Goal: Communication & Community: Answer question/provide support

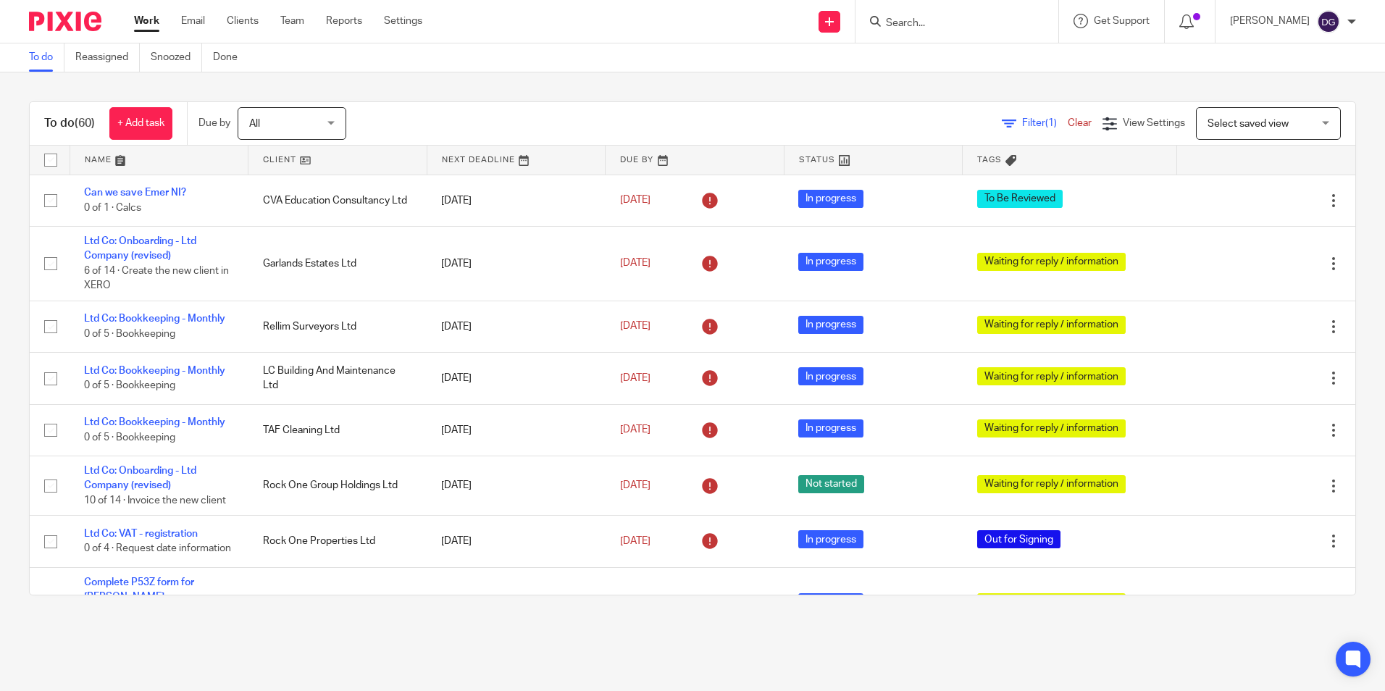
click at [283, 120] on span "All" at bounding box center [287, 123] width 77 height 30
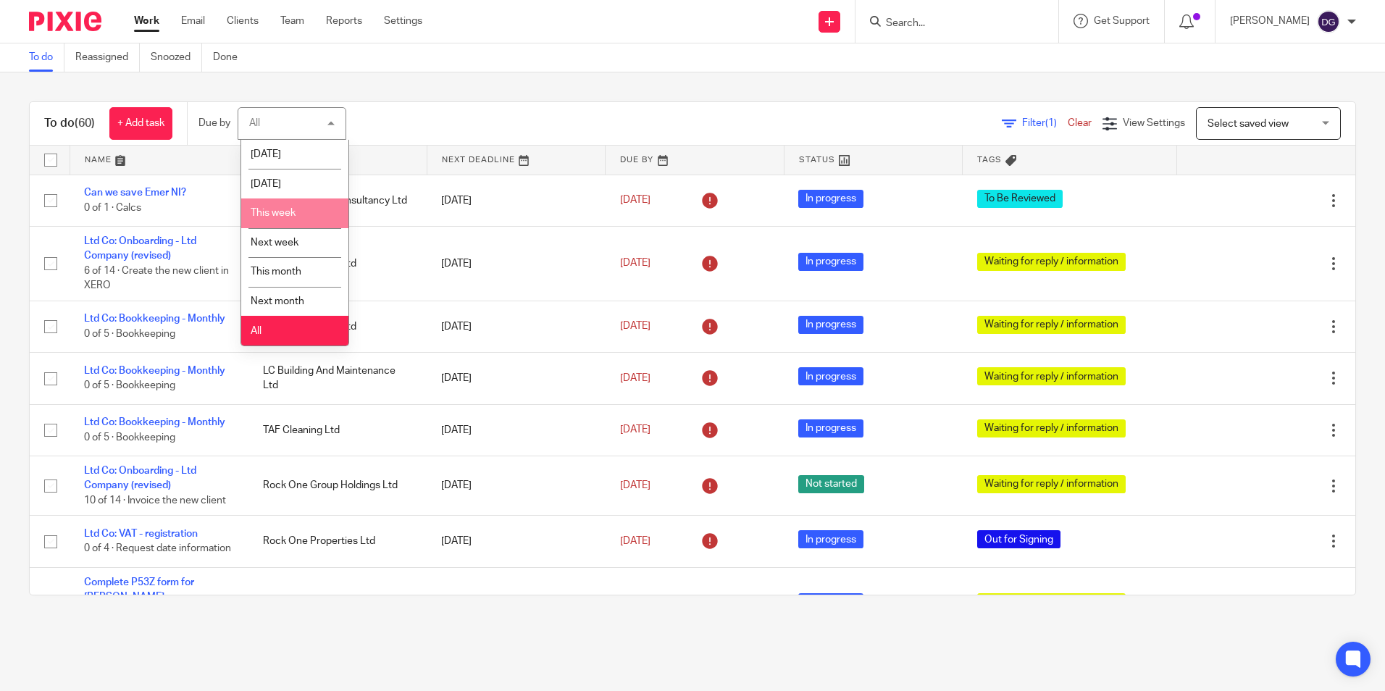
click at [290, 206] on li "This week" at bounding box center [294, 214] width 107 height 30
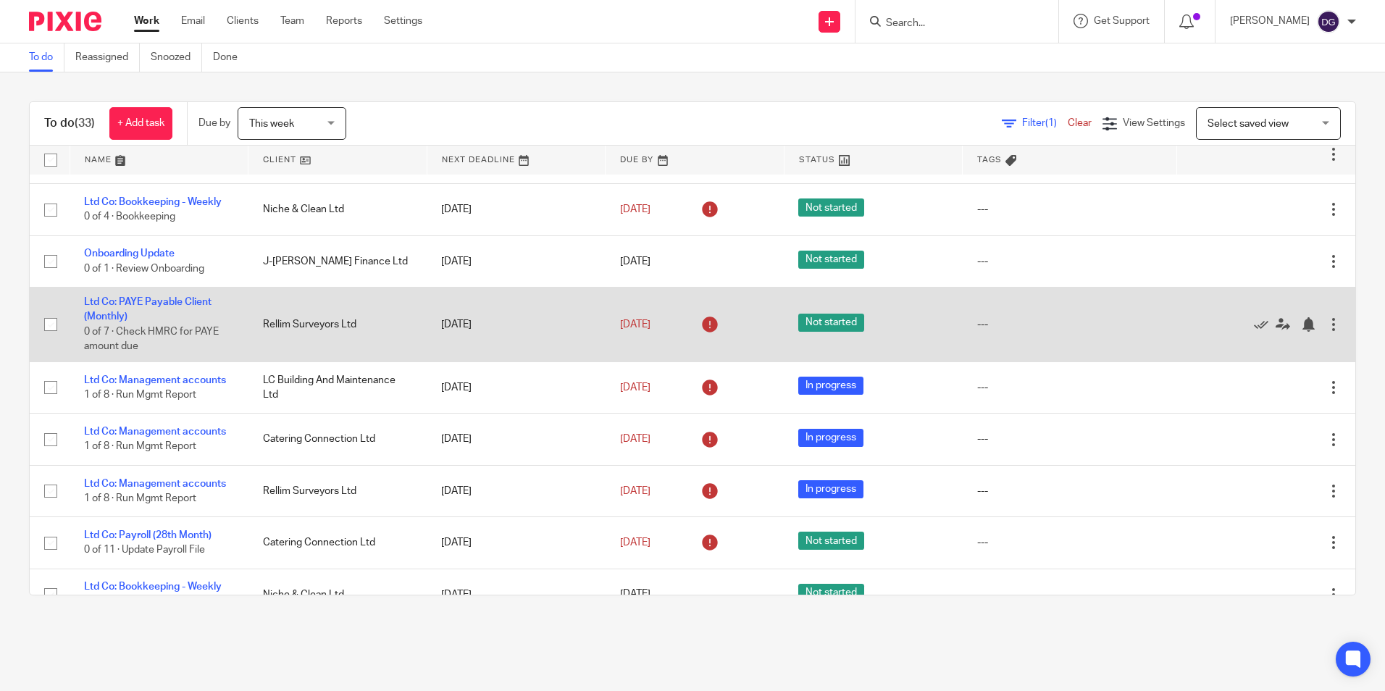
scroll to position [580, 0]
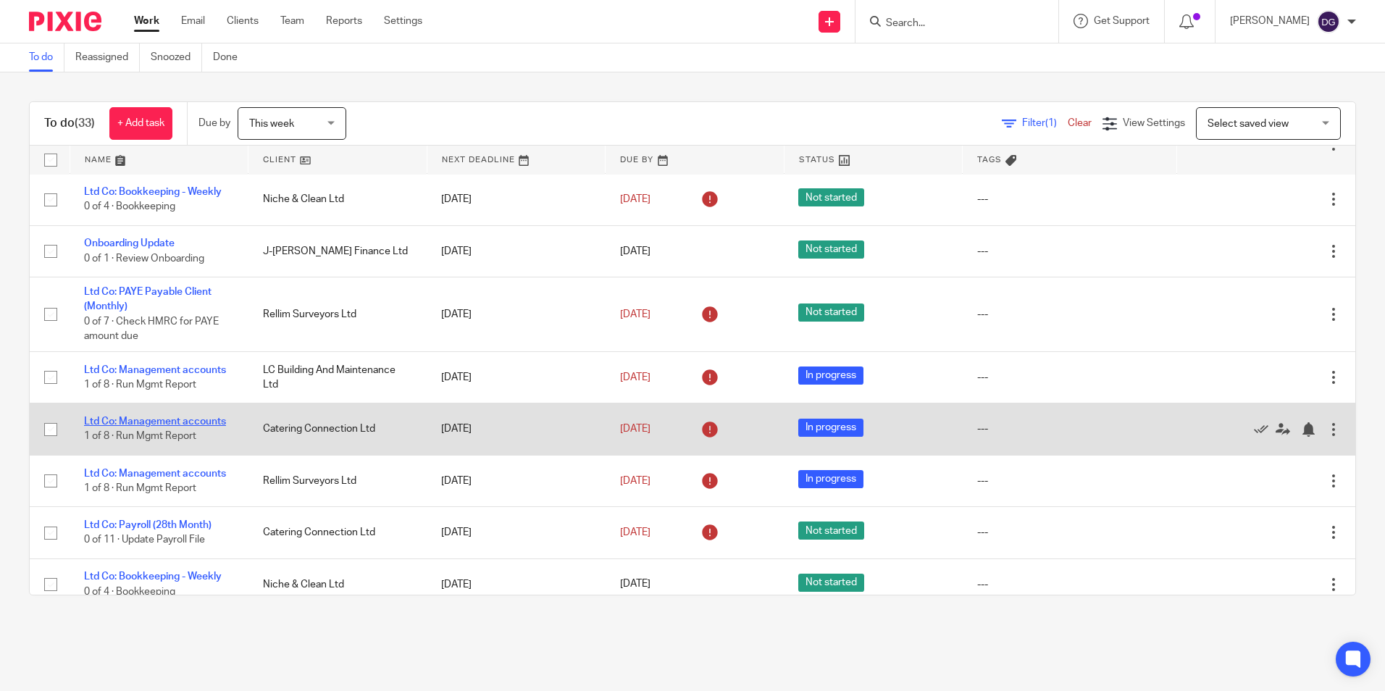
click at [197, 417] on link "Ltd Co: Management accounts" at bounding box center [155, 422] width 142 height 10
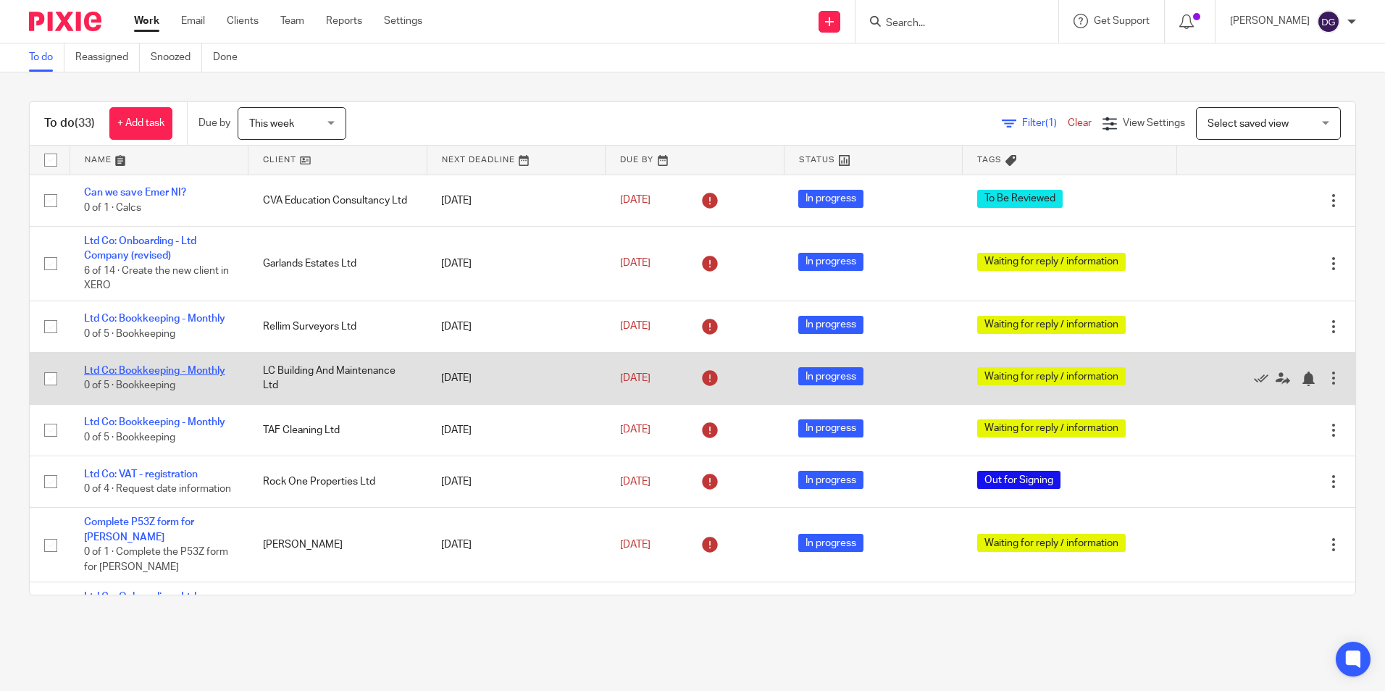
click at [183, 372] on link "Ltd Co: Bookkeeping - Monthly" at bounding box center [154, 371] width 141 height 10
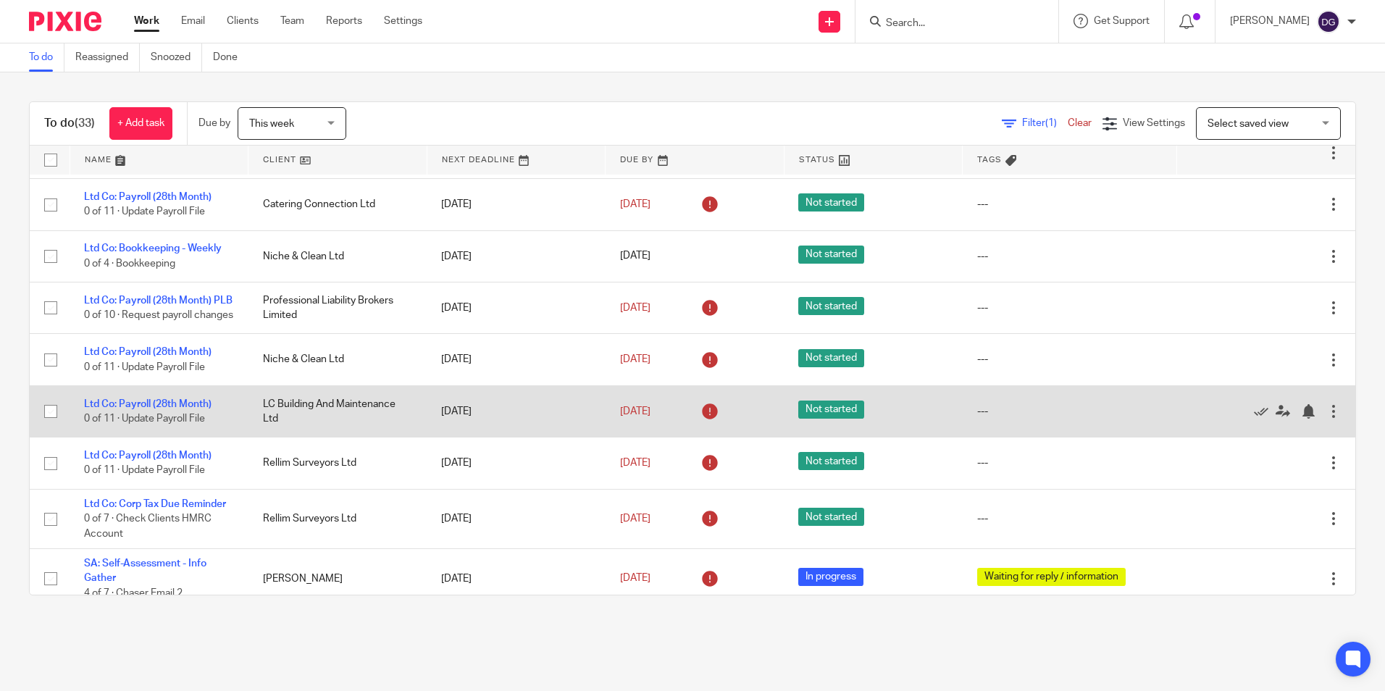
scroll to position [909, 0]
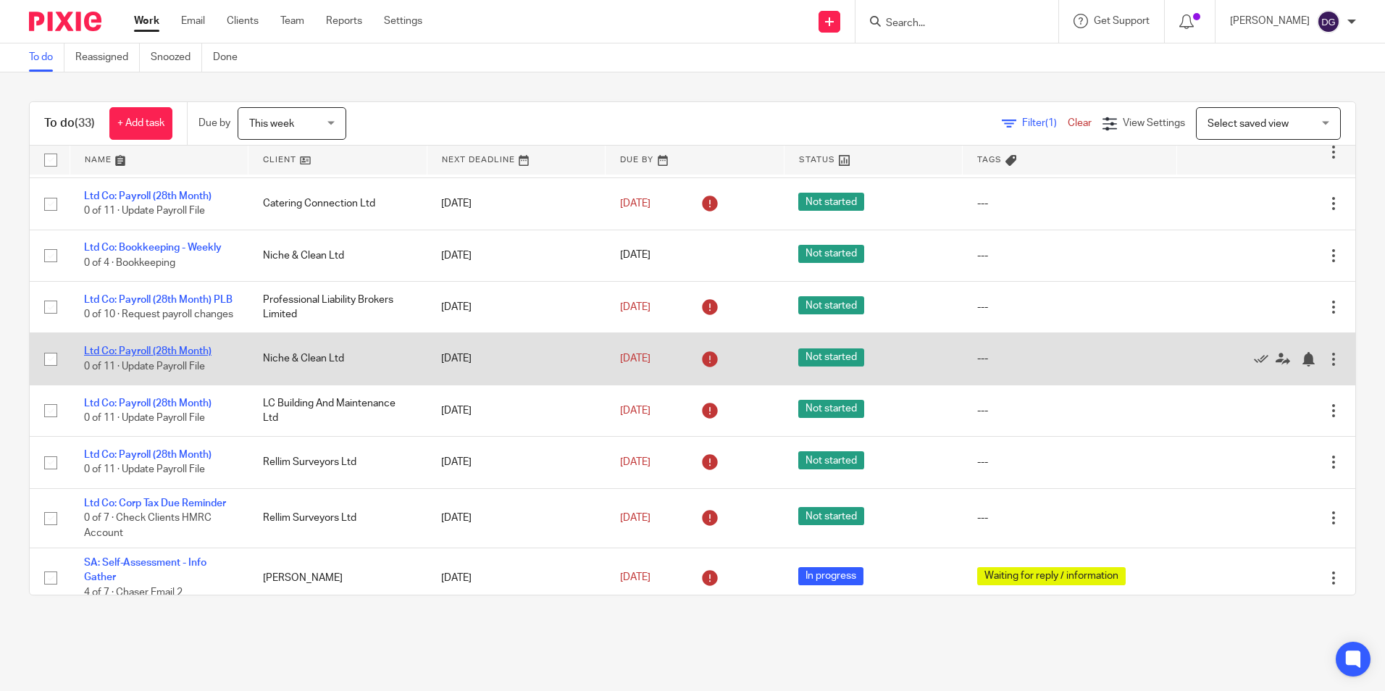
click at [172, 356] on link "Ltd Co: Payroll (28th Month)" at bounding box center [148, 351] width 128 height 10
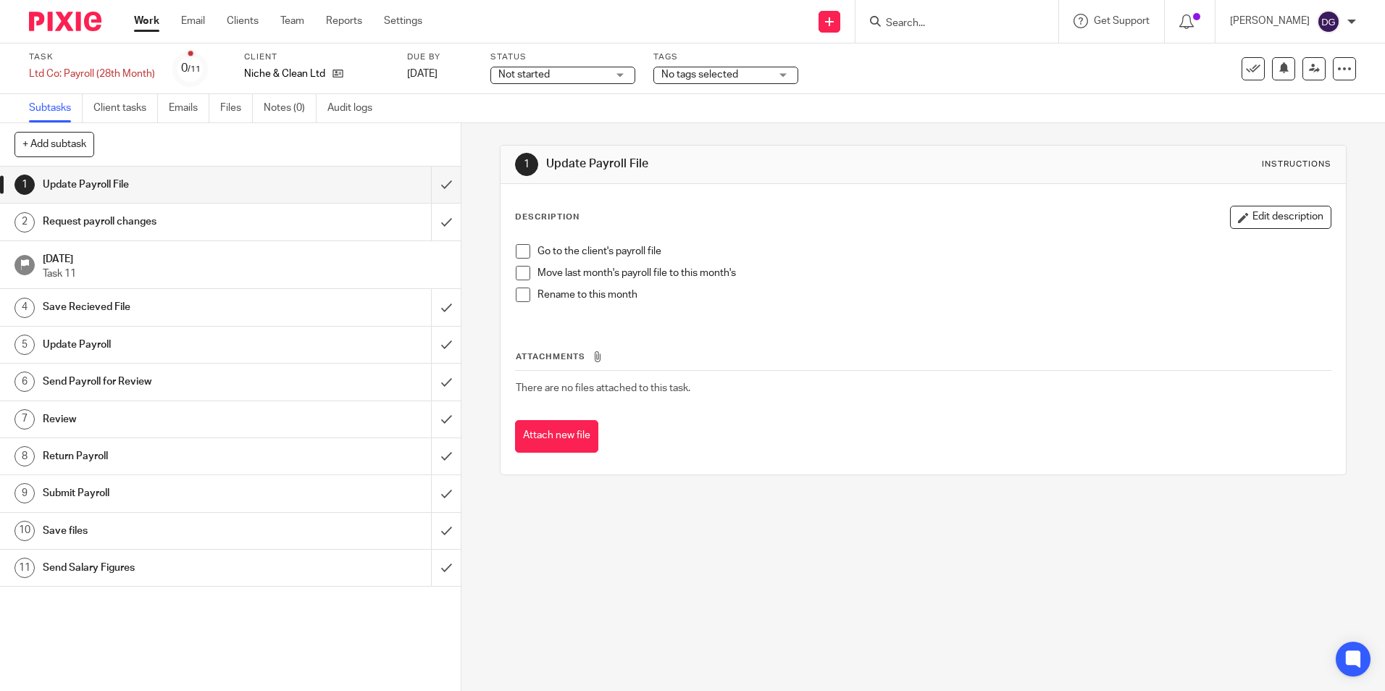
click at [228, 230] on h1 "Request payroll changes" at bounding box center [167, 222] width 249 height 22
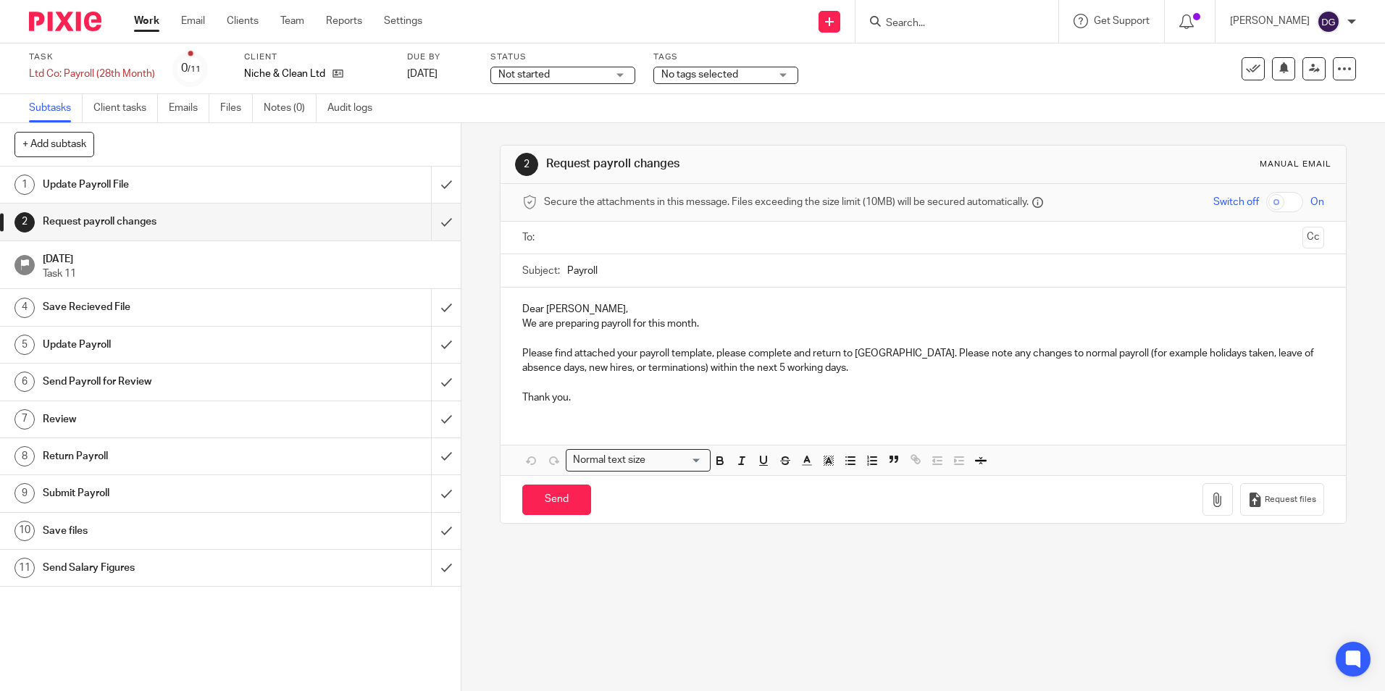
click at [214, 232] on h1 "Request payroll changes" at bounding box center [167, 222] width 249 height 22
click at [74, 11] on div at bounding box center [60, 21] width 120 height 43
click at [80, 30] on img at bounding box center [65, 22] width 72 height 20
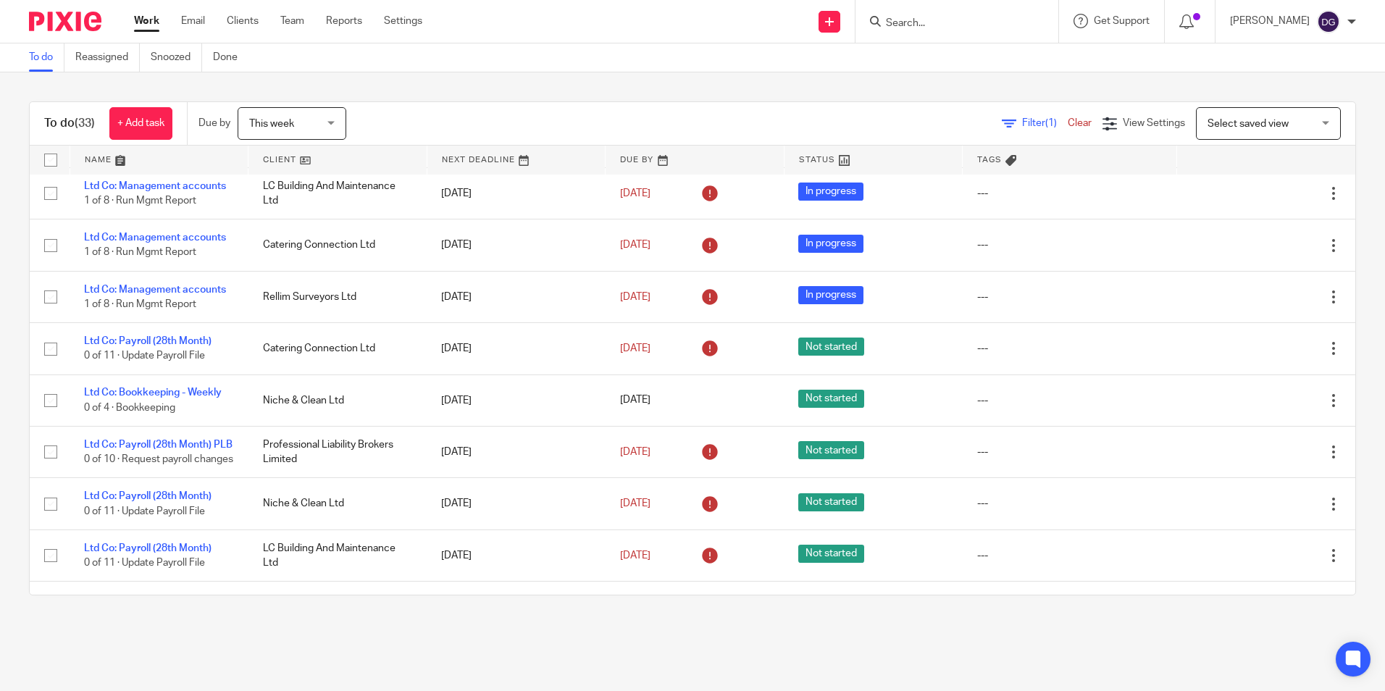
scroll to position [909, 0]
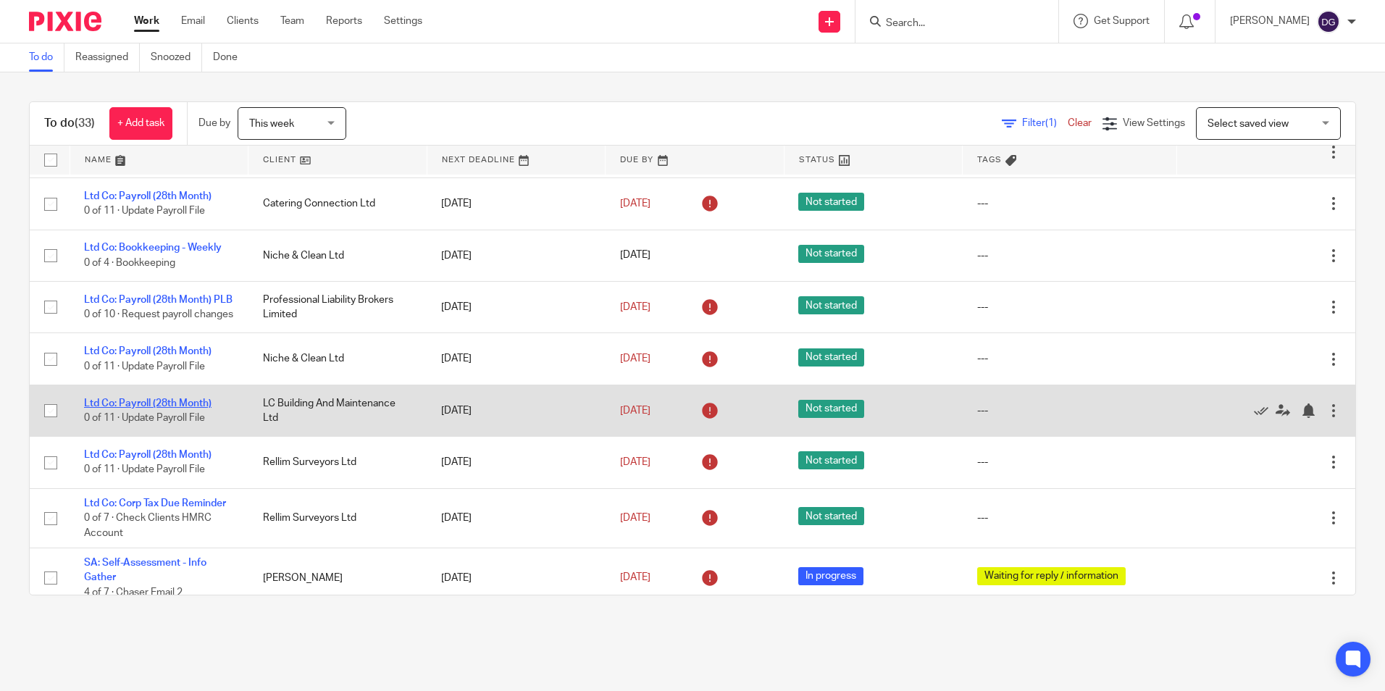
click at [142, 409] on link "Ltd Co: Payroll (28th Month)" at bounding box center [148, 403] width 128 height 10
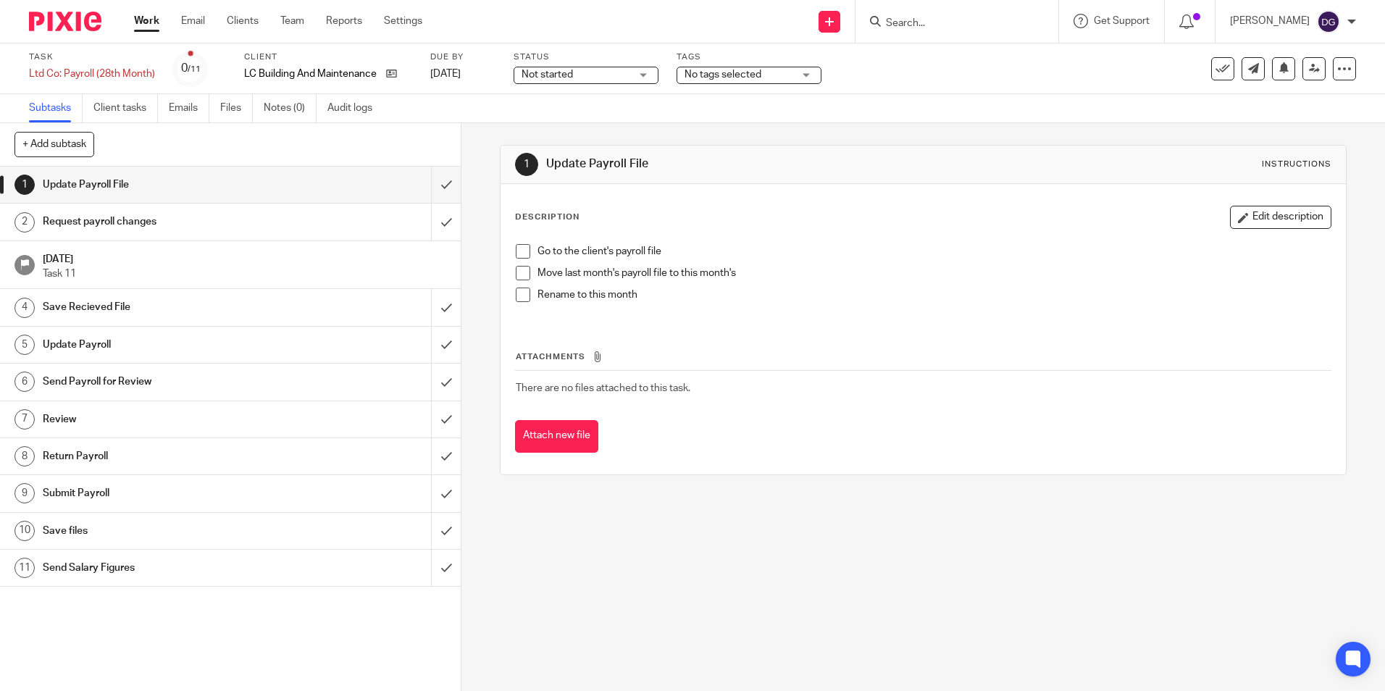
click at [207, 225] on h1 "Request payroll changes" at bounding box center [167, 222] width 249 height 22
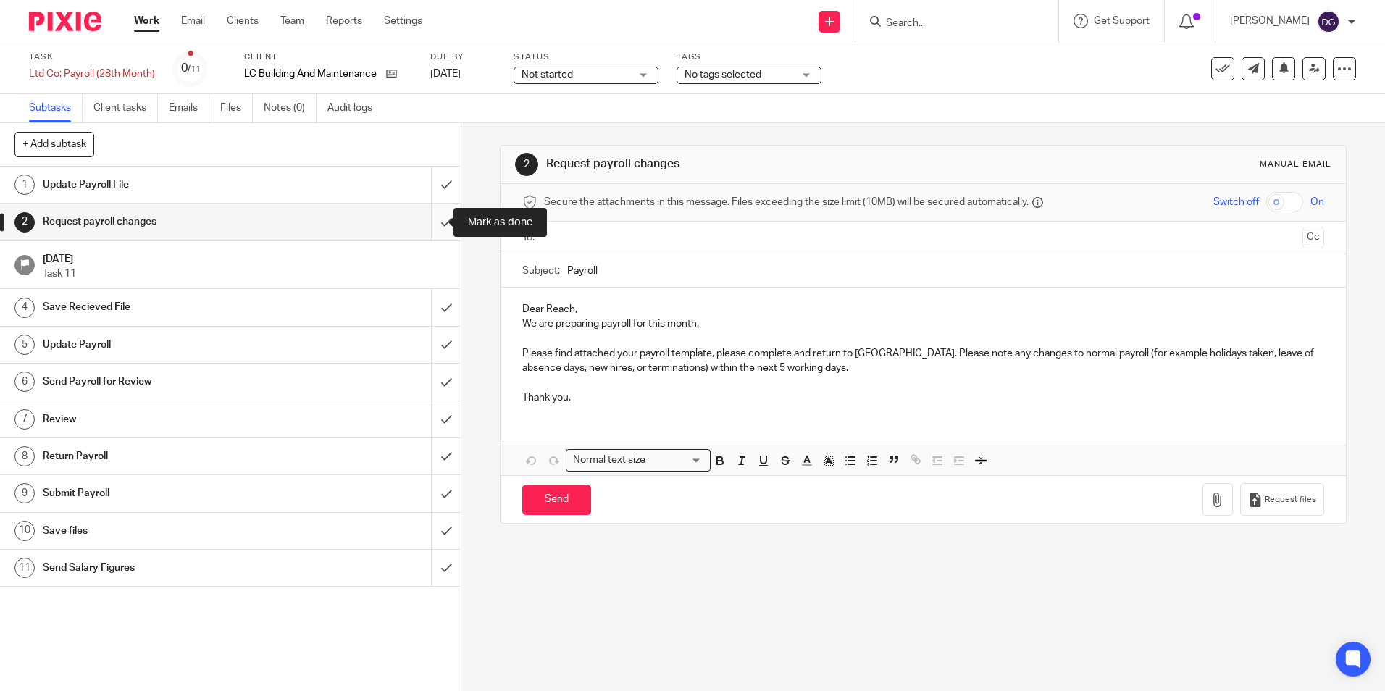
click at [442, 217] on input "submit" at bounding box center [230, 222] width 461 height 36
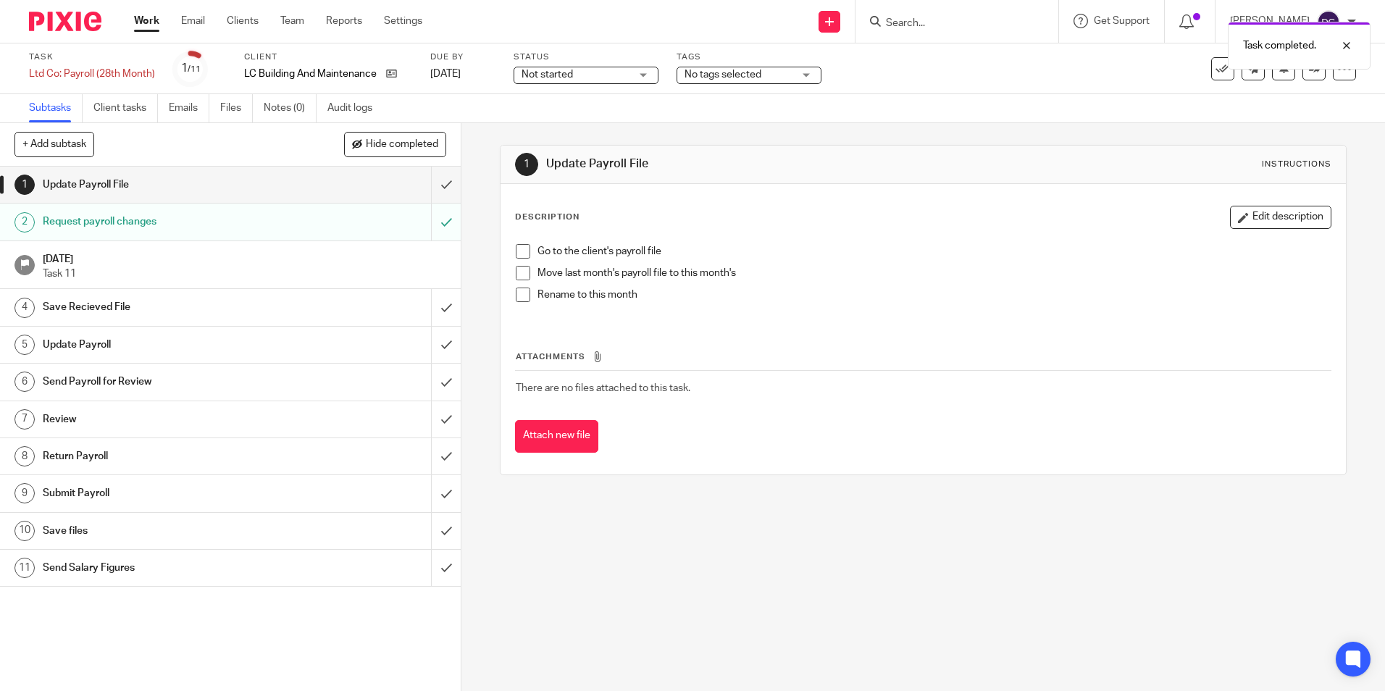
click at [724, 77] on span "No tags selected" at bounding box center [723, 75] width 77 height 10
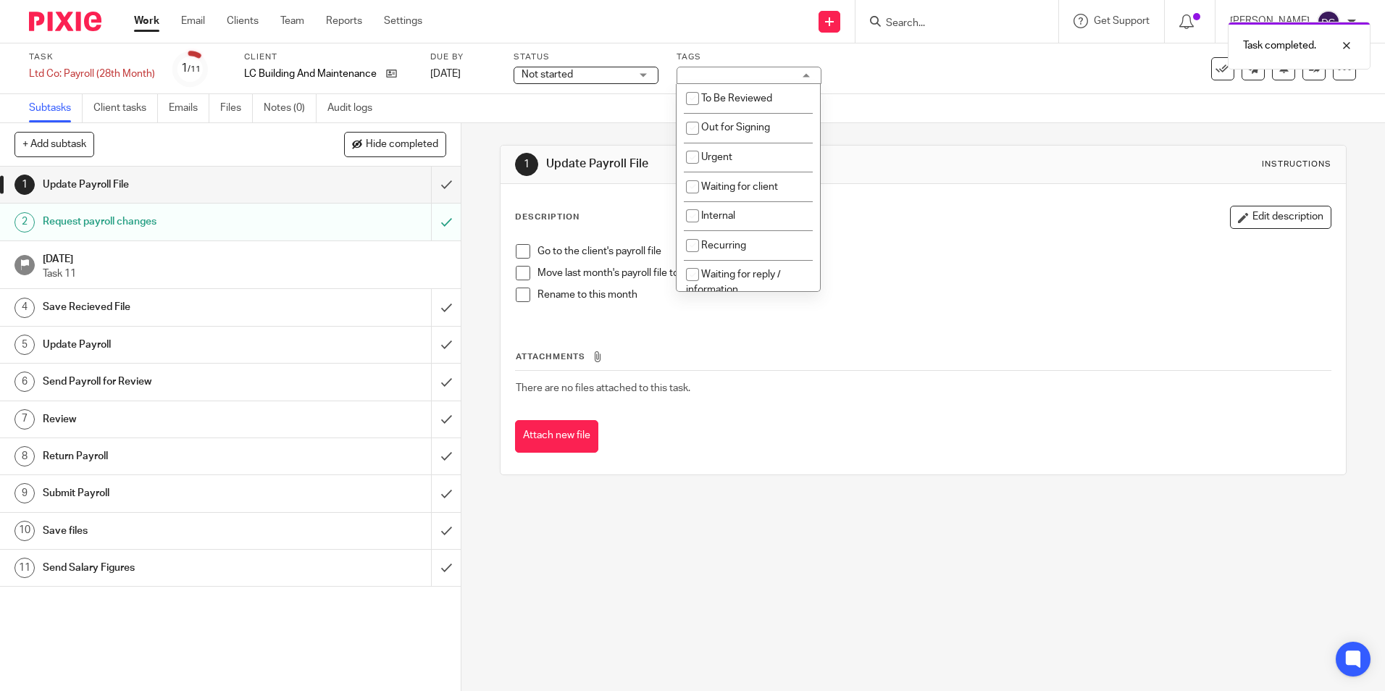
click at [614, 79] on span "Not started" at bounding box center [576, 74] width 109 height 15
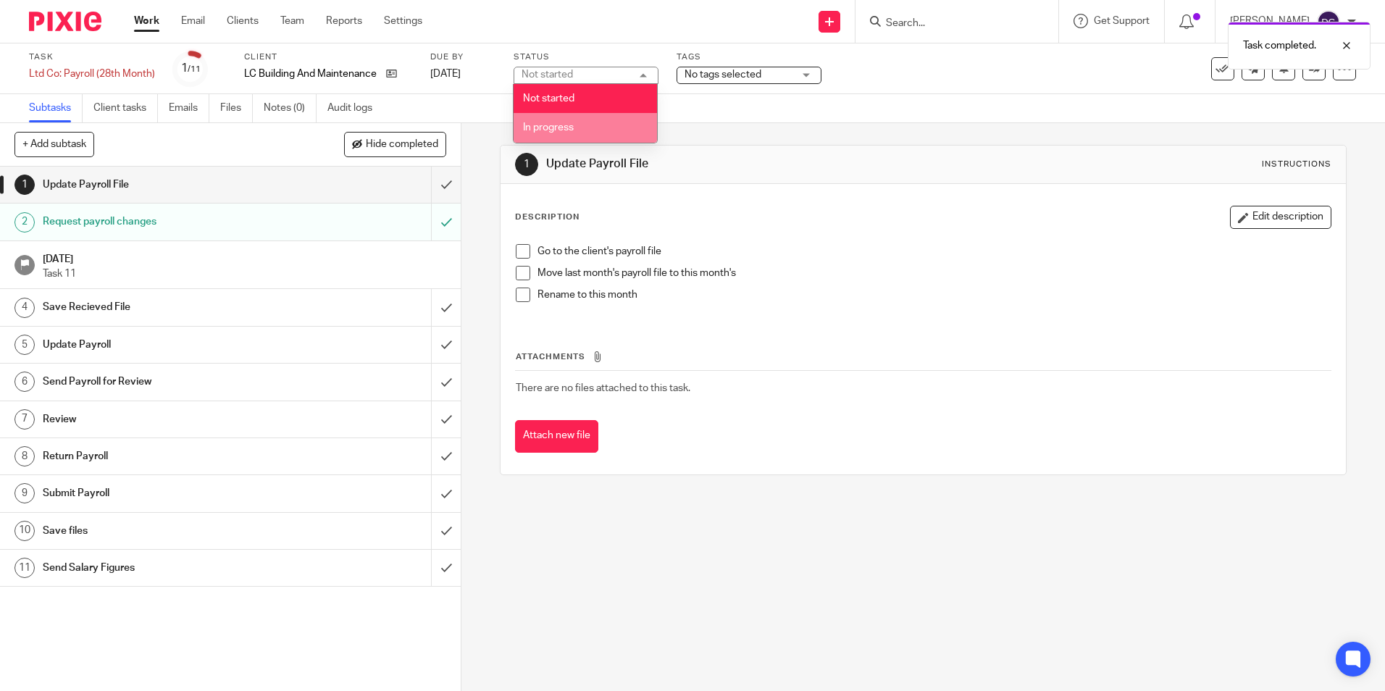
click at [613, 129] on li "In progress" at bounding box center [585, 128] width 143 height 30
click at [613, 125] on div "1 Update Payroll File Instructions Description Edit description Go to the clien…" at bounding box center [923, 310] width 846 height 374
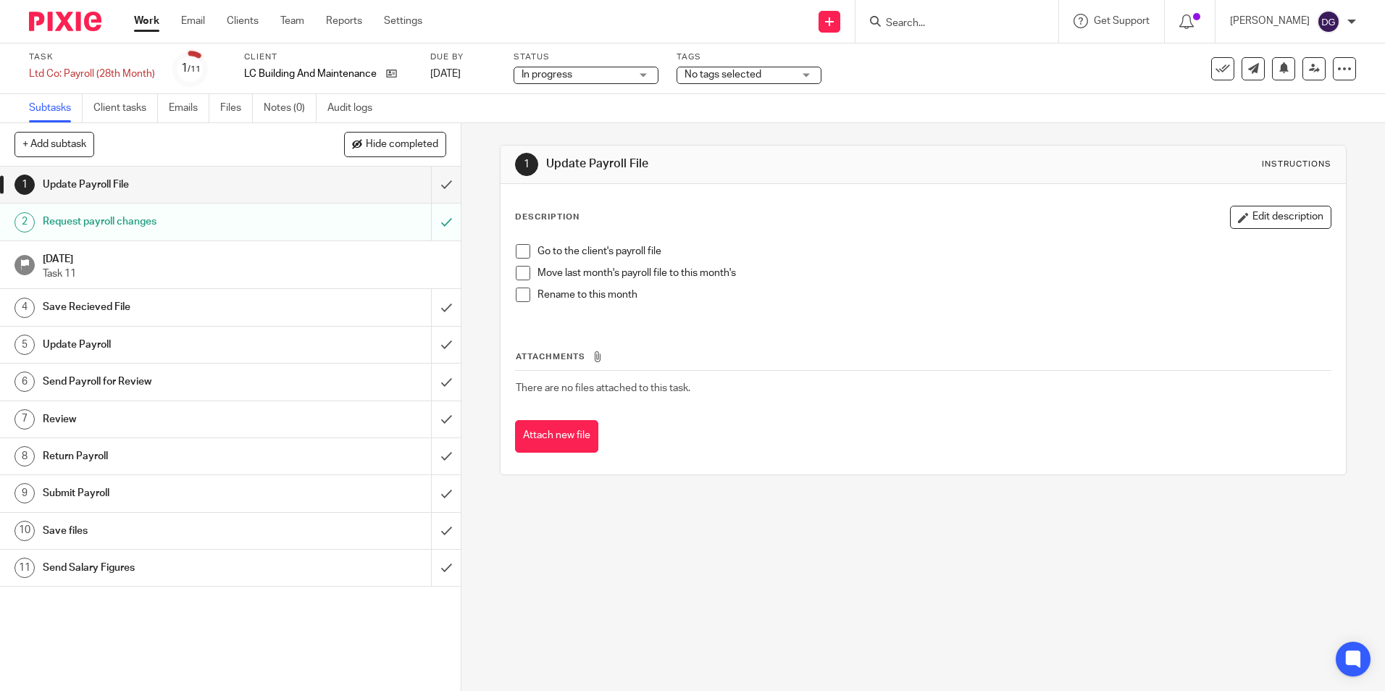
click at [669, 562] on div "1 Update Payroll File Instructions Description Edit description Go to the clien…" at bounding box center [924, 407] width 924 height 568
click at [67, 18] on img at bounding box center [65, 22] width 72 height 20
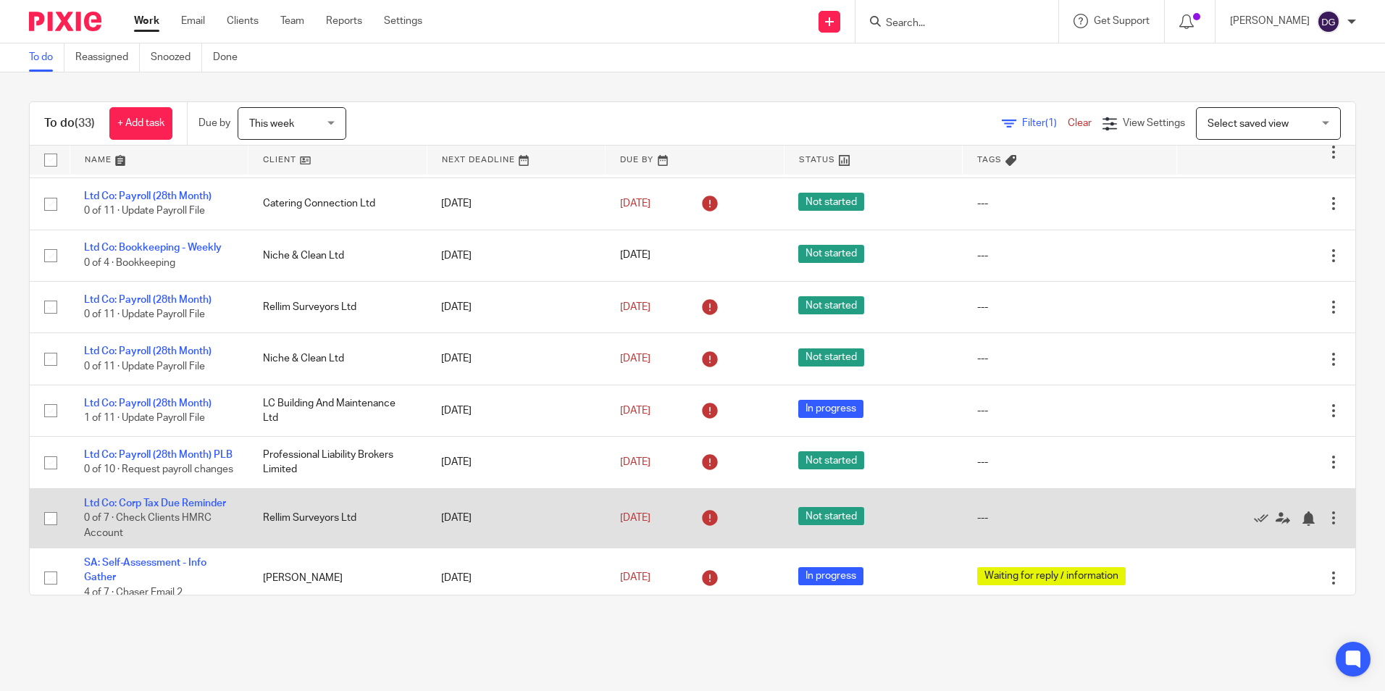
scroll to position [836, 0]
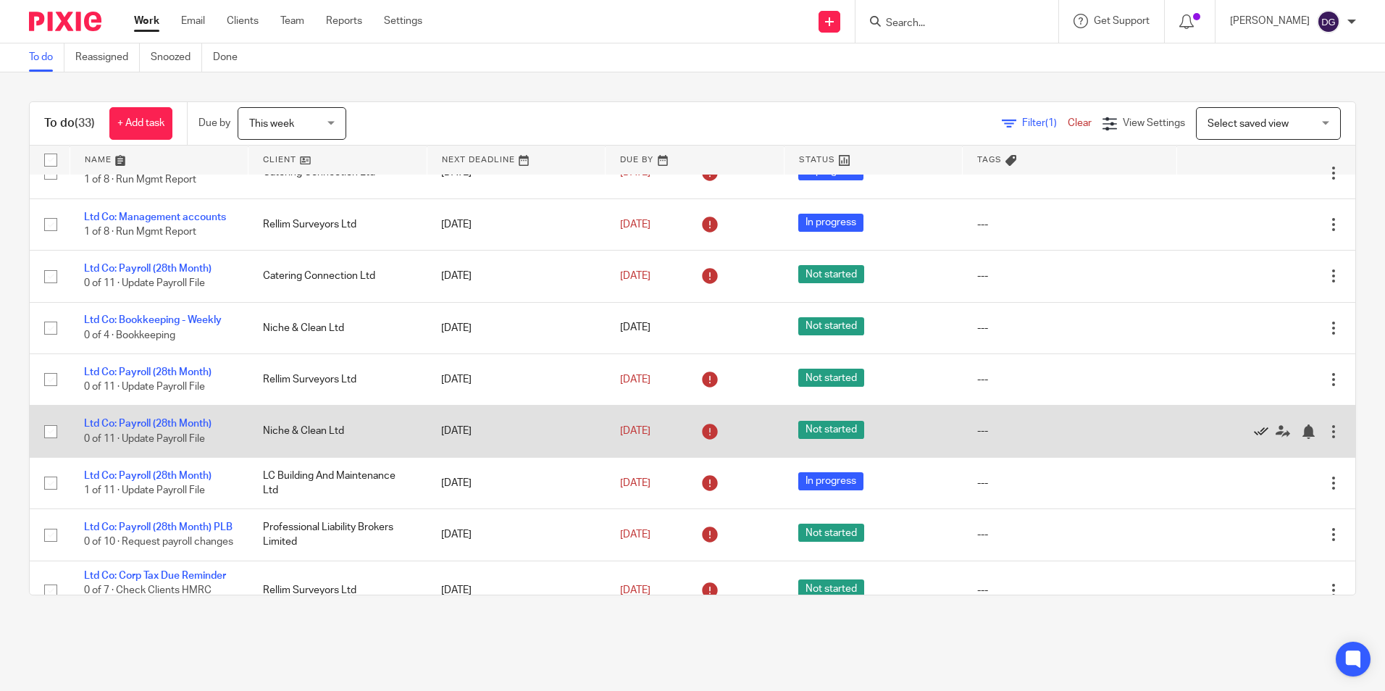
click at [1254, 425] on icon at bounding box center [1261, 432] width 14 height 14
click at [1254, 427] on icon at bounding box center [1261, 432] width 14 height 14
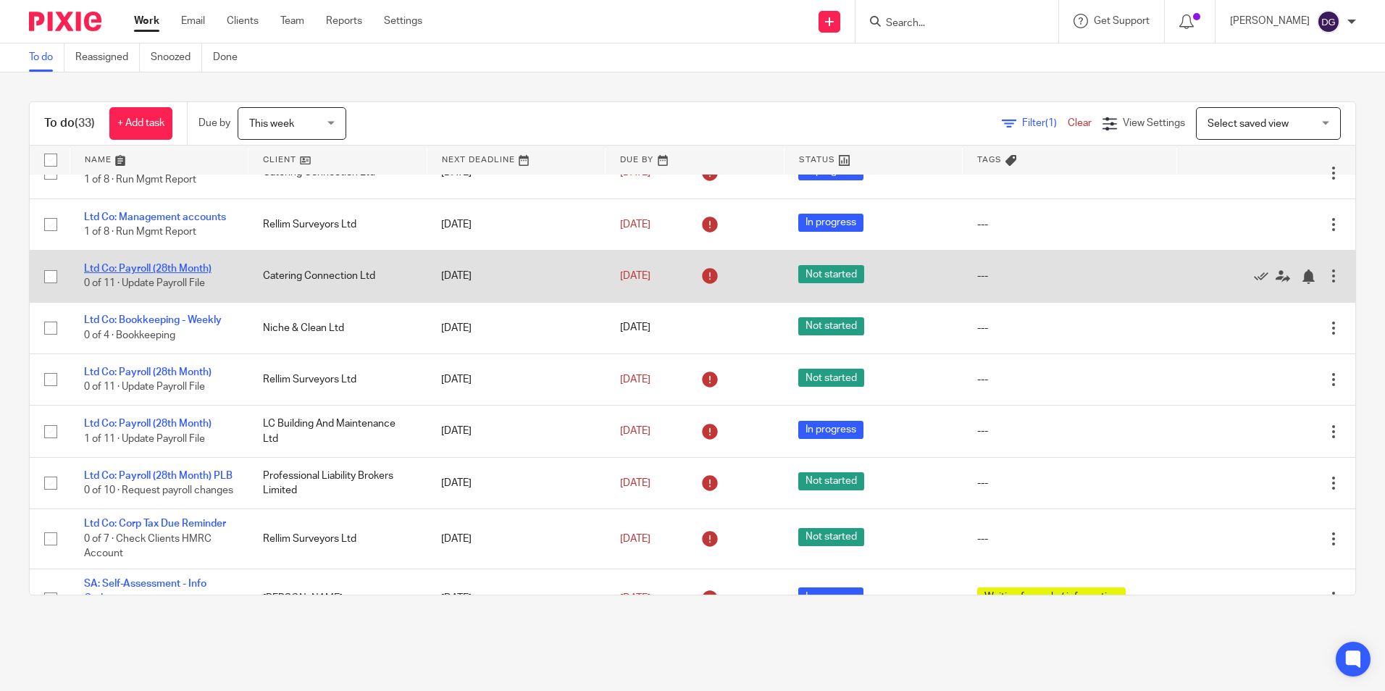
click at [196, 265] on link "Ltd Co: Payroll (28th Month)" at bounding box center [148, 269] width 128 height 10
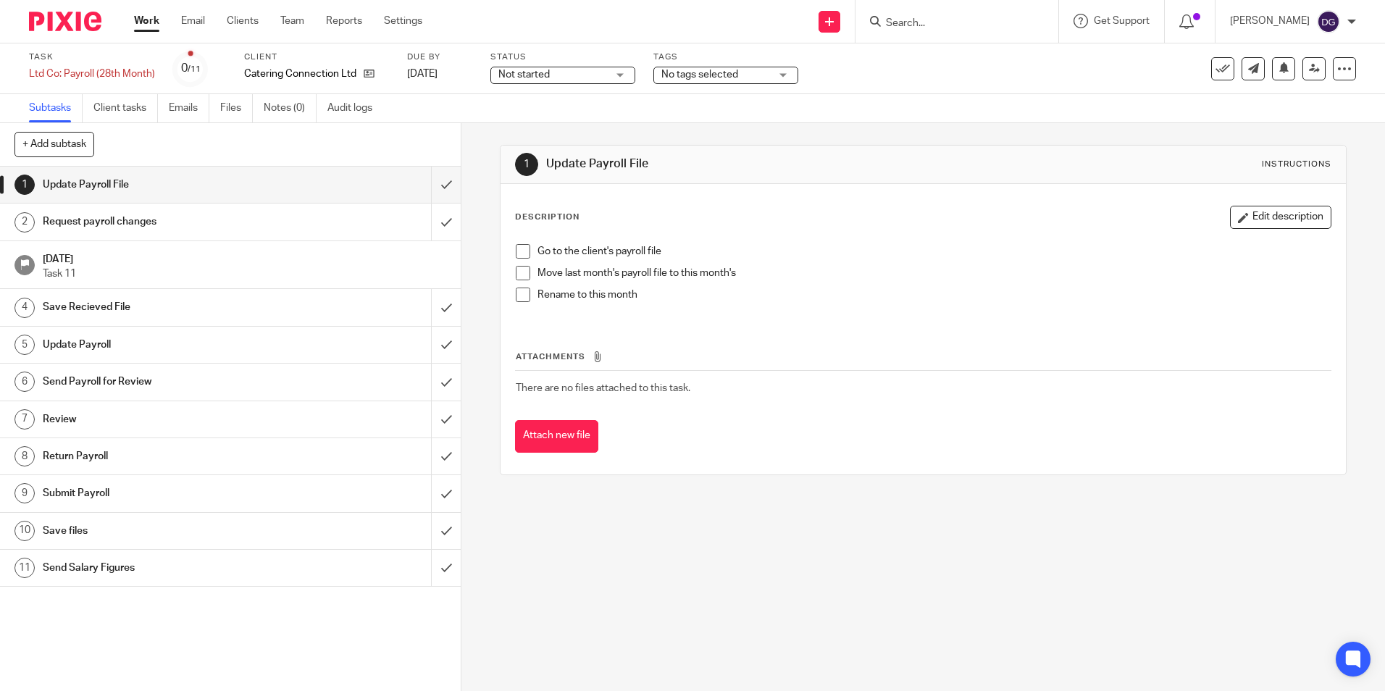
click at [141, 210] on link "2 Request payroll changes" at bounding box center [215, 222] width 431 height 36
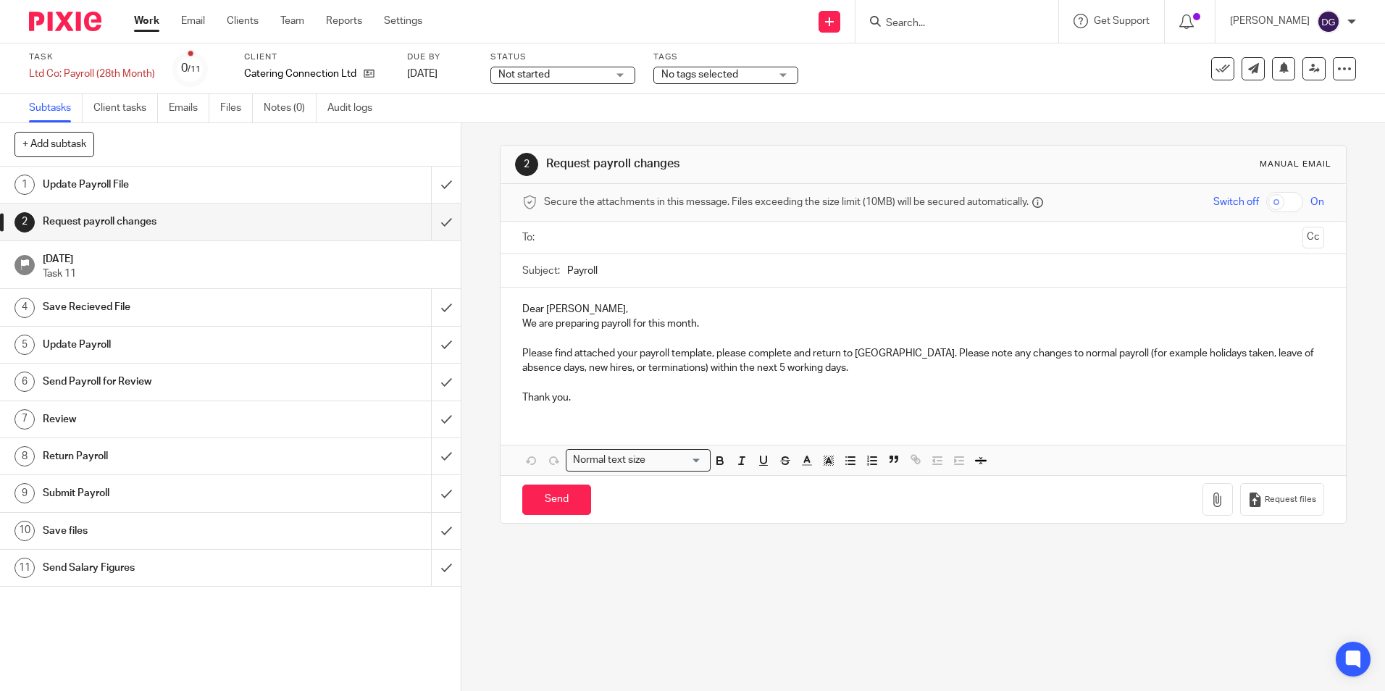
click at [78, 38] on div at bounding box center [60, 21] width 120 height 43
click at [85, 26] on img at bounding box center [65, 22] width 72 height 20
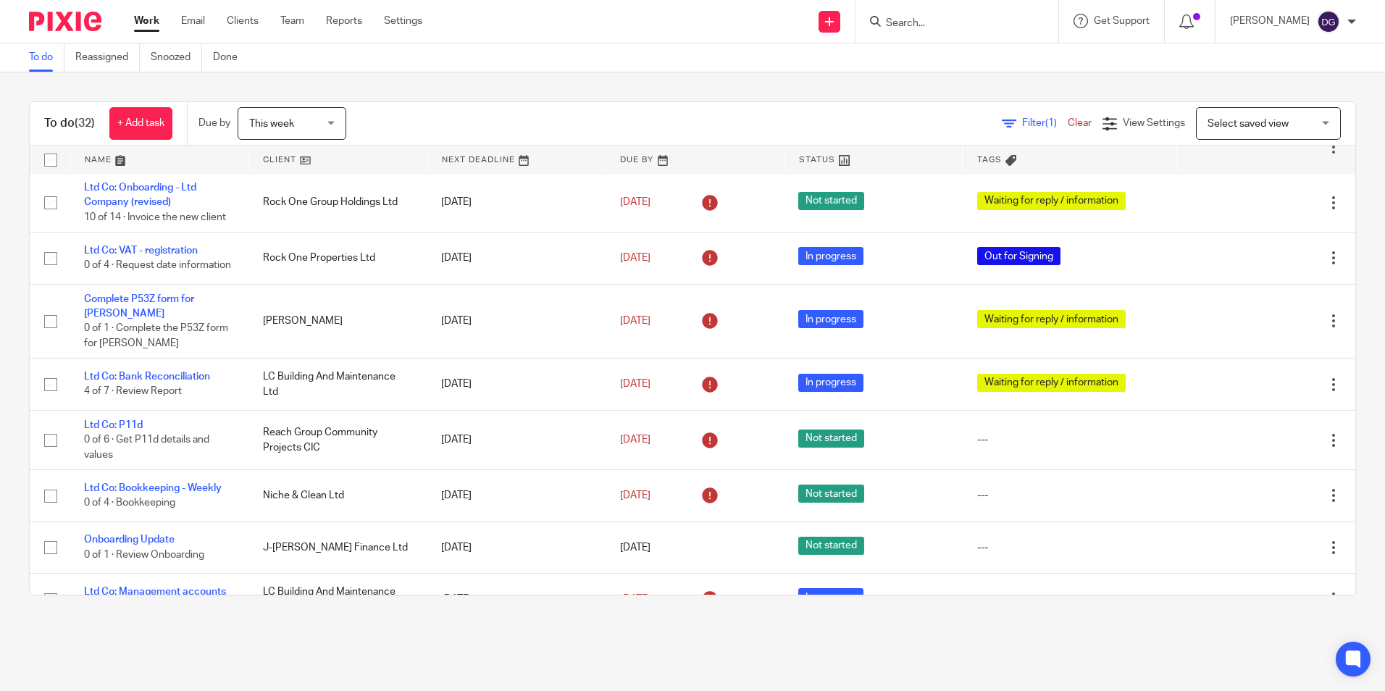
scroll to position [277, 0]
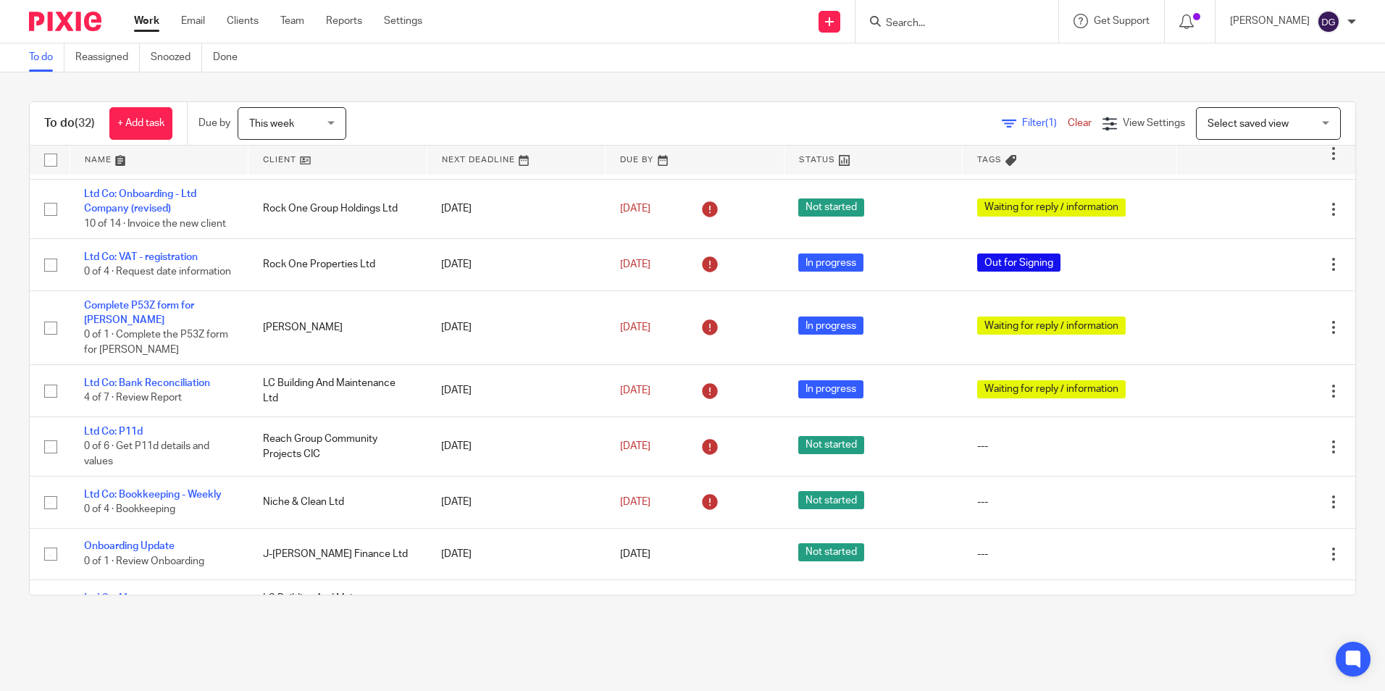
click at [986, 9] on div at bounding box center [957, 21] width 203 height 43
click at [986, 16] on form at bounding box center [962, 21] width 154 height 18
click at [930, 27] on input "Search" at bounding box center [950, 23] width 130 height 13
type input "c"
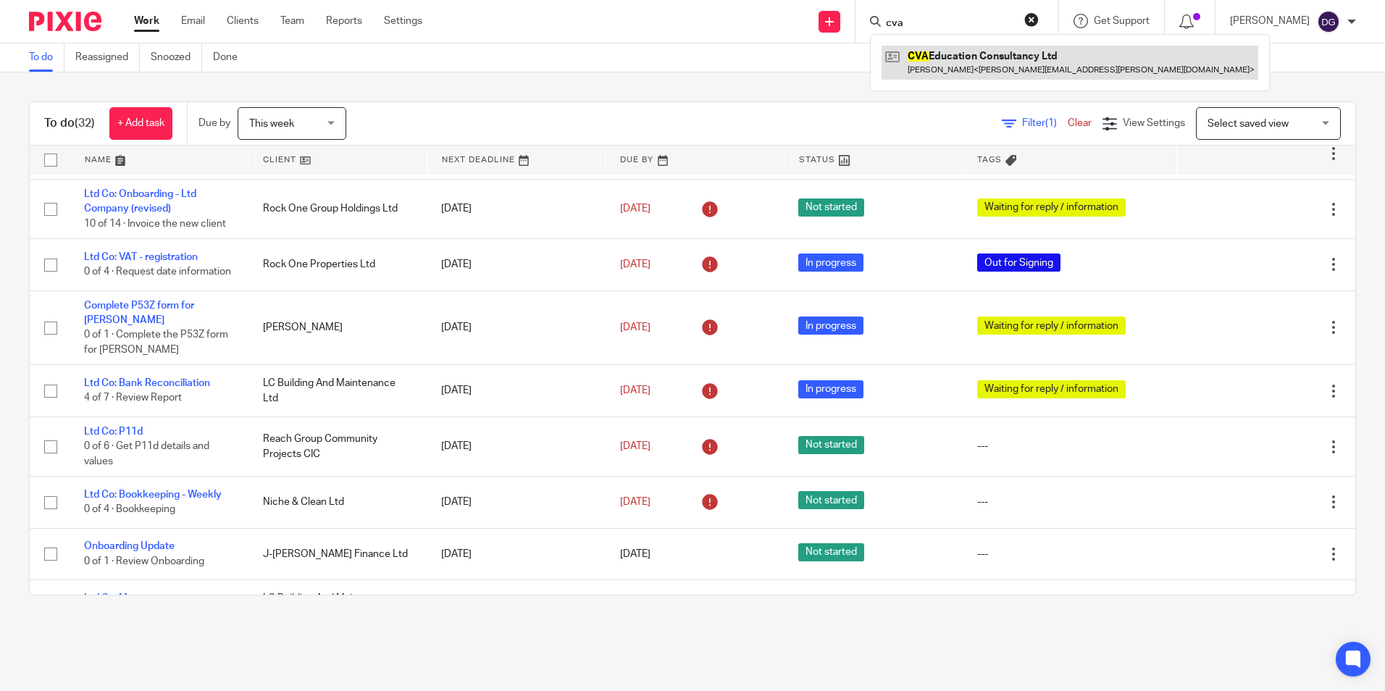
type input "cva"
click at [943, 46] on link at bounding box center [1070, 62] width 377 height 33
click at [915, 72] on link at bounding box center [1070, 62] width 377 height 33
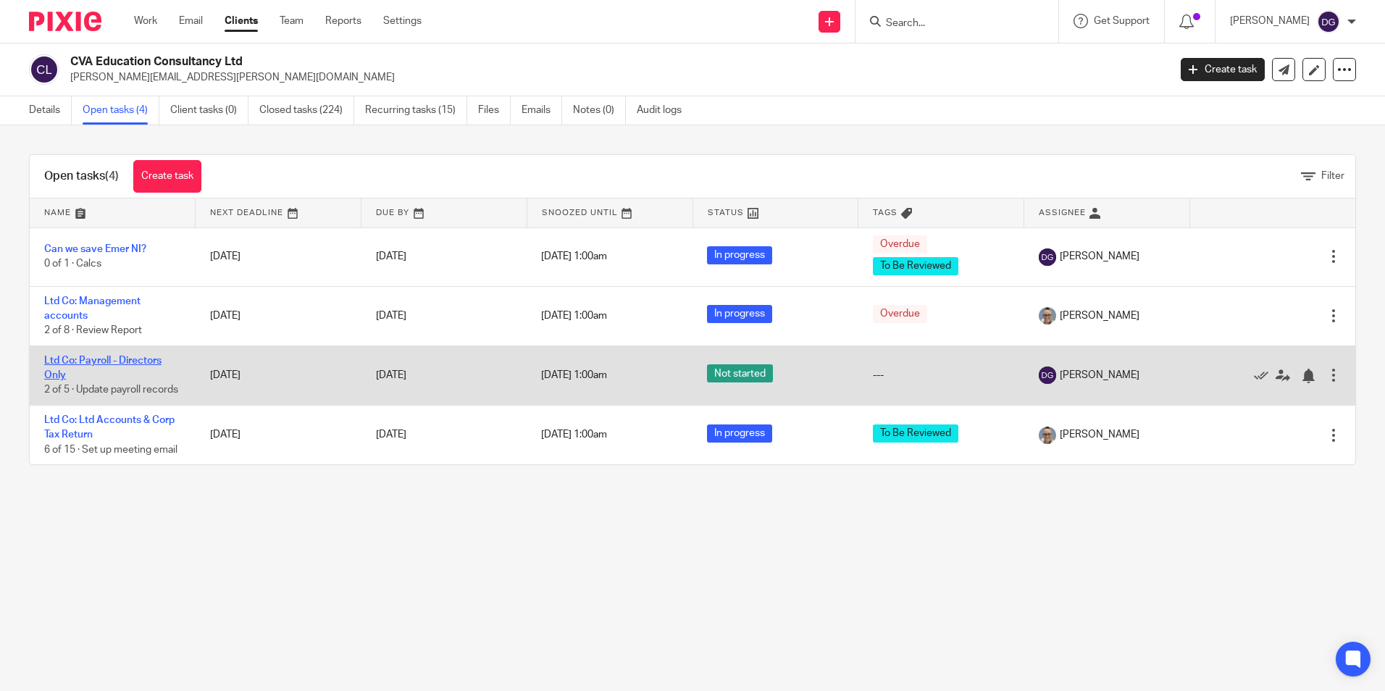
click at [137, 360] on link "Ltd Co: Payroll - Directors Only" at bounding box center [102, 368] width 117 height 25
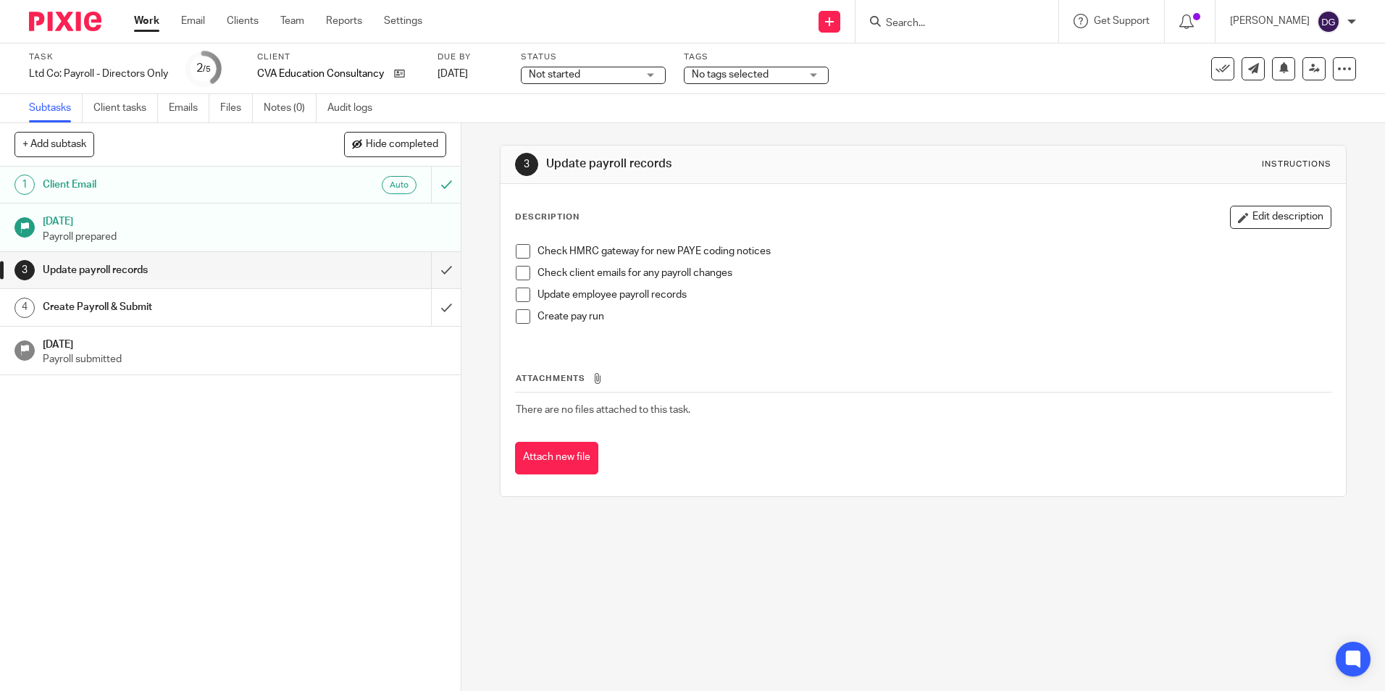
click at [72, 34] on div at bounding box center [60, 21] width 120 height 43
click at [74, 21] on img at bounding box center [65, 22] width 72 height 20
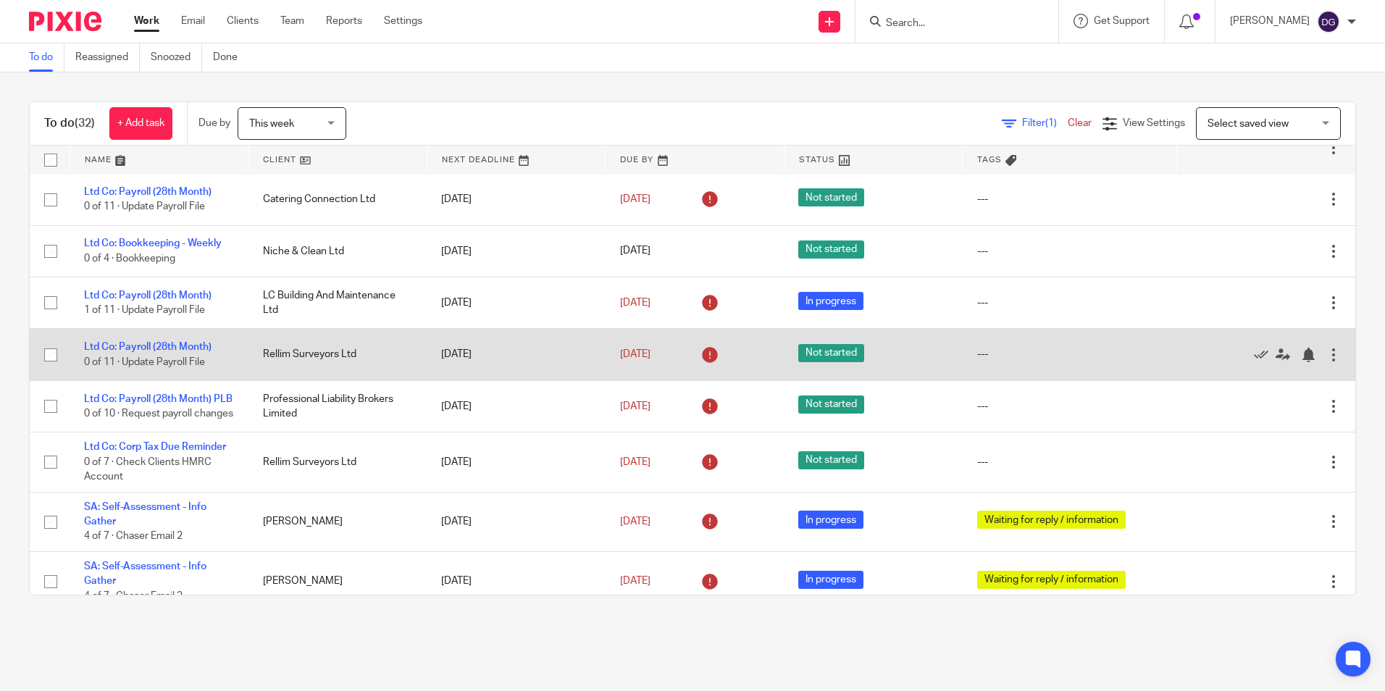
scroll to position [869, 0]
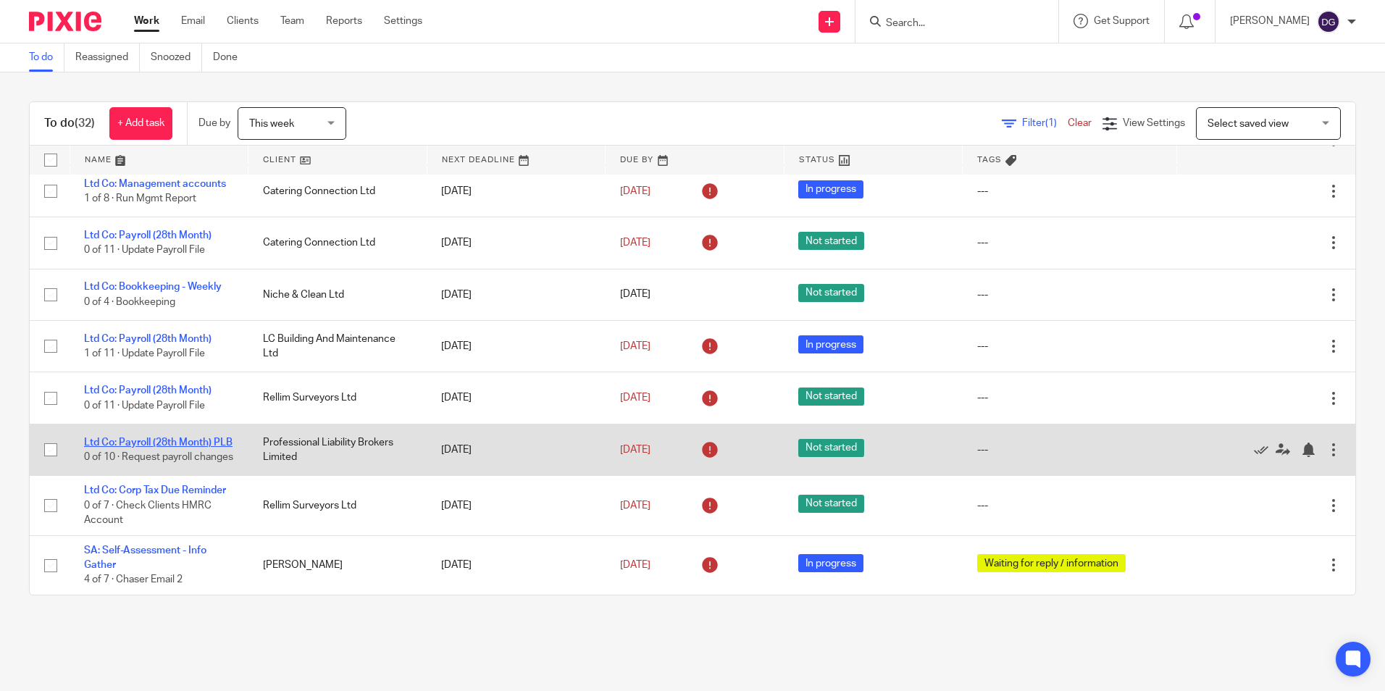
click at [170, 438] on link "Ltd Co: Payroll (28th Month) PLB" at bounding box center [158, 443] width 149 height 10
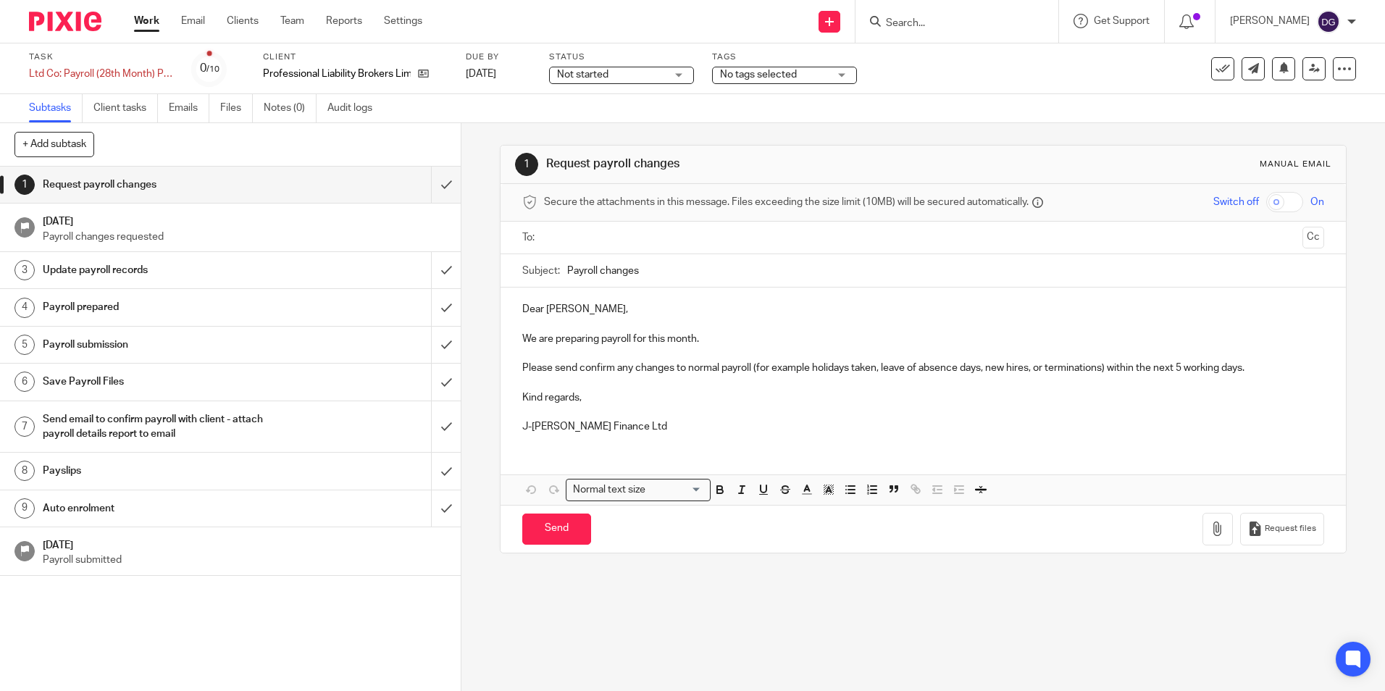
click at [66, 21] on img at bounding box center [65, 22] width 72 height 20
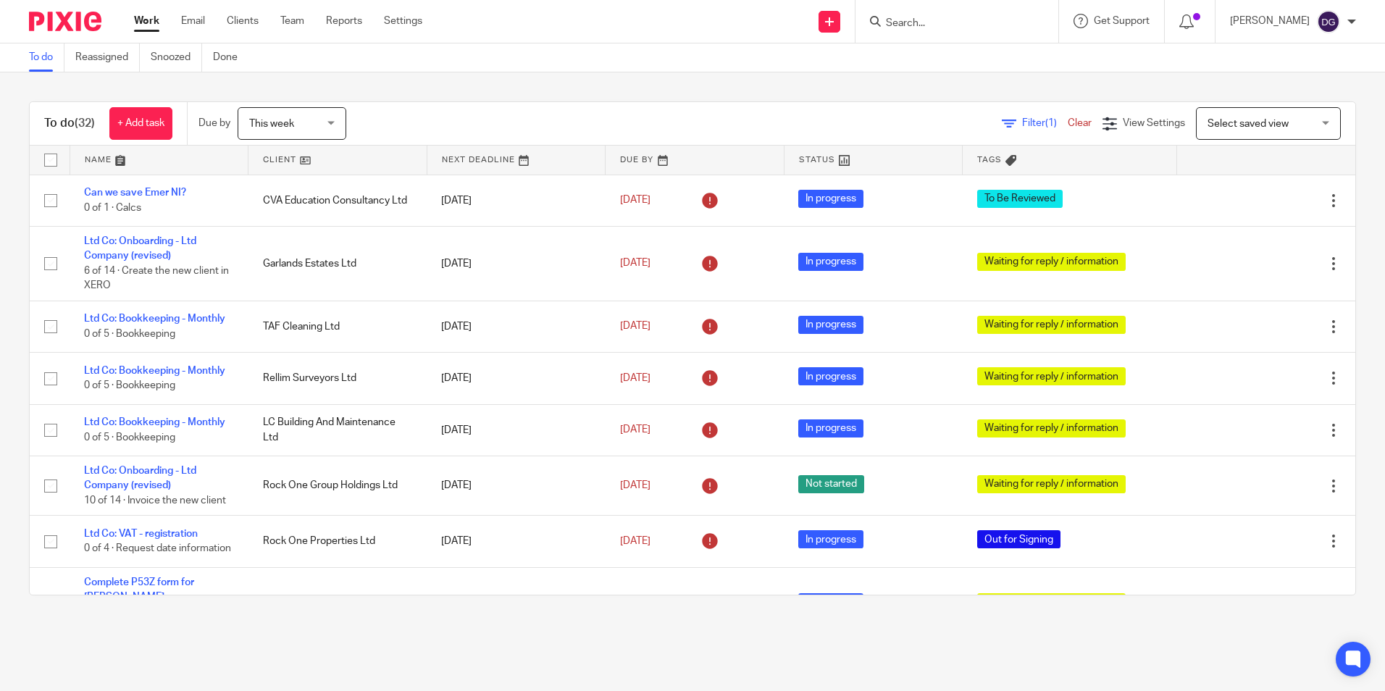
click at [1352, 182] on div "To do (32) + Add task Due by This week This week Today Tomorrow This week Next …" at bounding box center [692, 348] width 1385 height 552
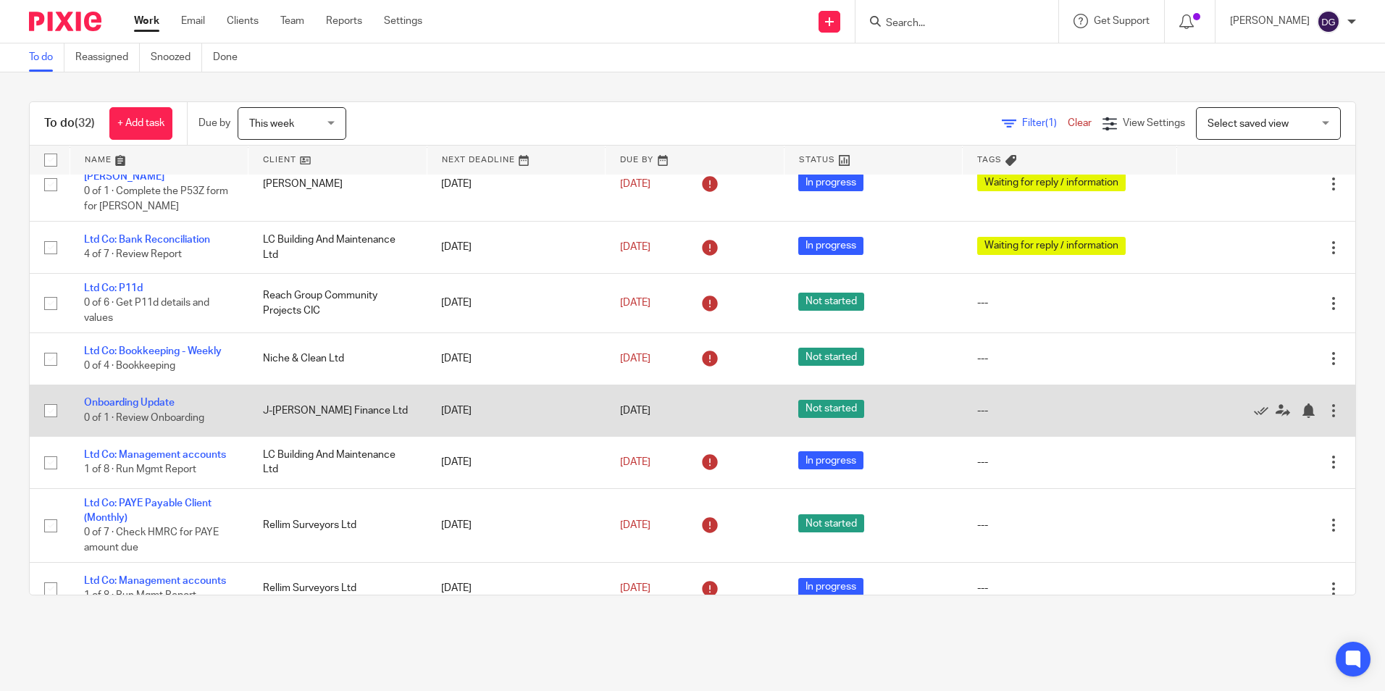
scroll to position [422, 0]
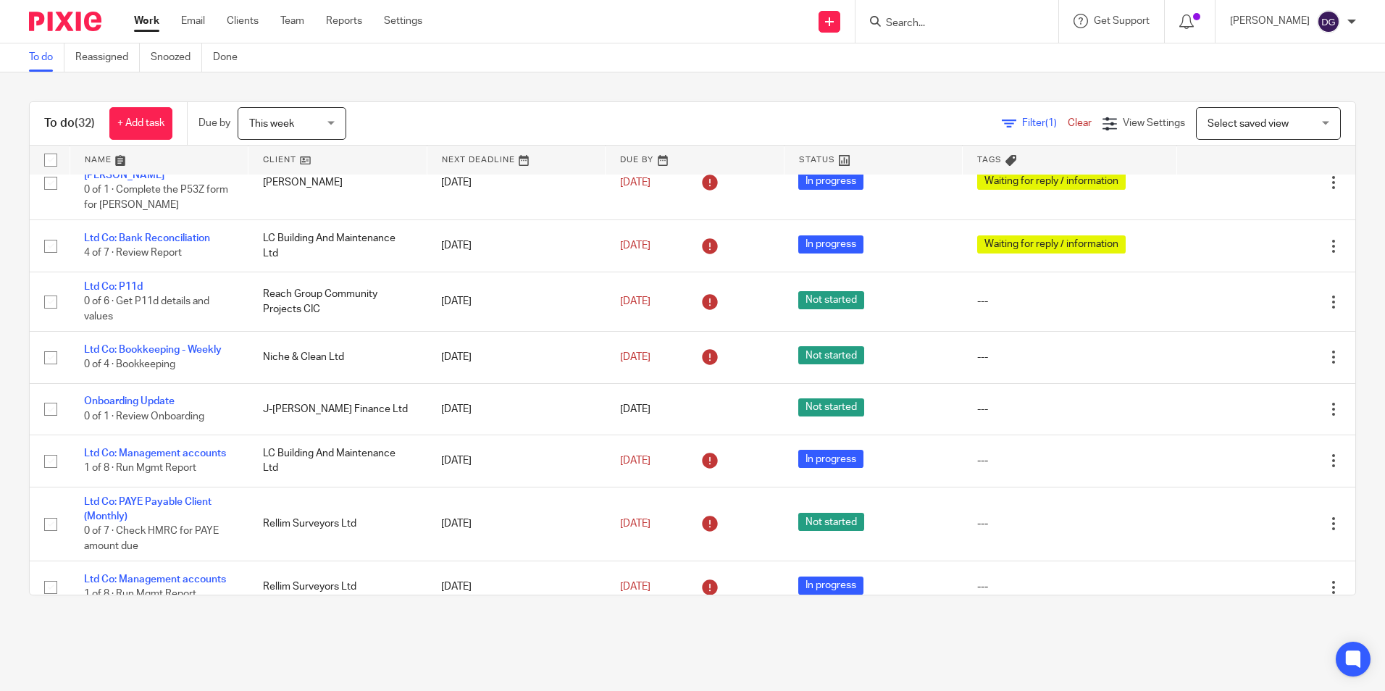
click at [0, 411] on html "Work Email Clients Team Reports Settings Work Email Clients Team Reports Settin…" at bounding box center [692, 345] width 1385 height 691
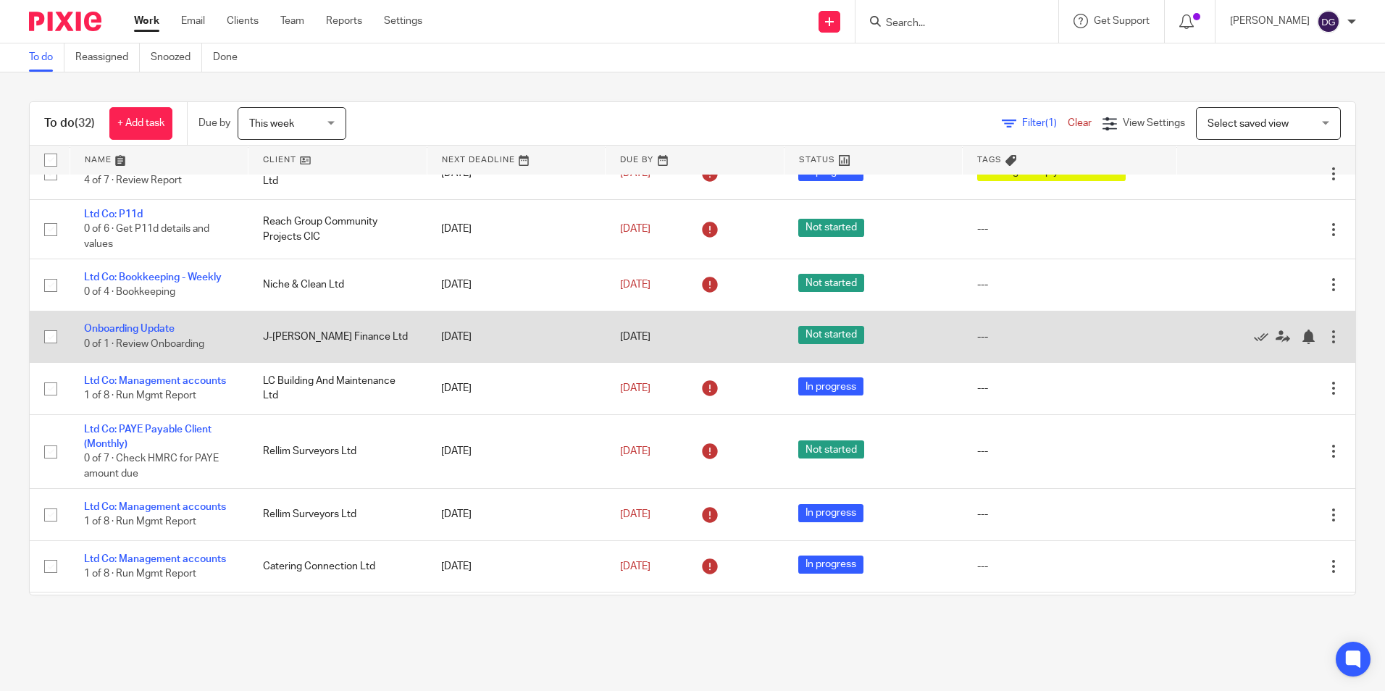
scroll to position [567, 0]
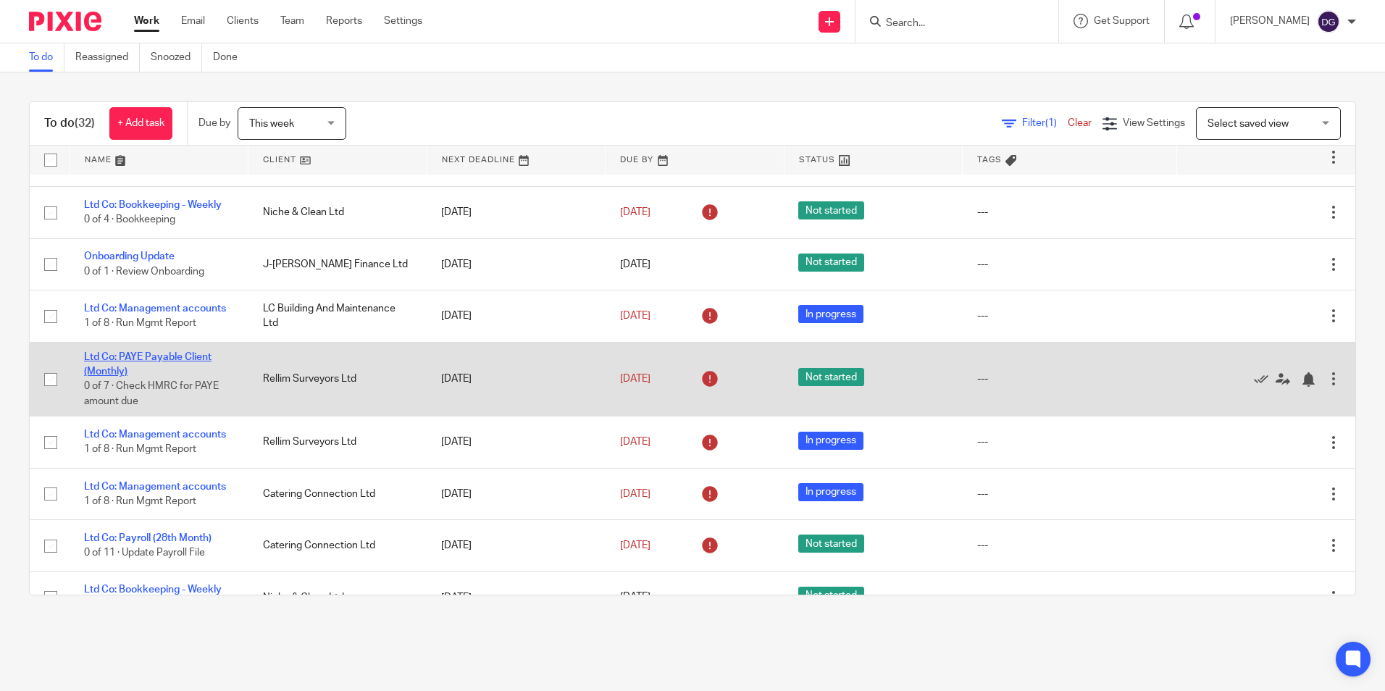
click at [200, 352] on link "Ltd Co: PAYE Payable Client (Monthly)" at bounding box center [148, 364] width 128 height 25
click at [193, 354] on link "Ltd Co: PAYE Payable Client (Monthly)" at bounding box center [148, 364] width 128 height 25
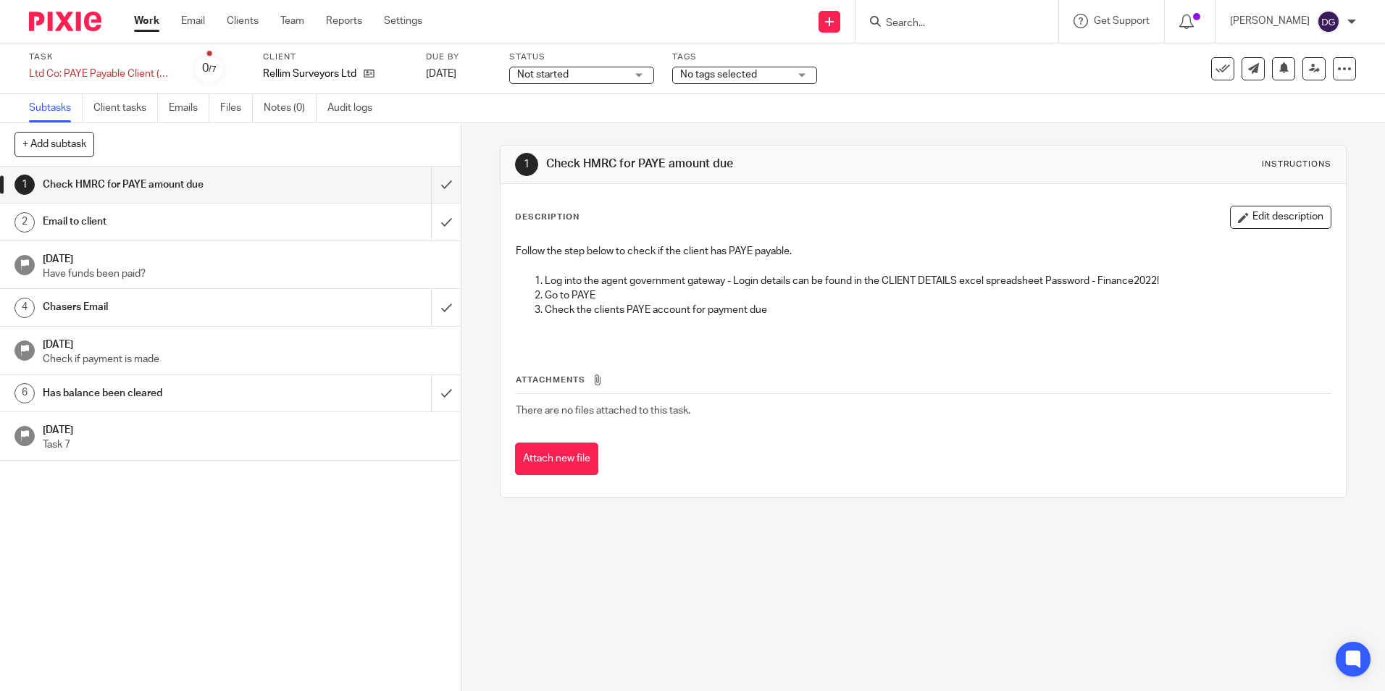
click at [64, 14] on img at bounding box center [65, 22] width 72 height 20
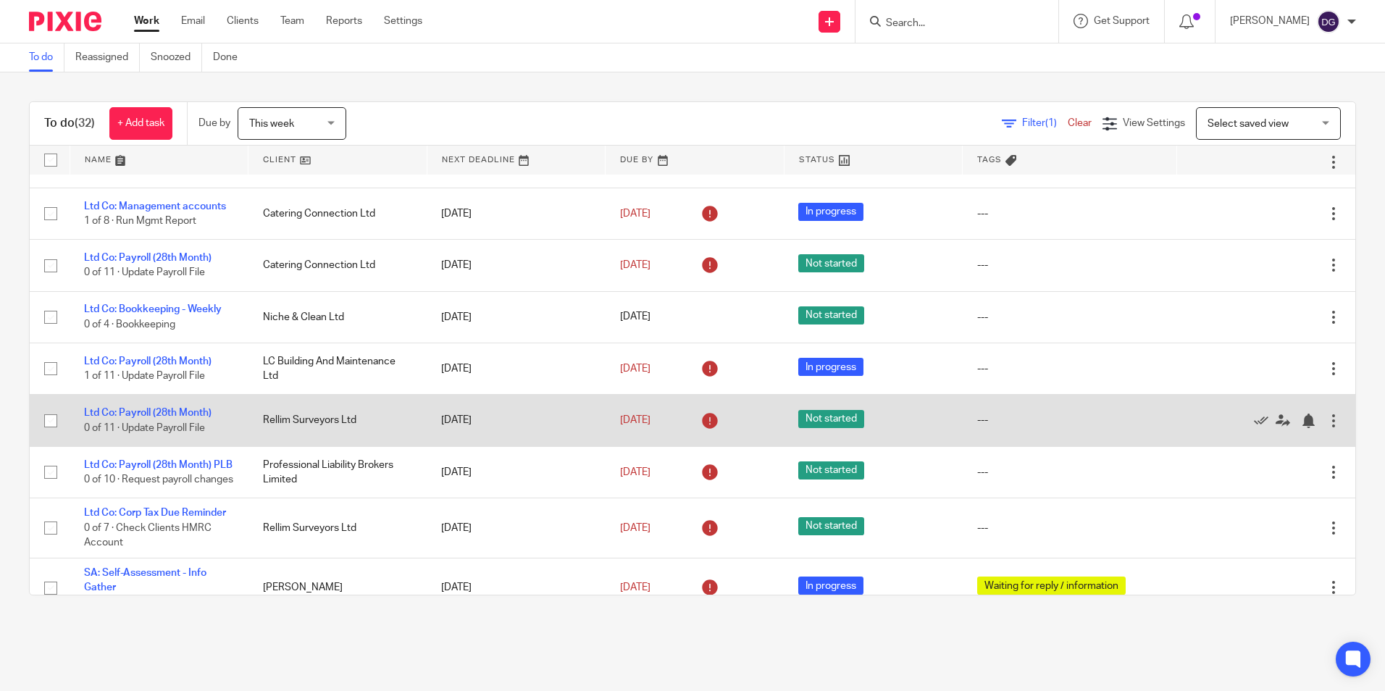
scroll to position [869, 0]
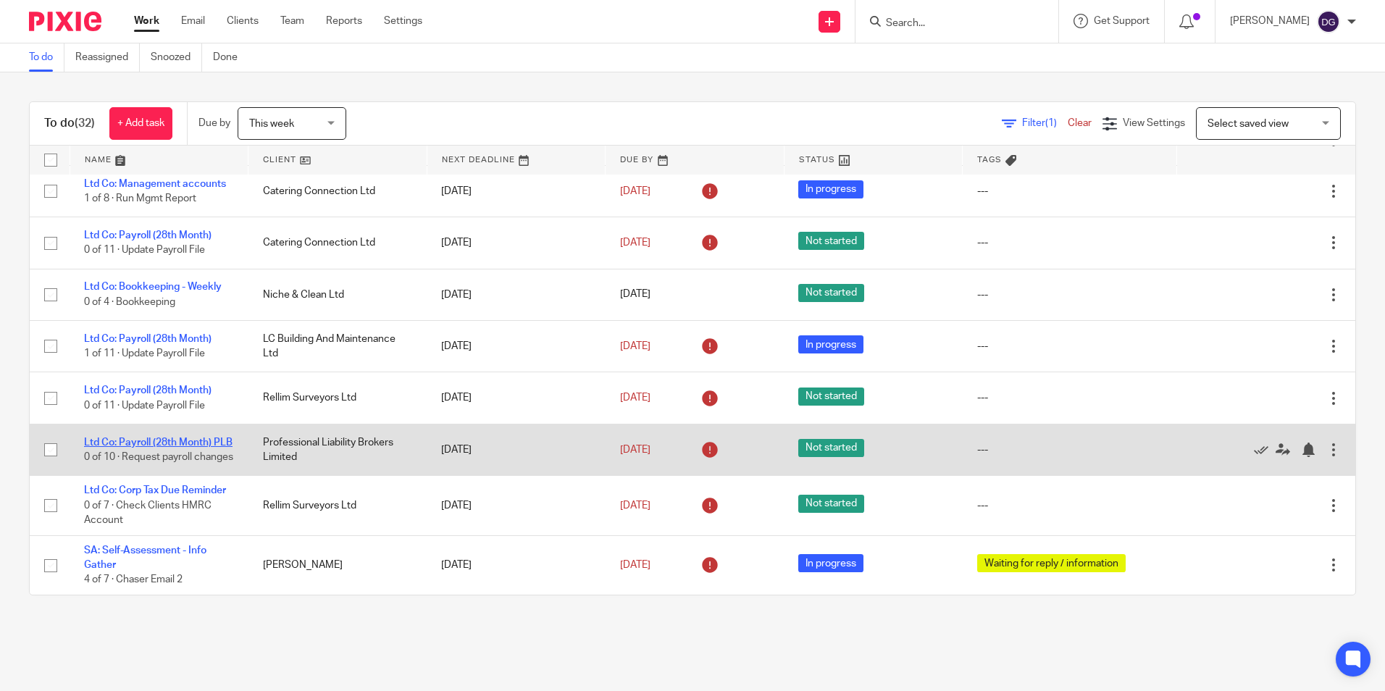
click at [155, 438] on link "Ltd Co: Payroll (28th Month) PLB" at bounding box center [158, 443] width 149 height 10
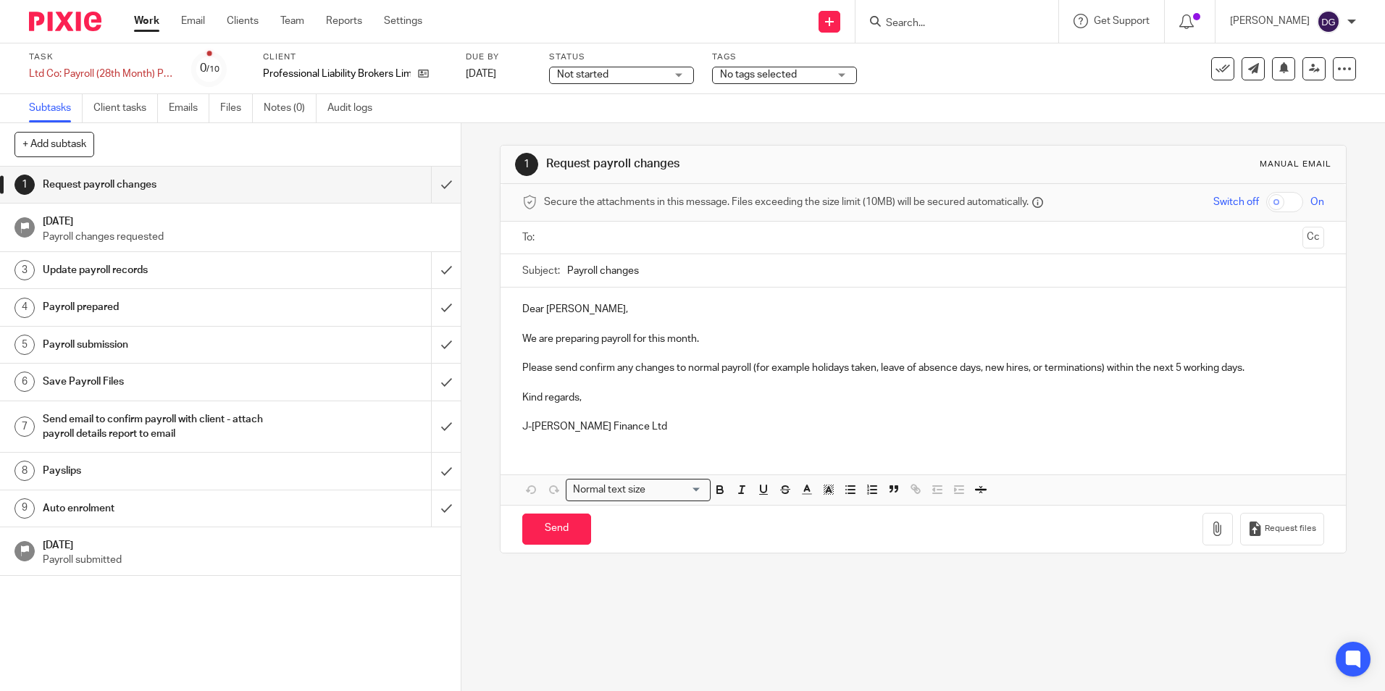
click at [311, 137] on div "+ Add subtask Cancel + Add" at bounding box center [230, 144] width 461 height 43
click at [434, 177] on input "submit" at bounding box center [230, 185] width 461 height 36
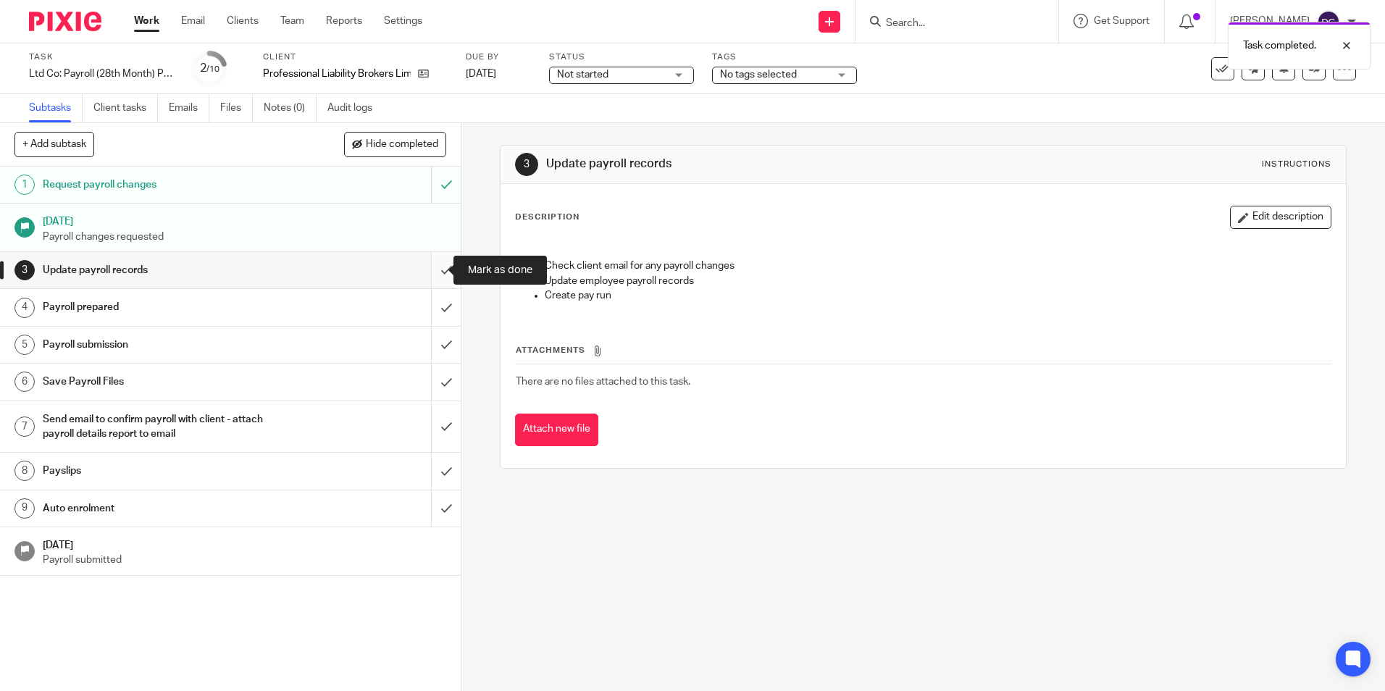
click at [436, 258] on input "submit" at bounding box center [230, 270] width 461 height 36
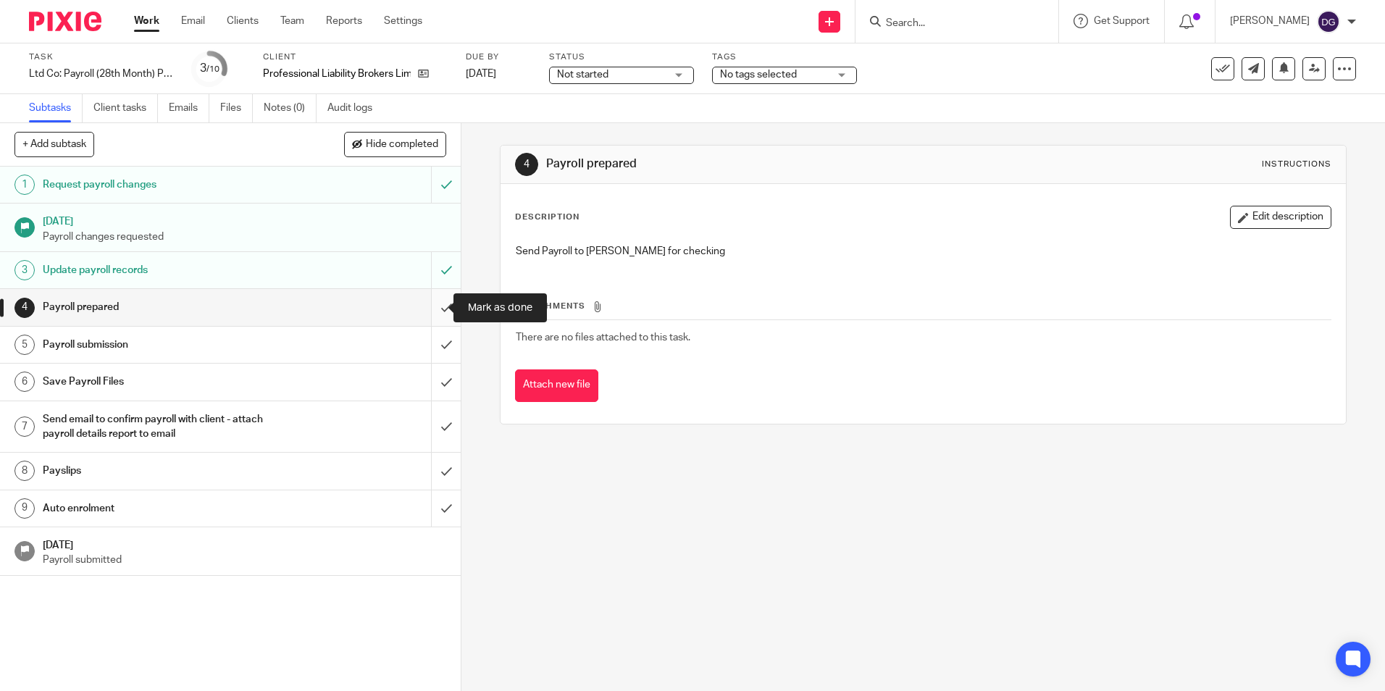
click at [426, 301] on input "submit" at bounding box center [230, 307] width 461 height 36
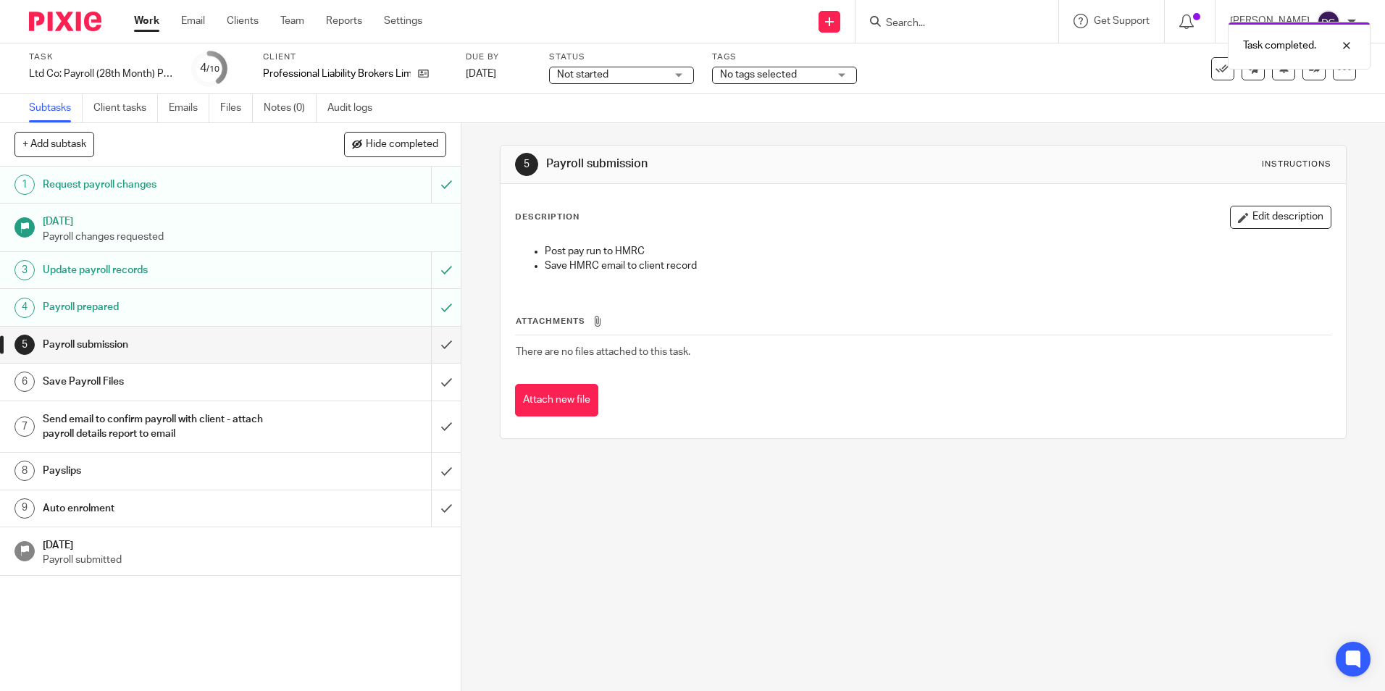
click at [635, 626] on div "5 Payroll submission Instructions Description Edit description Post pay run to …" at bounding box center [924, 407] width 924 height 568
click at [63, 13] on img at bounding box center [65, 22] width 72 height 20
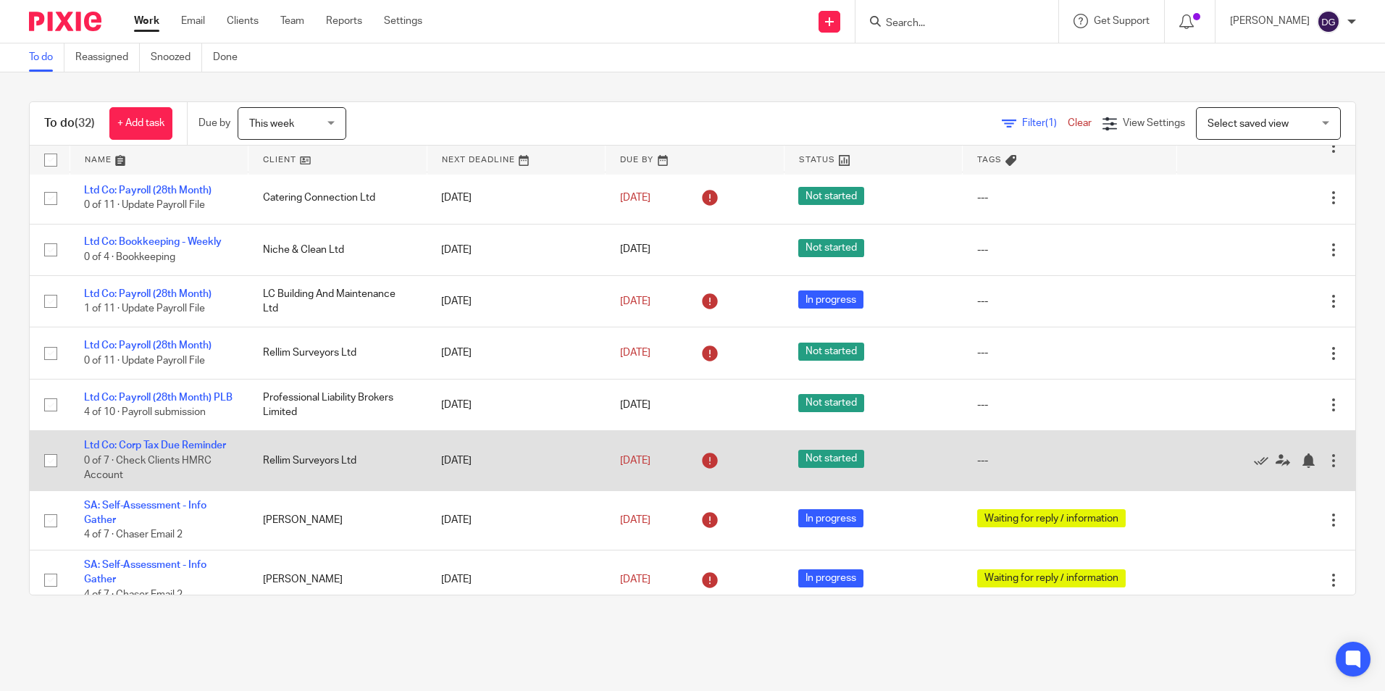
scroll to position [842, 0]
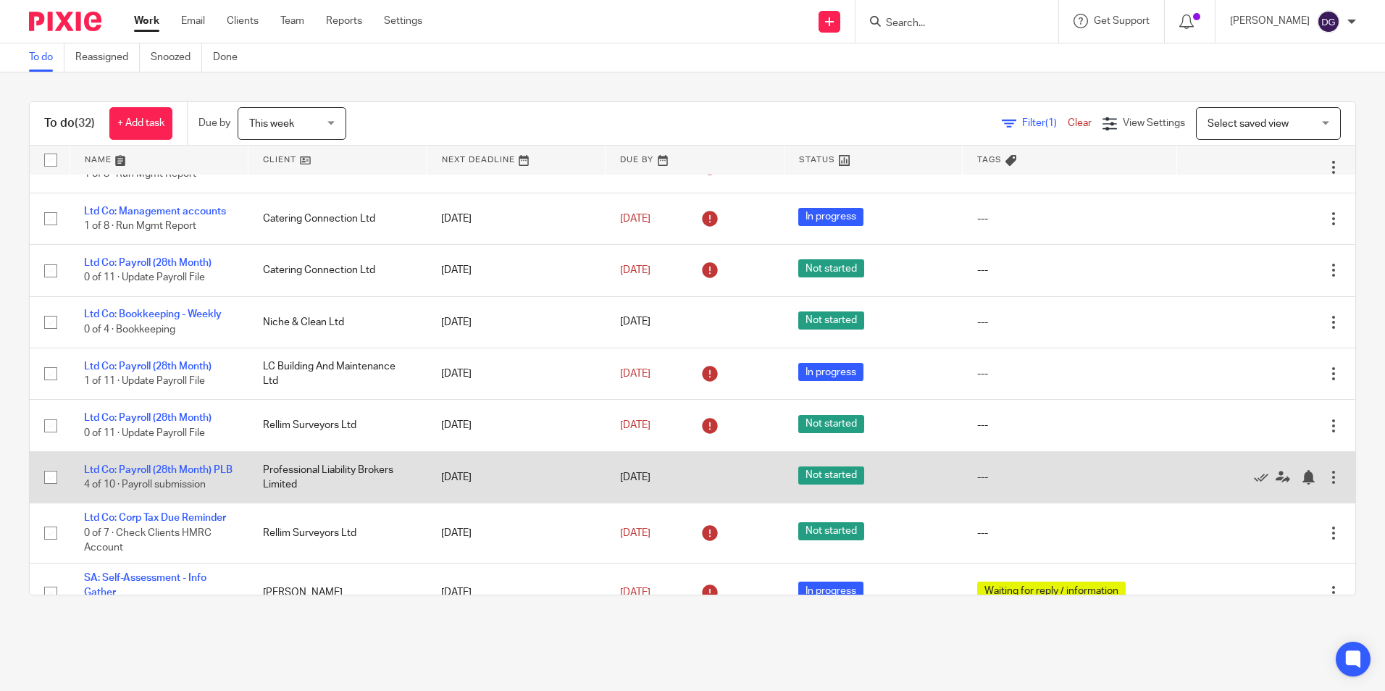
click at [735, 482] on div "27 Aug 2025" at bounding box center [695, 477] width 150 height 15
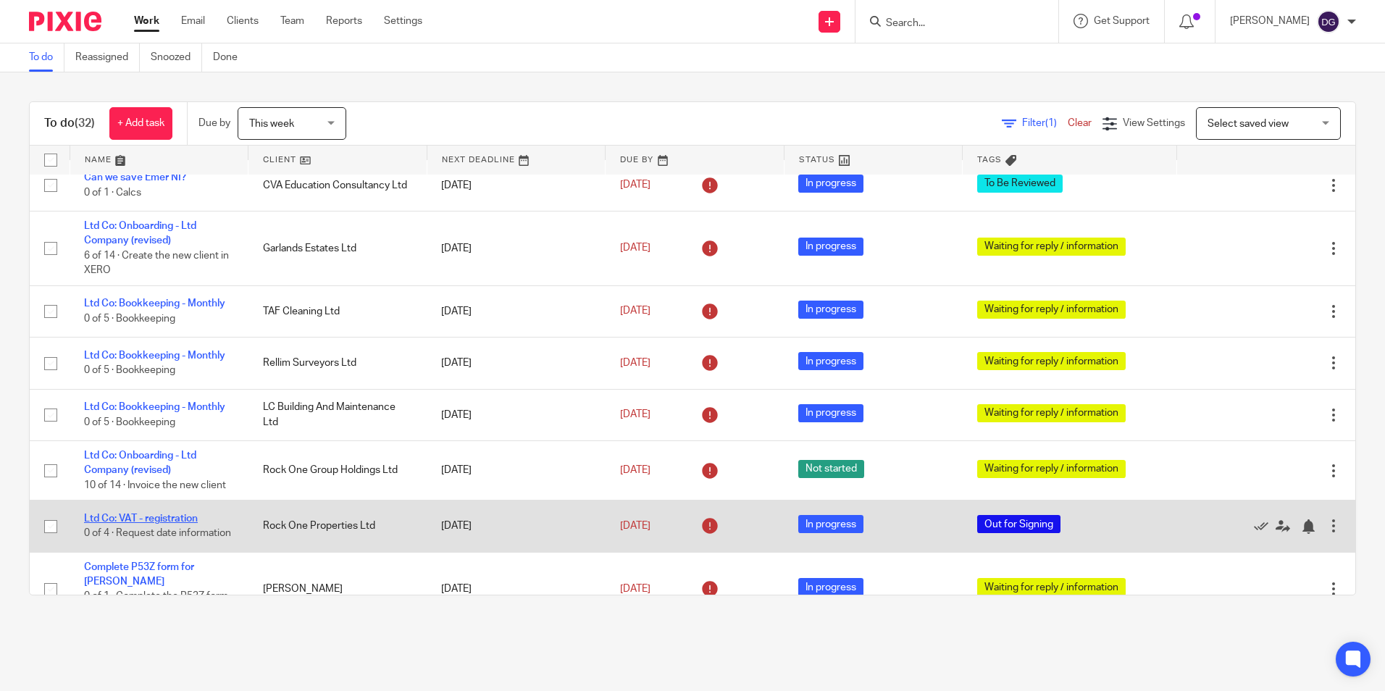
scroll to position [0, 0]
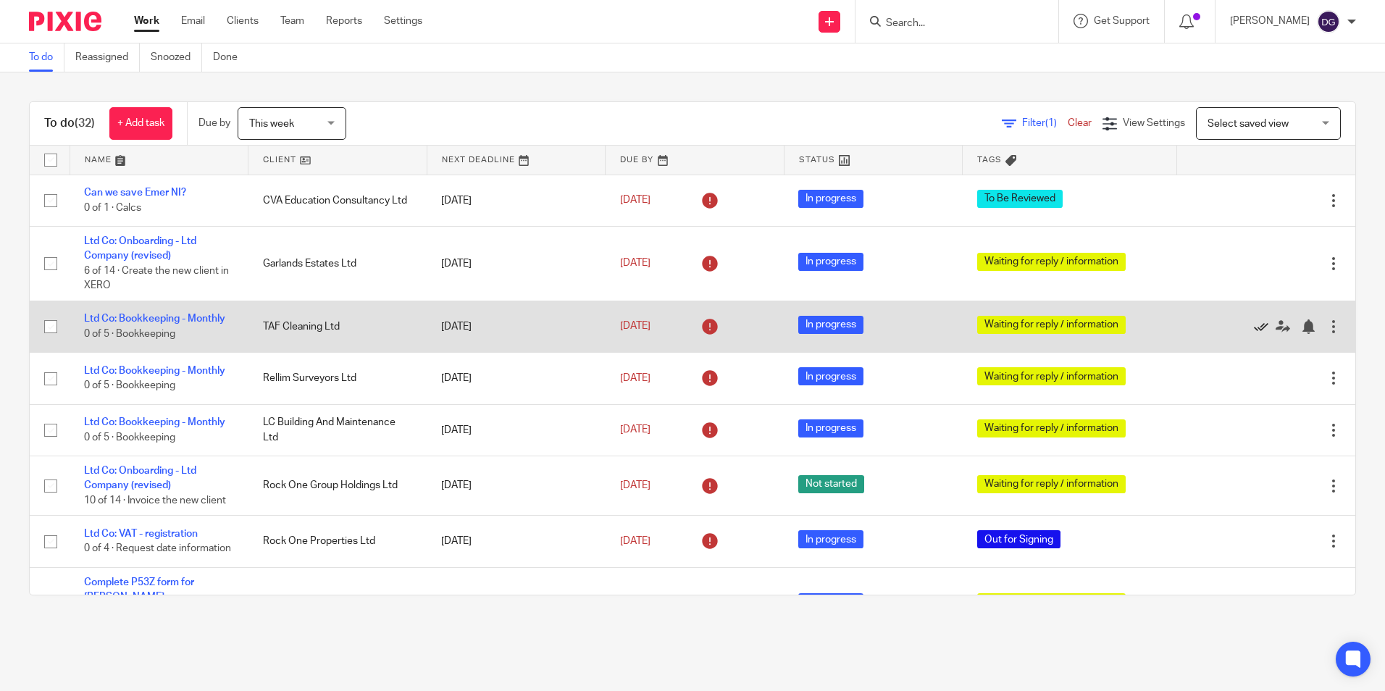
click at [1254, 327] on icon at bounding box center [1261, 327] width 14 height 14
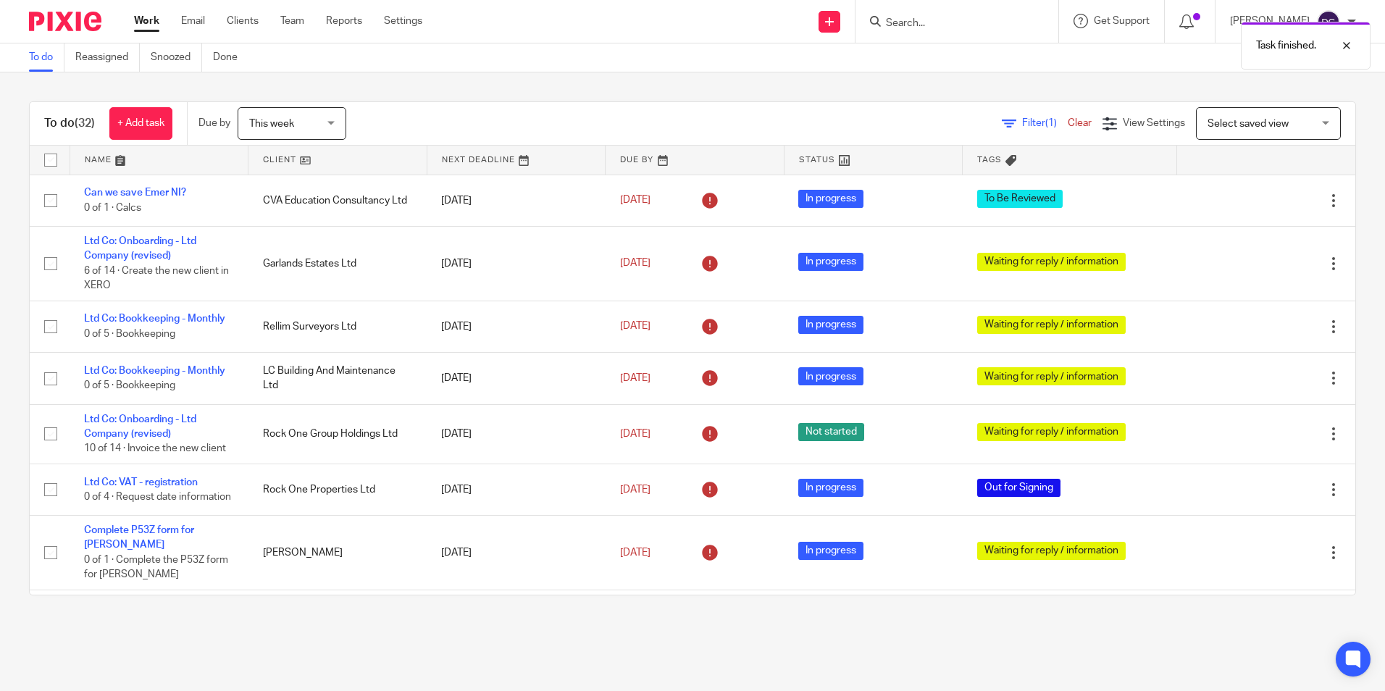
click at [1254, 327] on icon at bounding box center [1261, 327] width 14 height 14
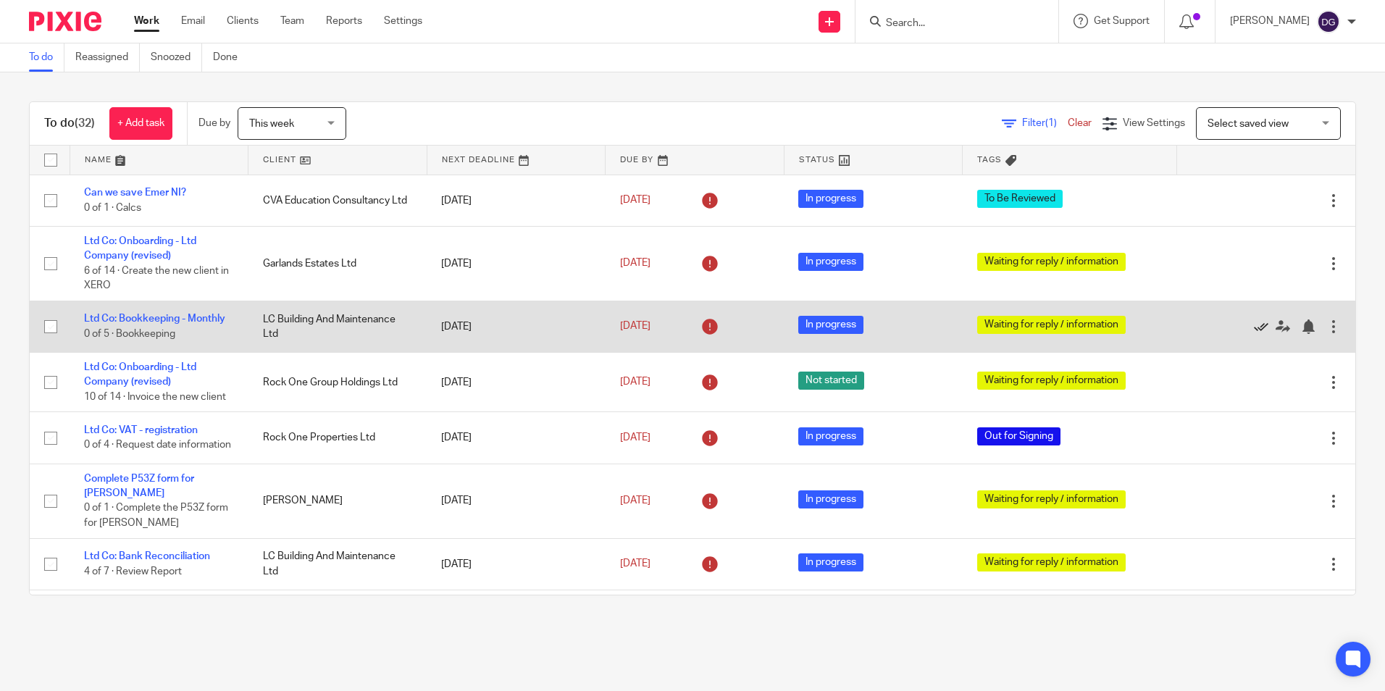
click at [1254, 327] on icon at bounding box center [1261, 327] width 14 height 14
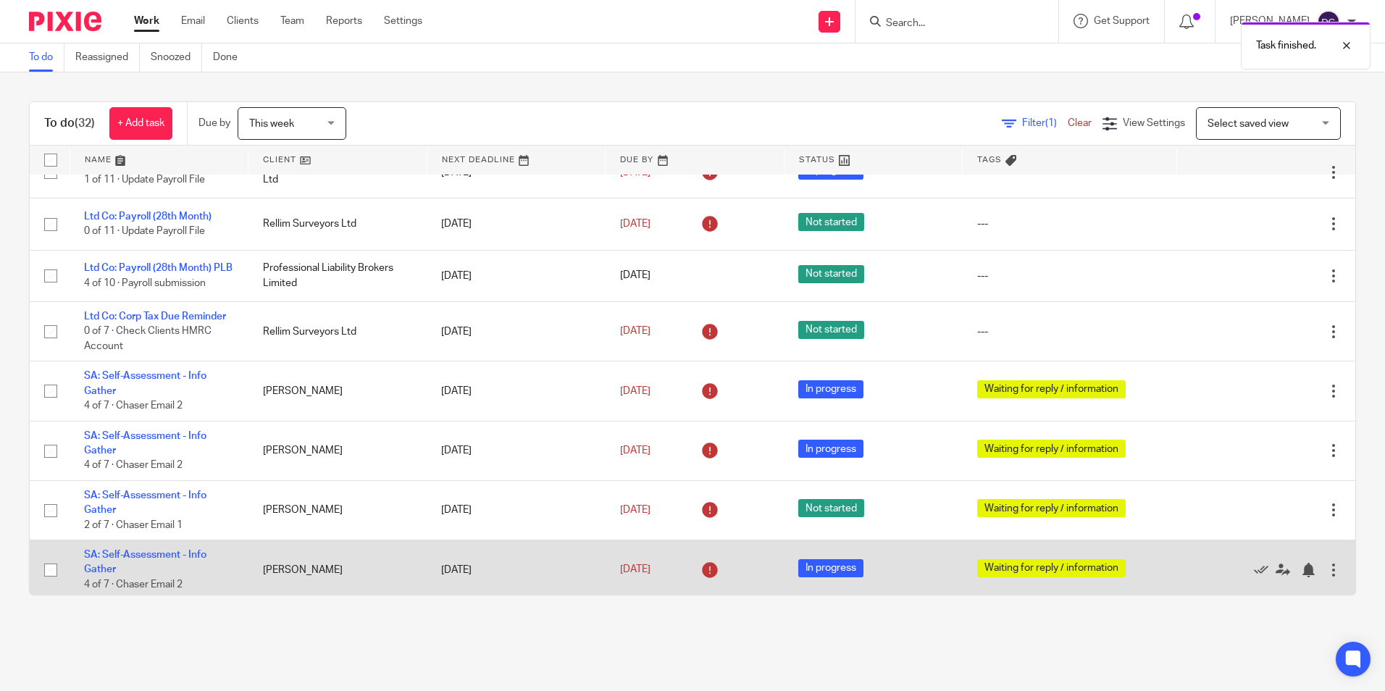
scroll to position [831, 0]
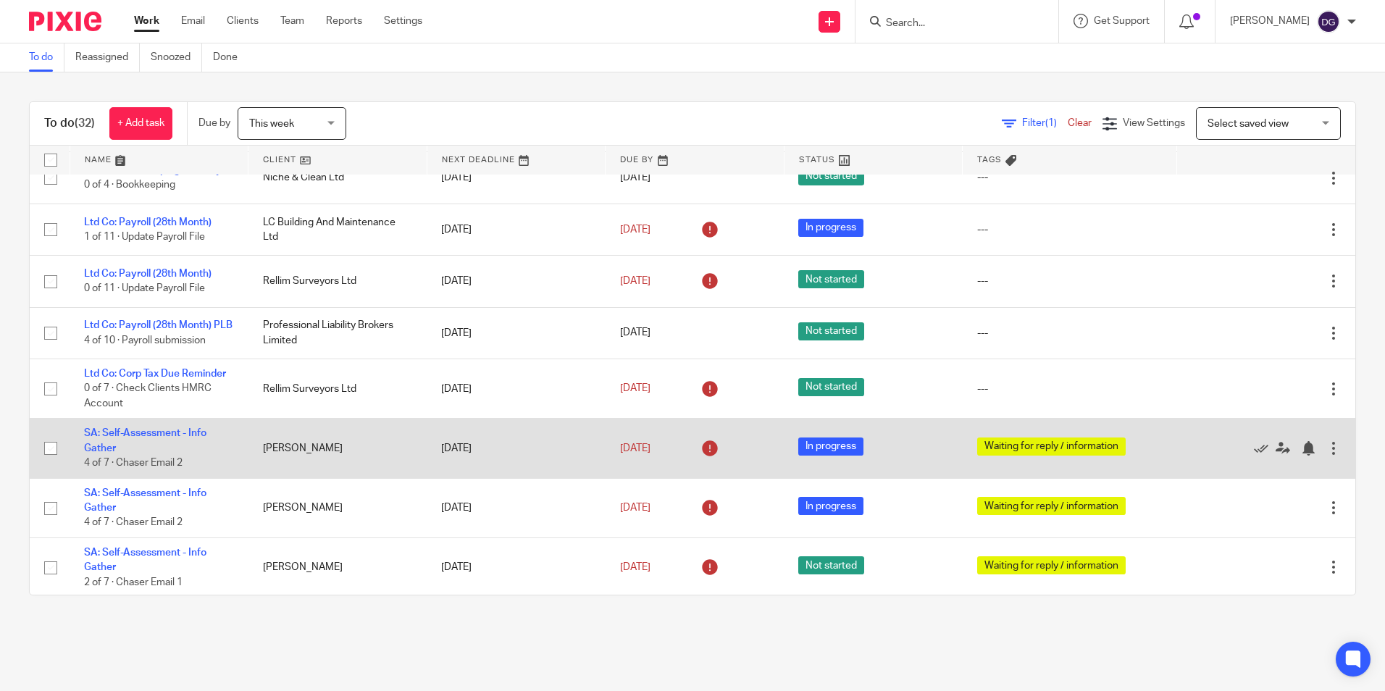
click at [105, 455] on td "SA: Self-Assessment - Info Gather 4 of 7 · Chaser Email 2" at bounding box center [159, 448] width 179 height 59
click at [112, 451] on link "SA: Self-Assessment - Info Gather" at bounding box center [145, 440] width 122 height 25
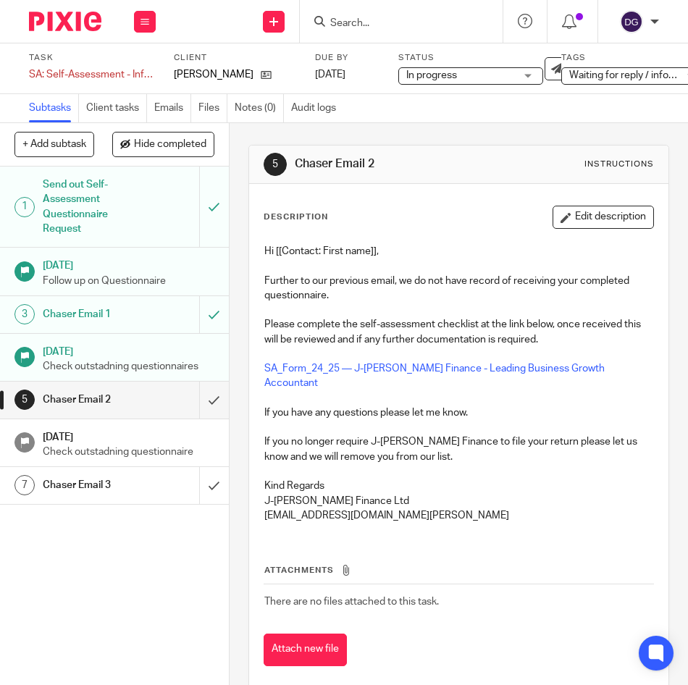
click at [85, 25] on img at bounding box center [65, 22] width 72 height 20
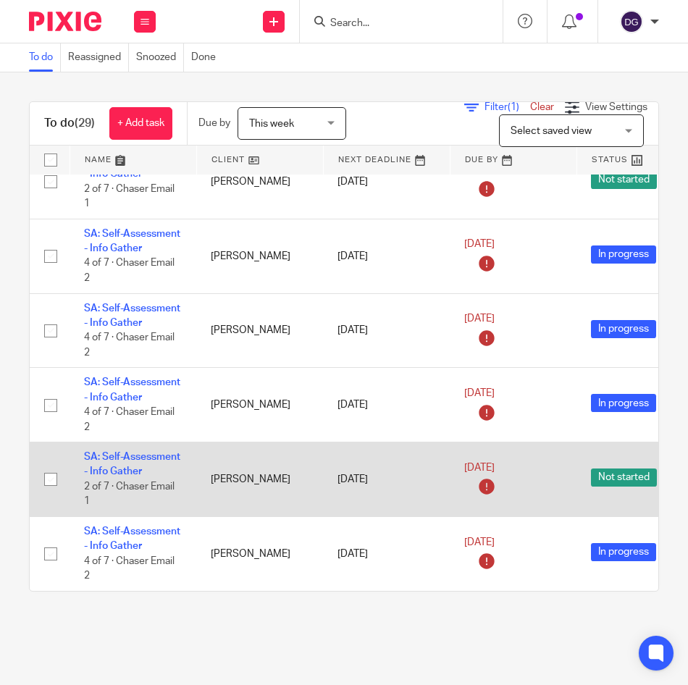
scroll to position [1651, 0]
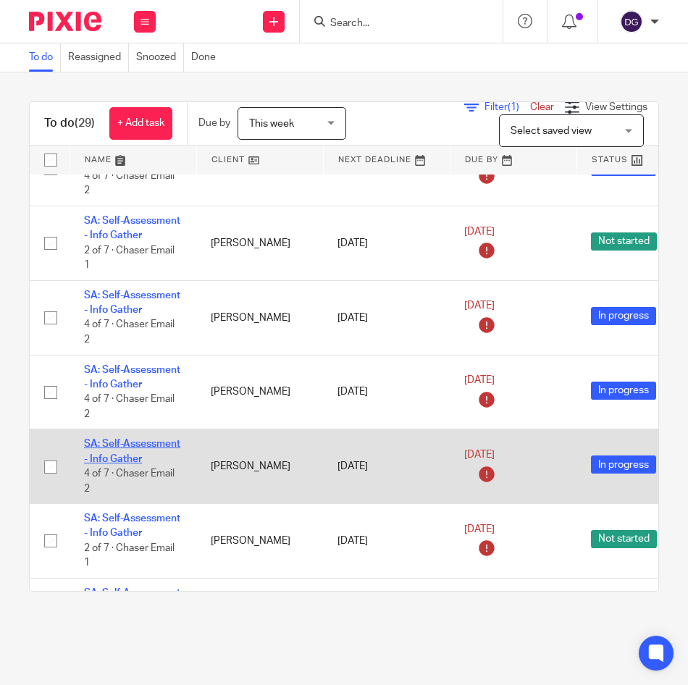
click at [125, 458] on link "SA: Self-Assessment - Info Gather" at bounding box center [132, 451] width 96 height 25
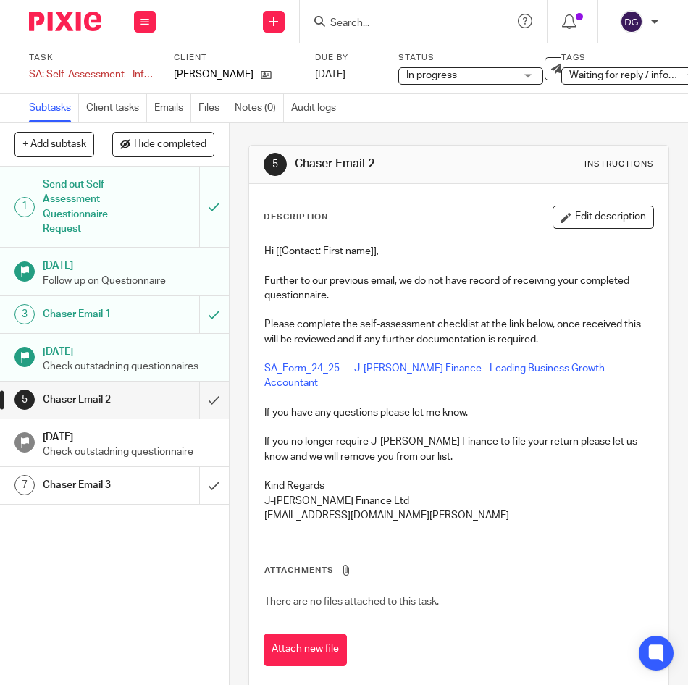
click at [111, 538] on div "1 Send out Self-Assessment Questionnaire Request 29 May 2025 Follow up on Quest…" at bounding box center [114, 426] width 229 height 519
click at [109, 636] on div "1 Send out Self-Assessment Questionnaire Request 29 May 2025 Follow up on Quest…" at bounding box center [114, 426] width 229 height 519
click at [470, 535] on div "Attachments There are no files attached to this task. Attach new file" at bounding box center [459, 601] width 391 height 132
click at [449, 479] on p "Kind Regards" at bounding box center [458, 486] width 389 height 14
click at [597, 159] on div "Instructions" at bounding box center [620, 165] width 70 height 12
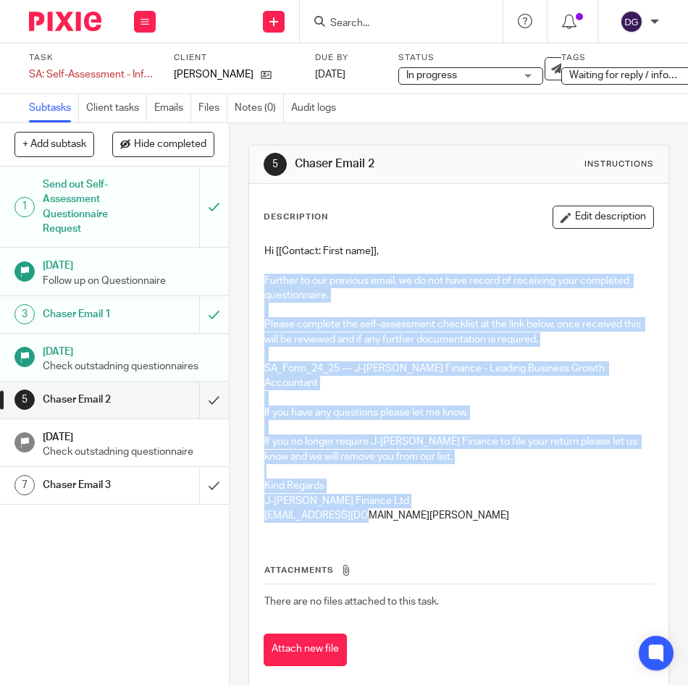
drag, startPoint x: 257, startPoint y: 278, endPoint x: 359, endPoint y: 519, distance: 261.7
click at [359, 519] on div "Hi [[Contact: First name]], Further to our previous email, we do not have recor…" at bounding box center [459, 385] width 404 height 297
drag, startPoint x: 359, startPoint y: 519, endPoint x: 304, endPoint y: 370, distance: 158.4
copy div "Further to our previous email, we do not have record of receiving your complete…"
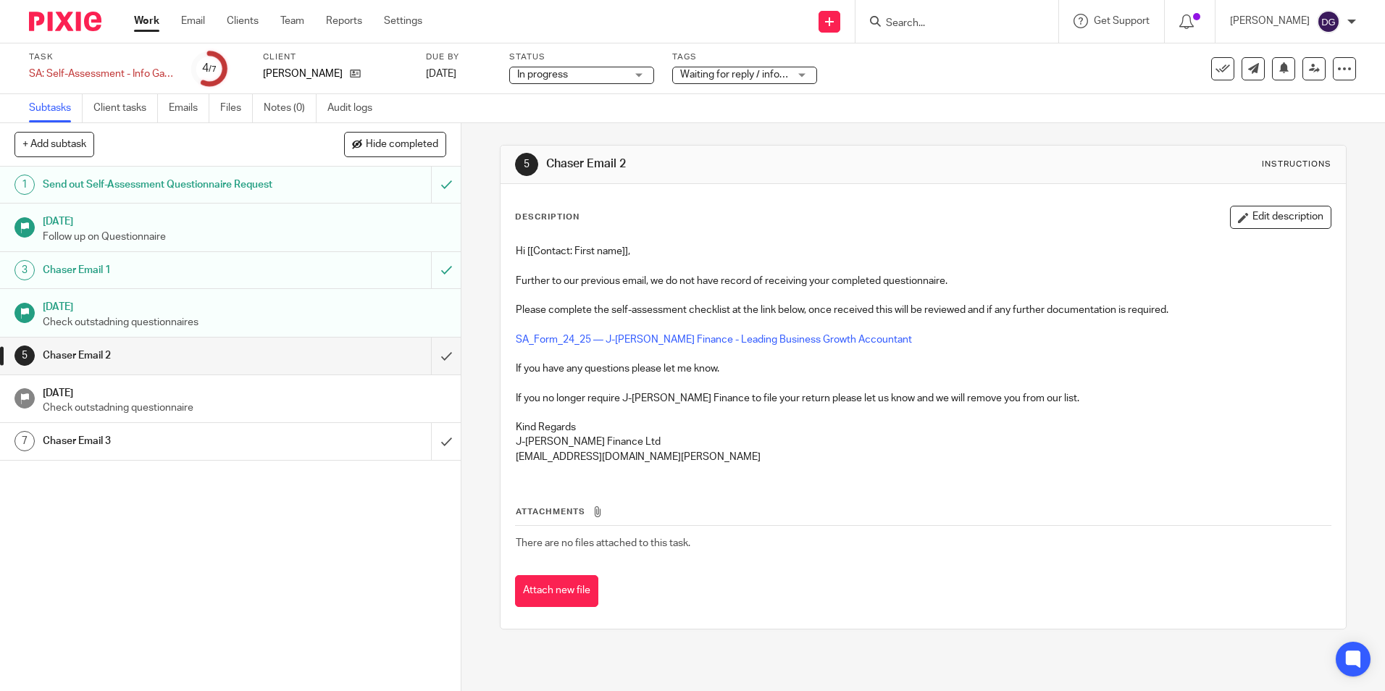
click at [688, 498] on div "Attachments There are no files attached to this task. Attach new file" at bounding box center [923, 542] width 816 height 132
click at [102, 401] on p "Check outstadning questionnaire" at bounding box center [245, 408] width 404 height 14
click at [97, 446] on h1 "Chaser Email 3" at bounding box center [167, 441] width 249 height 22
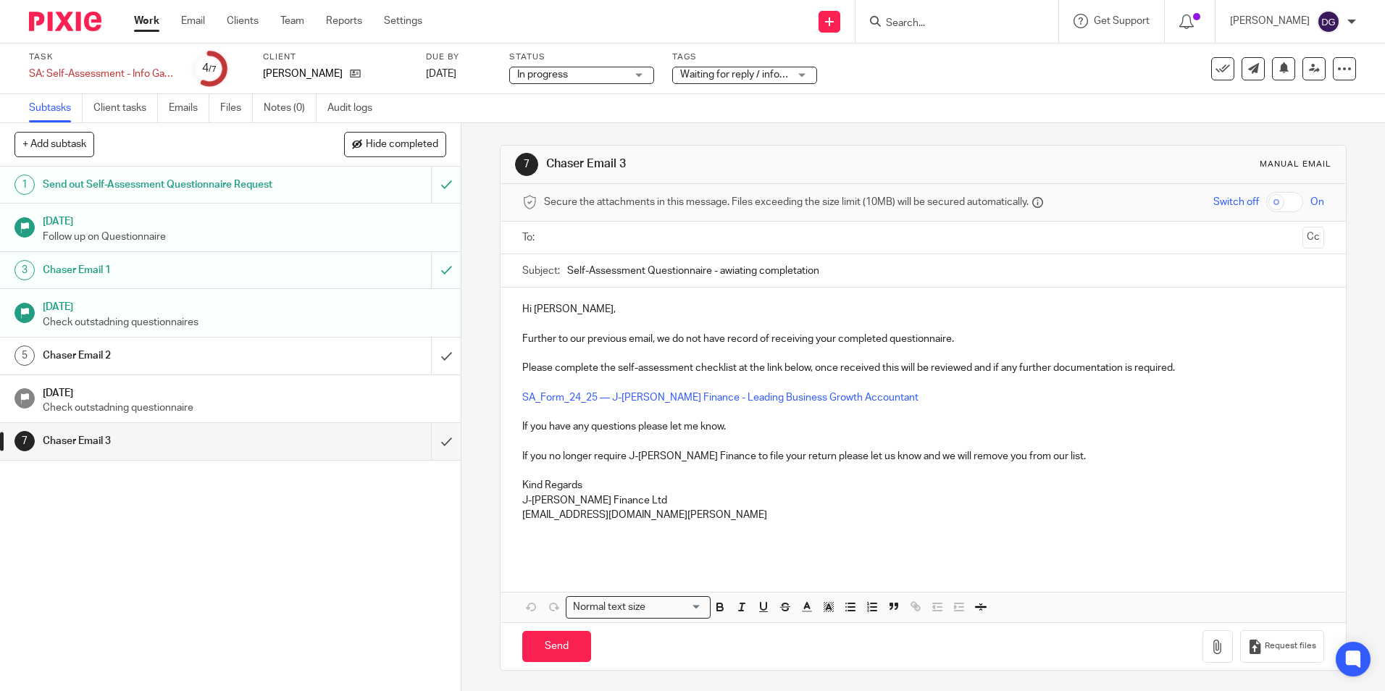
click at [627, 244] on input "text" at bounding box center [922, 238] width 747 height 17
click at [571, 640] on input "Send" at bounding box center [556, 649] width 69 height 31
type input "Sent"
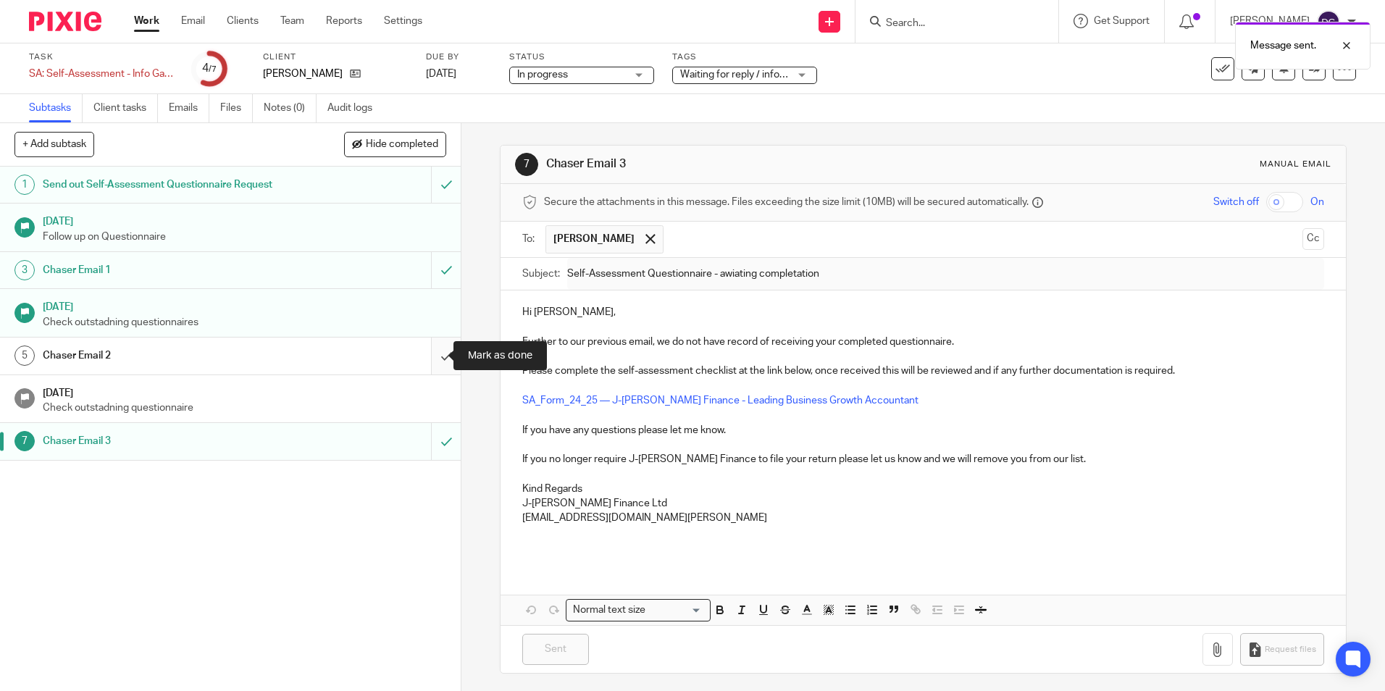
click at [435, 340] on input "submit" at bounding box center [230, 356] width 461 height 36
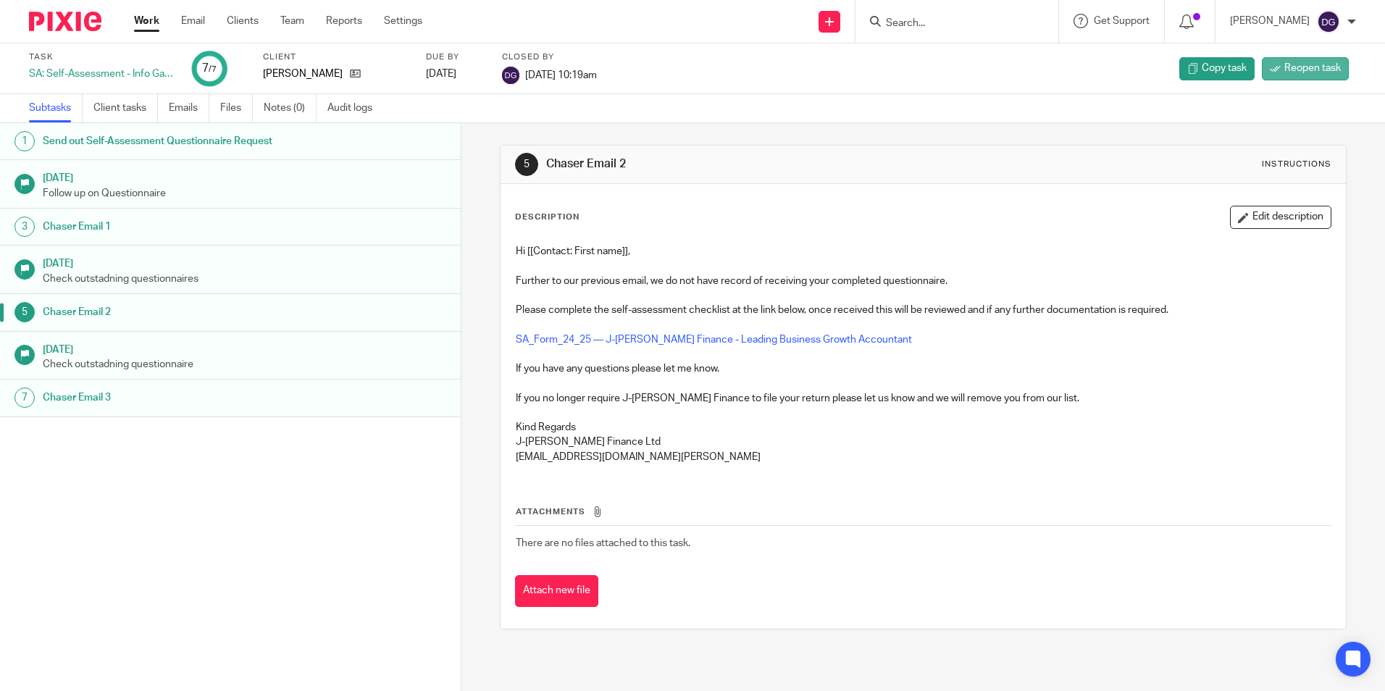
click at [1328, 67] on span "Reopen task" at bounding box center [1313, 68] width 57 height 14
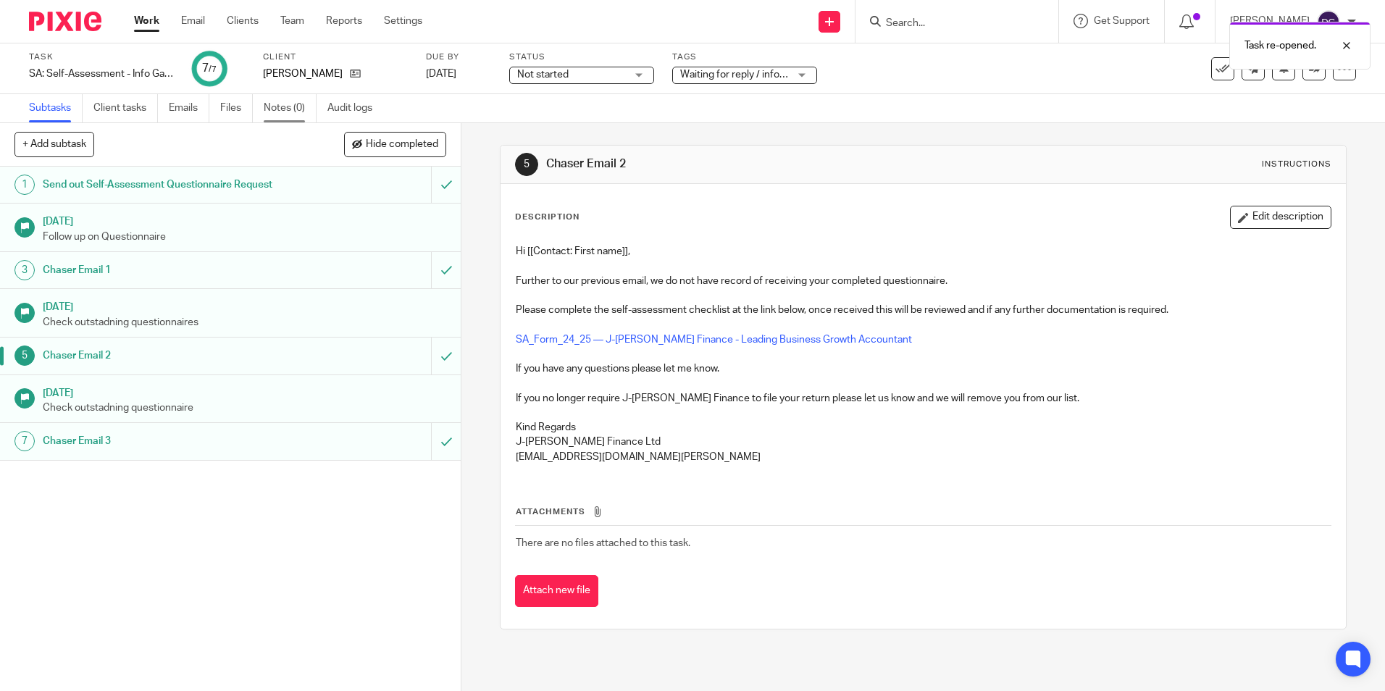
click at [290, 101] on link "Notes (0)" at bounding box center [290, 108] width 53 height 28
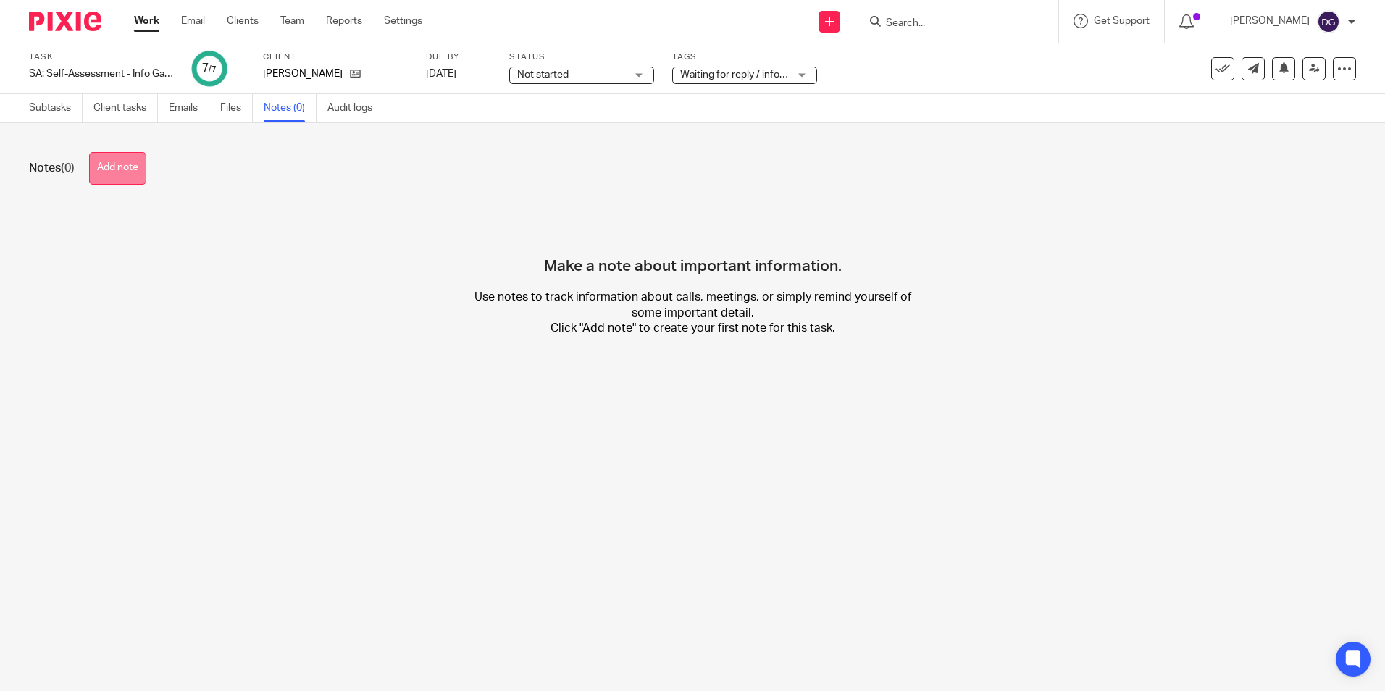
click at [123, 155] on button "Add note" at bounding box center [117, 168] width 57 height 33
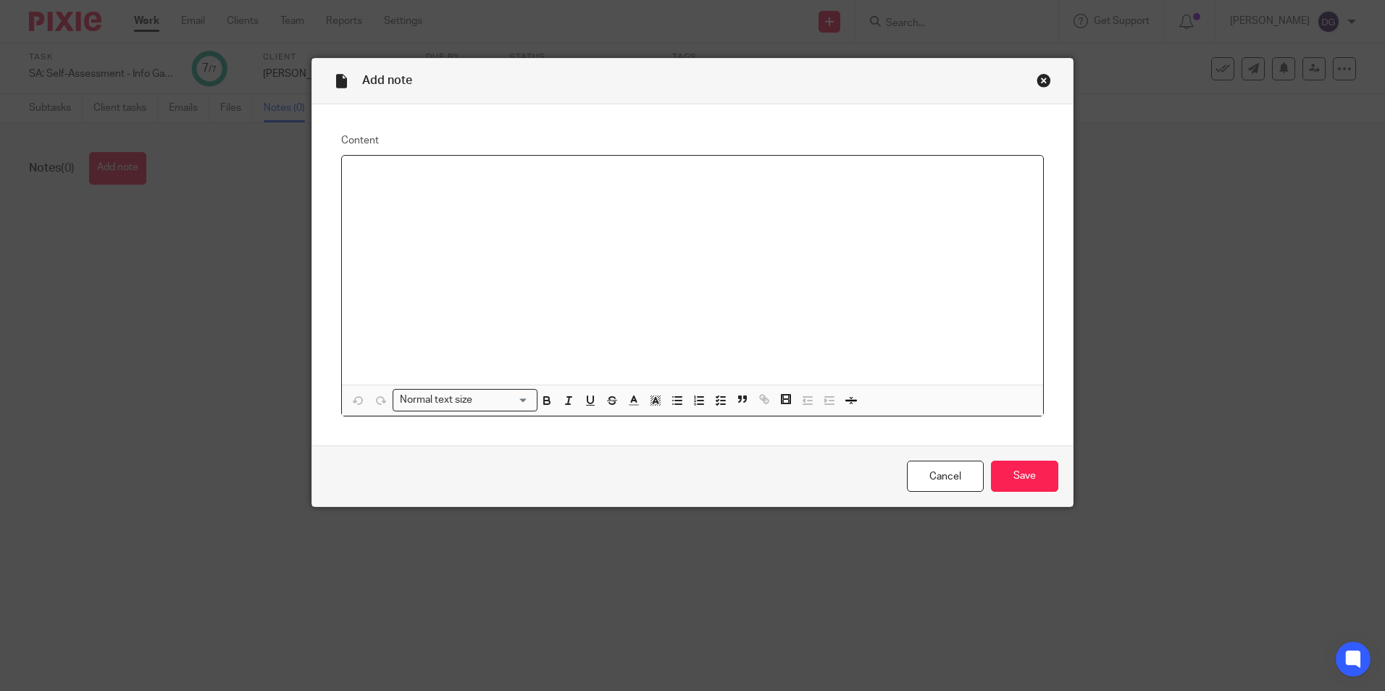
click at [681, 213] on div at bounding box center [692, 270] width 701 height 229
click at [1029, 482] on input "Save" at bounding box center [1024, 476] width 67 height 31
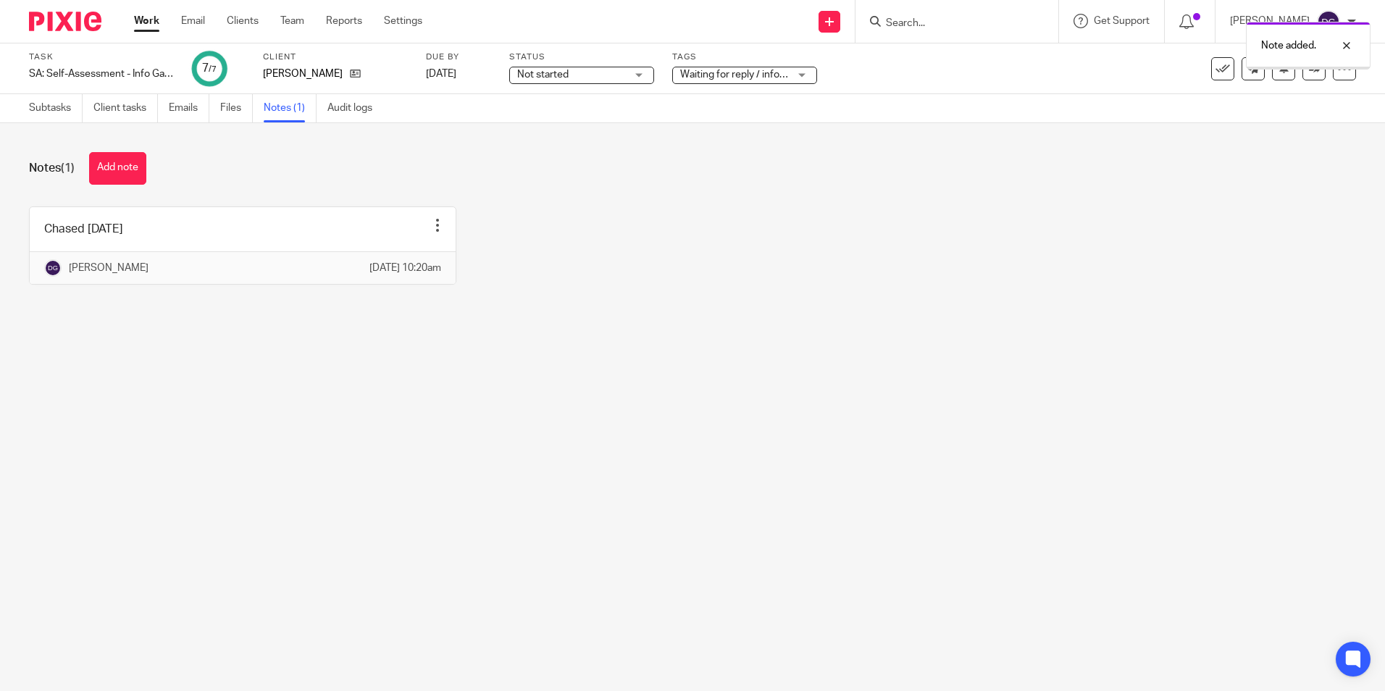
click at [1017, 488] on main "Task SA: Self-Assessment - Info Gather Save SA: Self-Assessment - Info Gather 7…" at bounding box center [692, 345] width 1385 height 691
click at [996, 418] on main "Task SA: Self-Assessment - Info Gather Save SA: Self-Assessment - Info Gather 7…" at bounding box center [692, 345] width 1385 height 691
drag, startPoint x: 656, startPoint y: 325, endPoint x: 675, endPoint y: 330, distance: 19.7
click at [675, 330] on div "Notes (1) Add note Chased 18/08/2025 Edit note Delete note Darya Golonikova 18 …" at bounding box center [692, 229] width 1385 height 212
click at [704, 327] on div "Notes (1) Add note Chased 18/08/2025 Edit note Delete note Darya Golonikova 18 …" at bounding box center [692, 229] width 1385 height 212
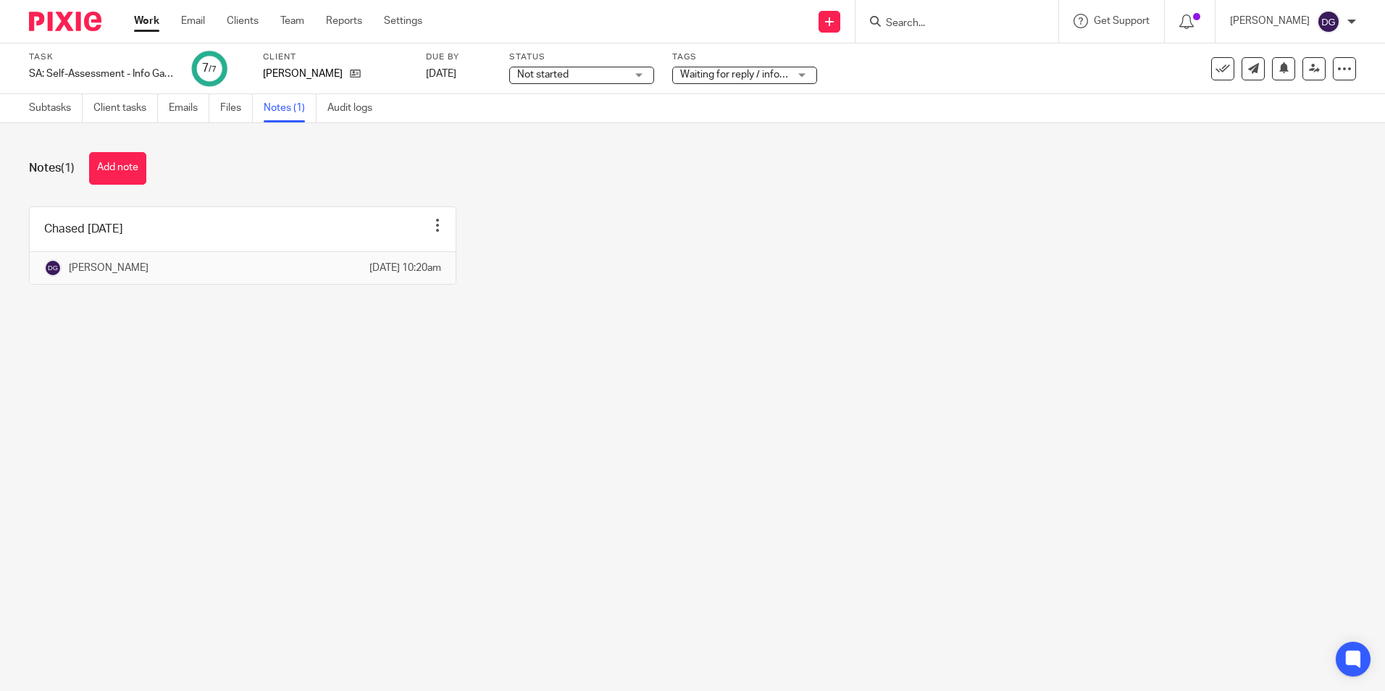
click at [730, 263] on div "Chased 18/08/2025 Edit note Delete note Darya Golonikova 18 Aug 2025 10:20am" at bounding box center [682, 256] width 1350 height 100
click at [67, 13] on img at bounding box center [65, 22] width 72 height 20
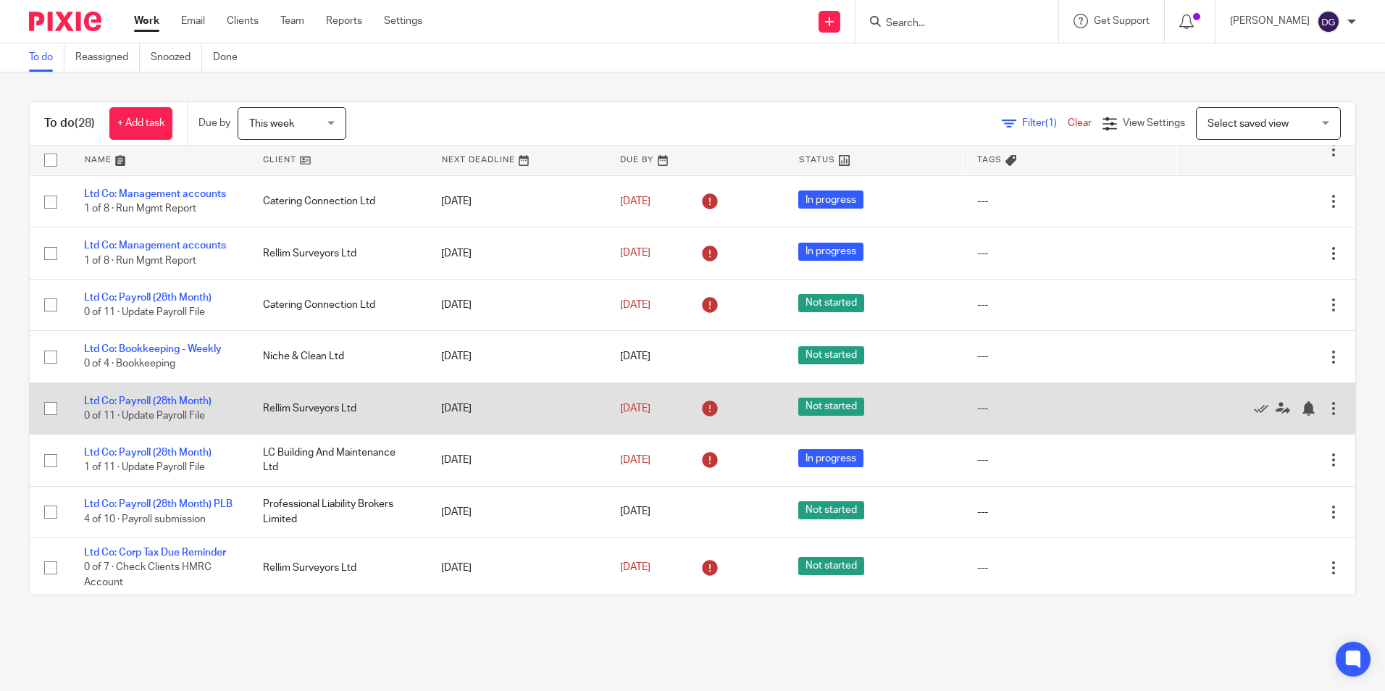
scroll to position [627, 0]
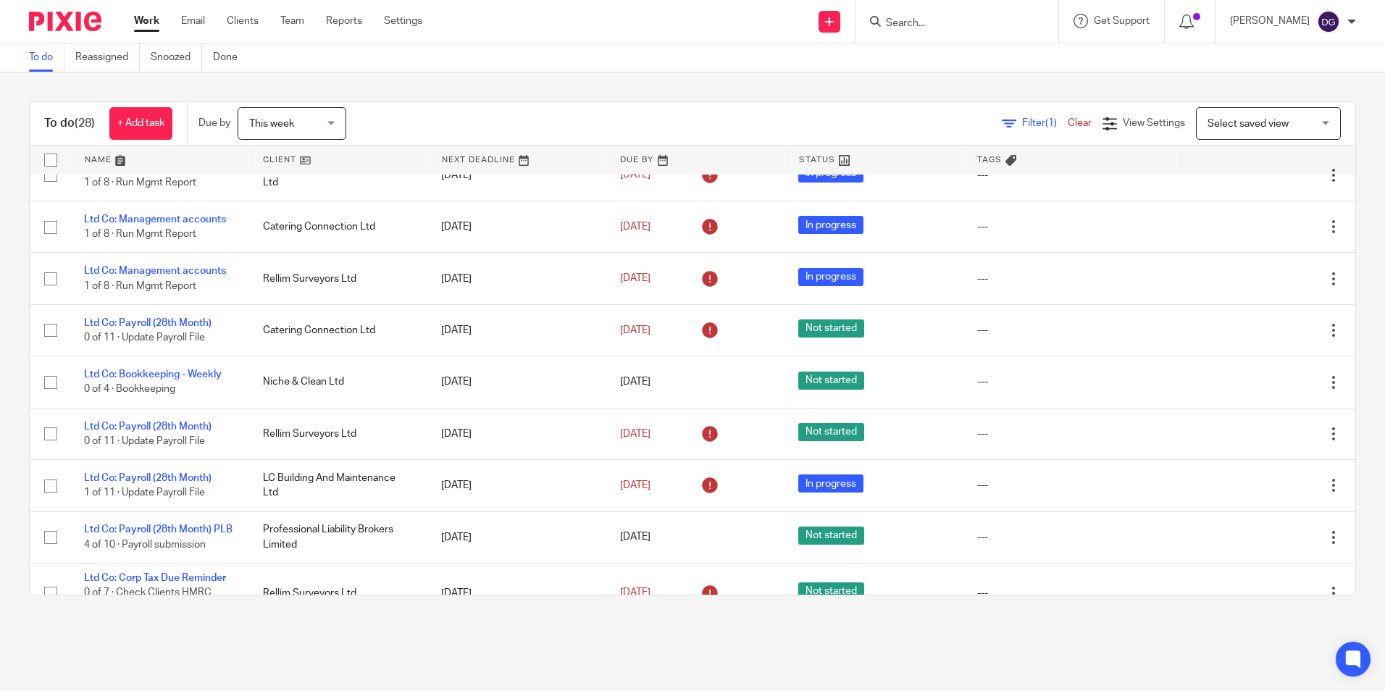
click at [506, 96] on div "To do (28) + Add task Due by This week This week [DATE] [DATE] This week Next w…" at bounding box center [692, 348] width 1385 height 552
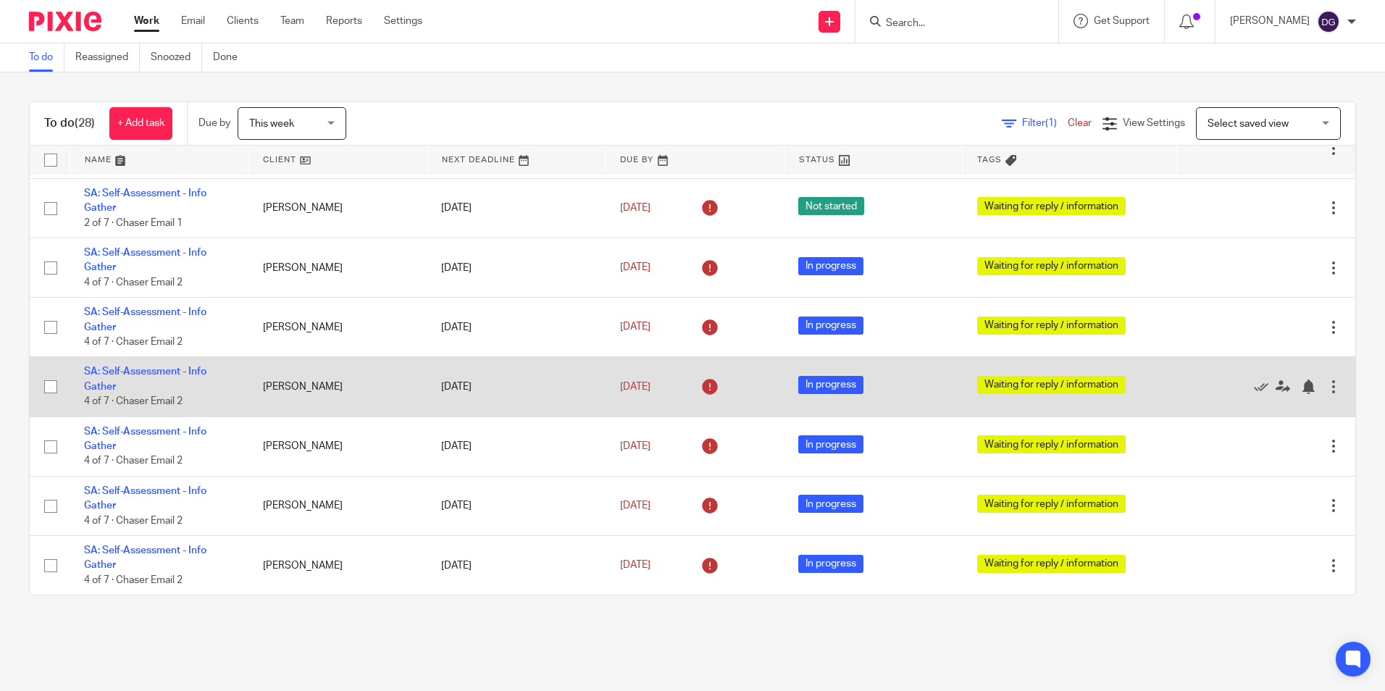
scroll to position [1134, 0]
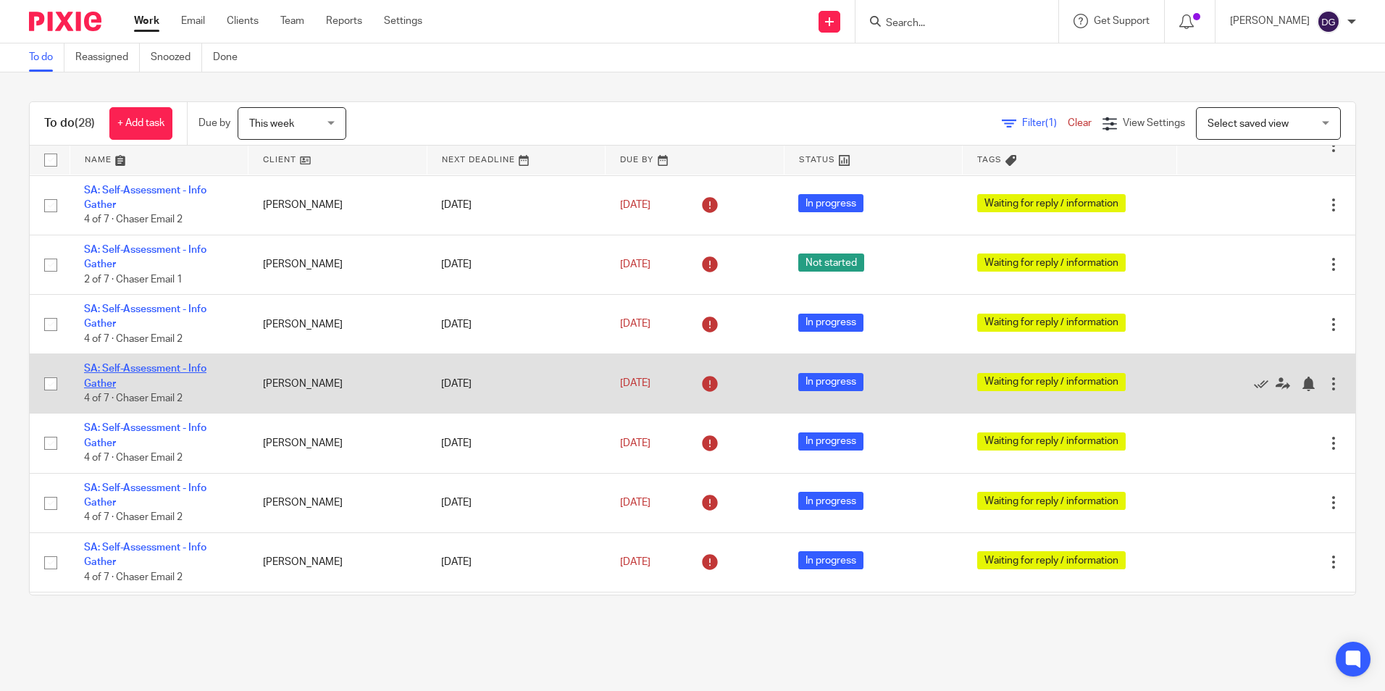
click at [150, 388] on link "SA: Self-Assessment - Info Gather" at bounding box center [145, 376] width 122 height 25
click at [152, 385] on link "SA: Self-Assessment - Info Gather" at bounding box center [145, 376] width 122 height 25
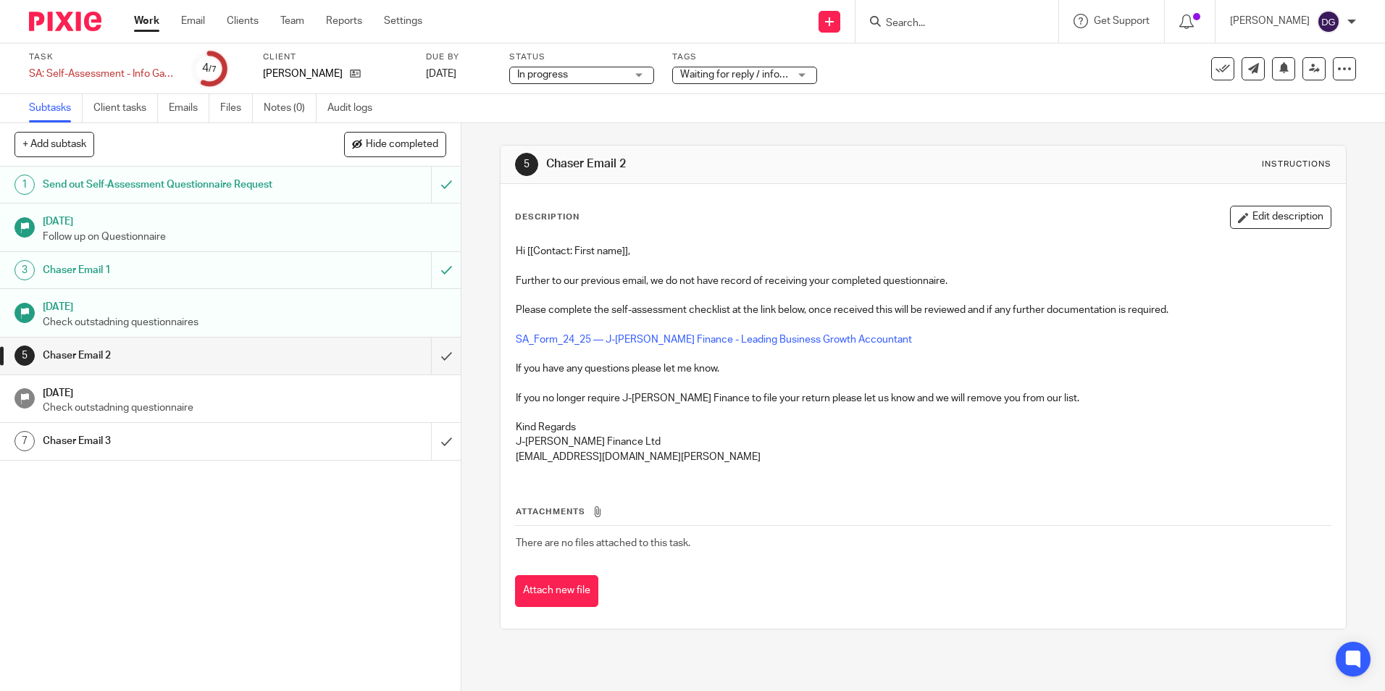
click at [257, 448] on h1 "Chaser Email 3" at bounding box center [167, 441] width 249 height 22
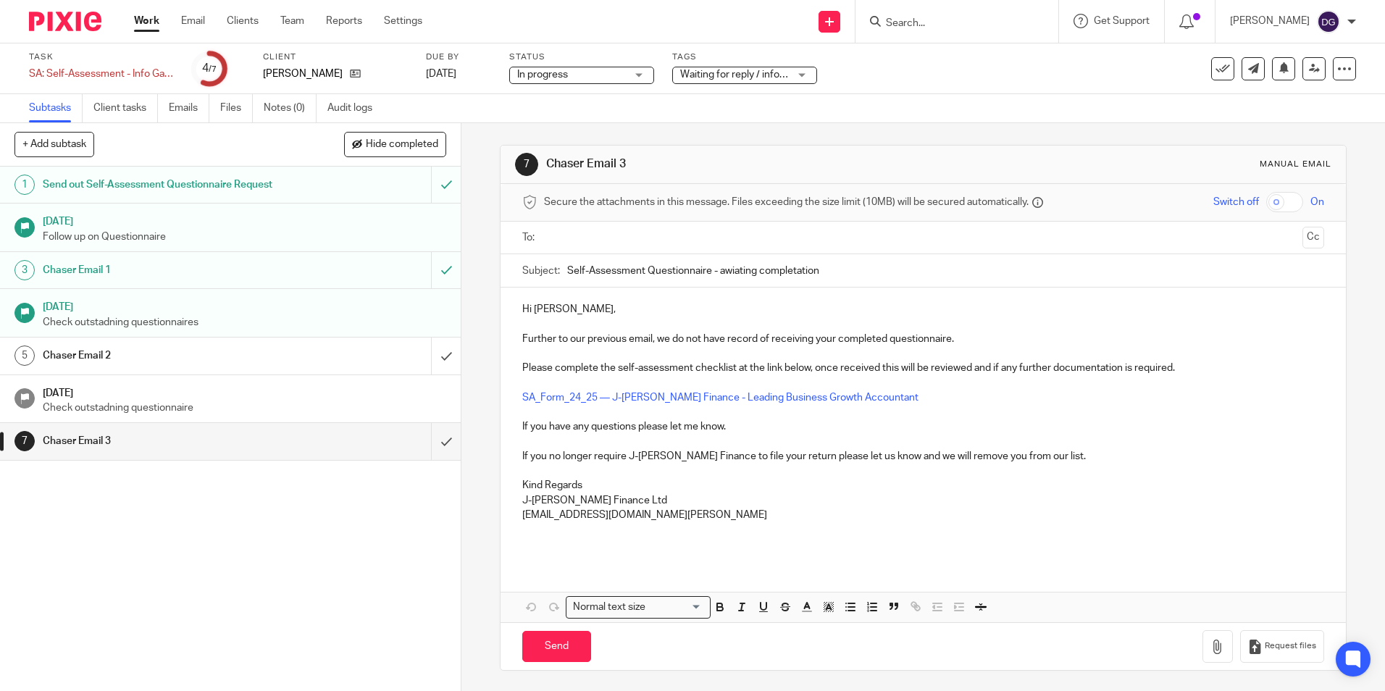
click at [618, 243] on input "text" at bounding box center [922, 238] width 747 height 17
click at [573, 564] on div "Hi Darren, Further to our previous email, we do not have record of receiving yo…" at bounding box center [923, 428] width 845 height 275
click at [577, 646] on input "Send" at bounding box center [556, 649] width 69 height 31
type input "Sent"
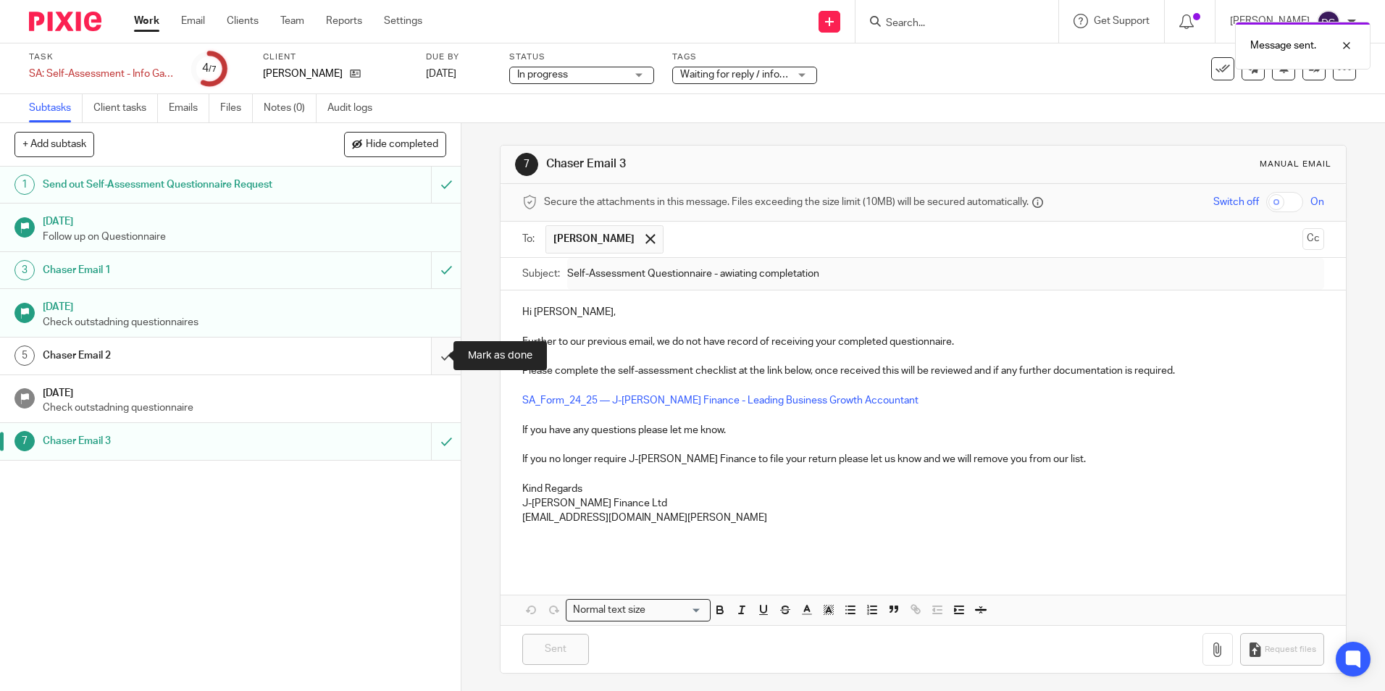
click at [435, 338] on input "submit" at bounding box center [230, 356] width 461 height 36
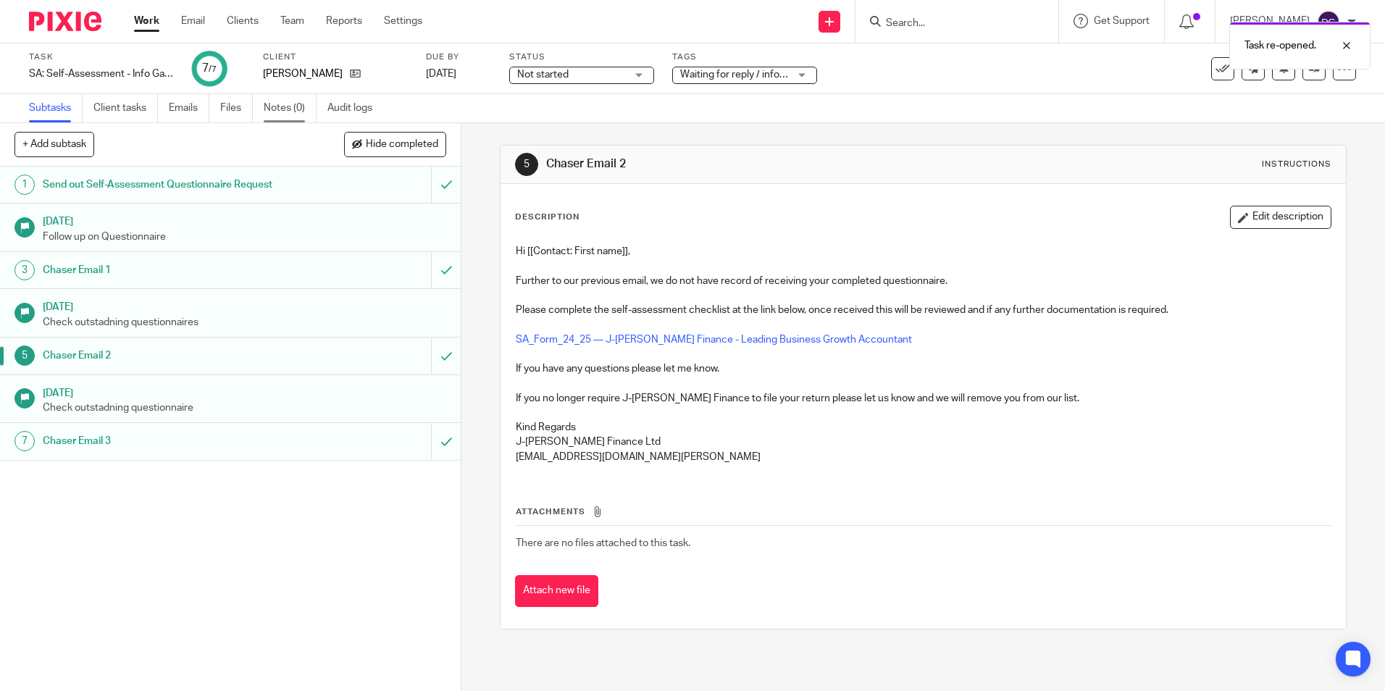
click at [290, 103] on link "Notes (0)" at bounding box center [290, 108] width 53 height 28
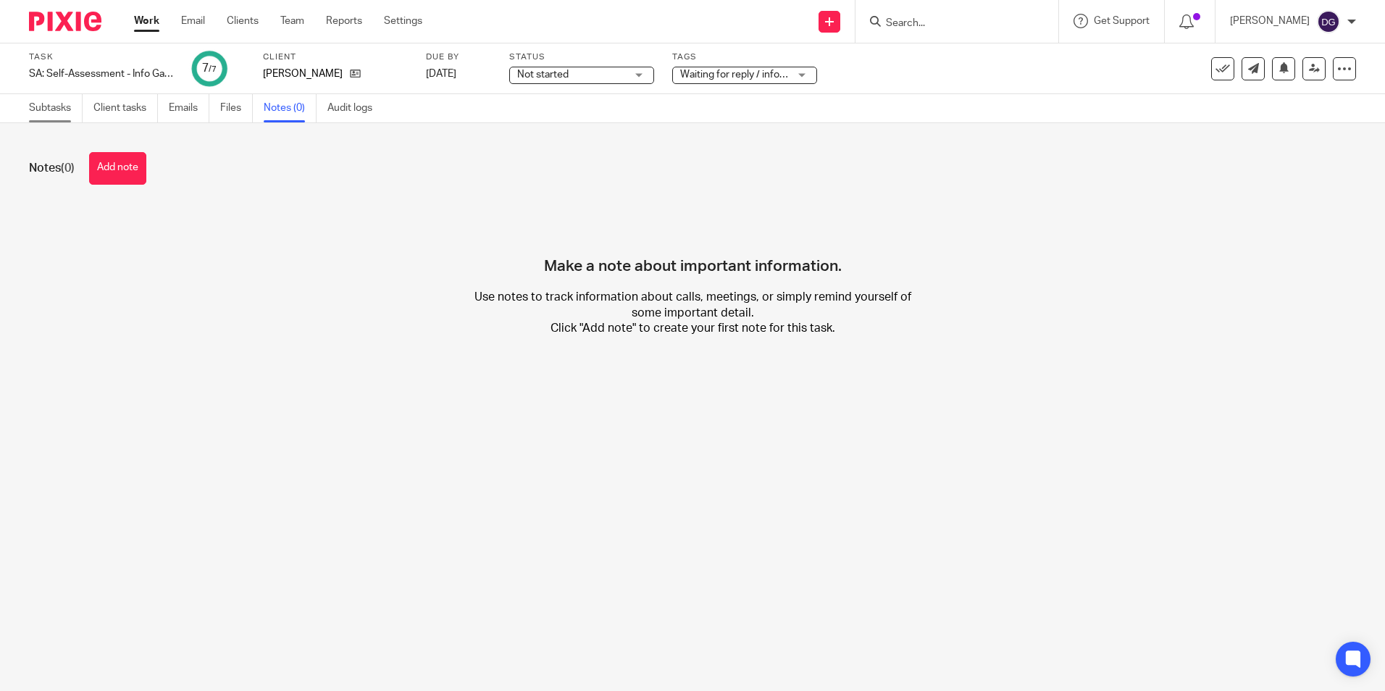
click at [30, 104] on link "Subtasks" at bounding box center [56, 108] width 54 height 28
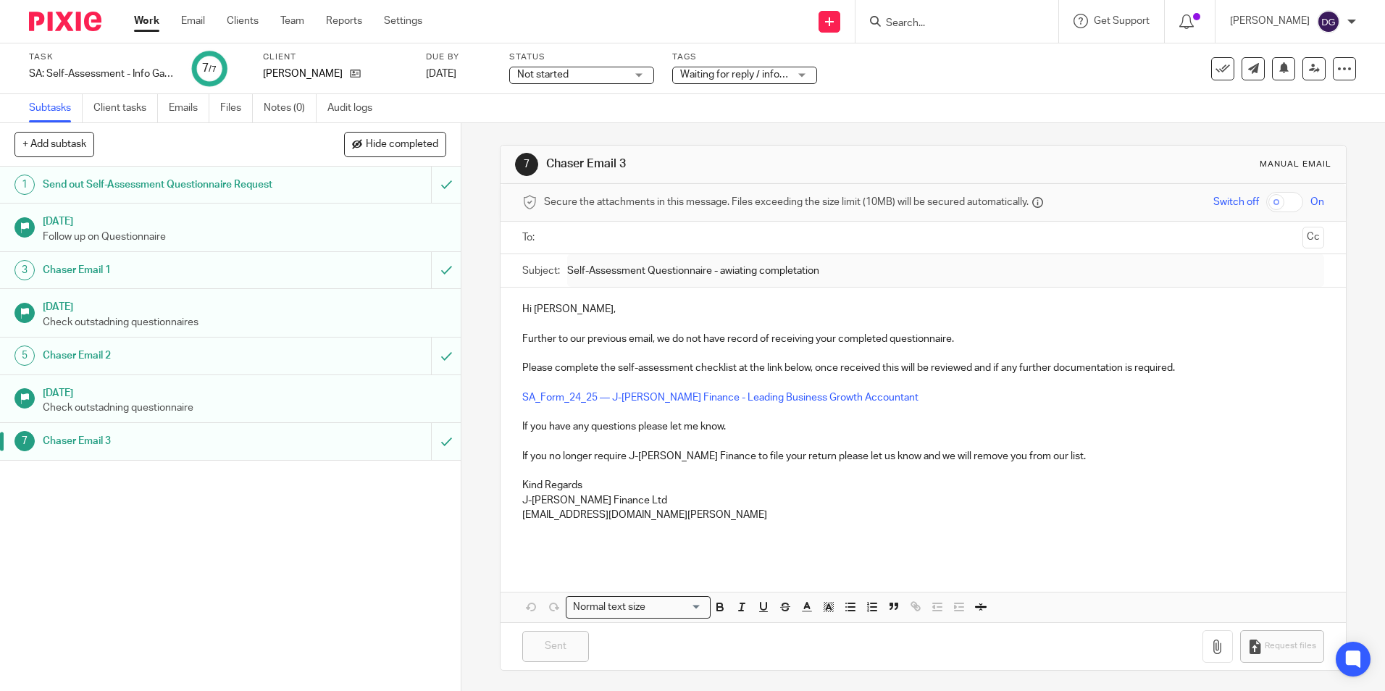
click at [165, 436] on h1 "Chaser Email 3" at bounding box center [167, 441] width 249 height 22
click at [429, 450] on input "submit" at bounding box center [230, 441] width 461 height 36
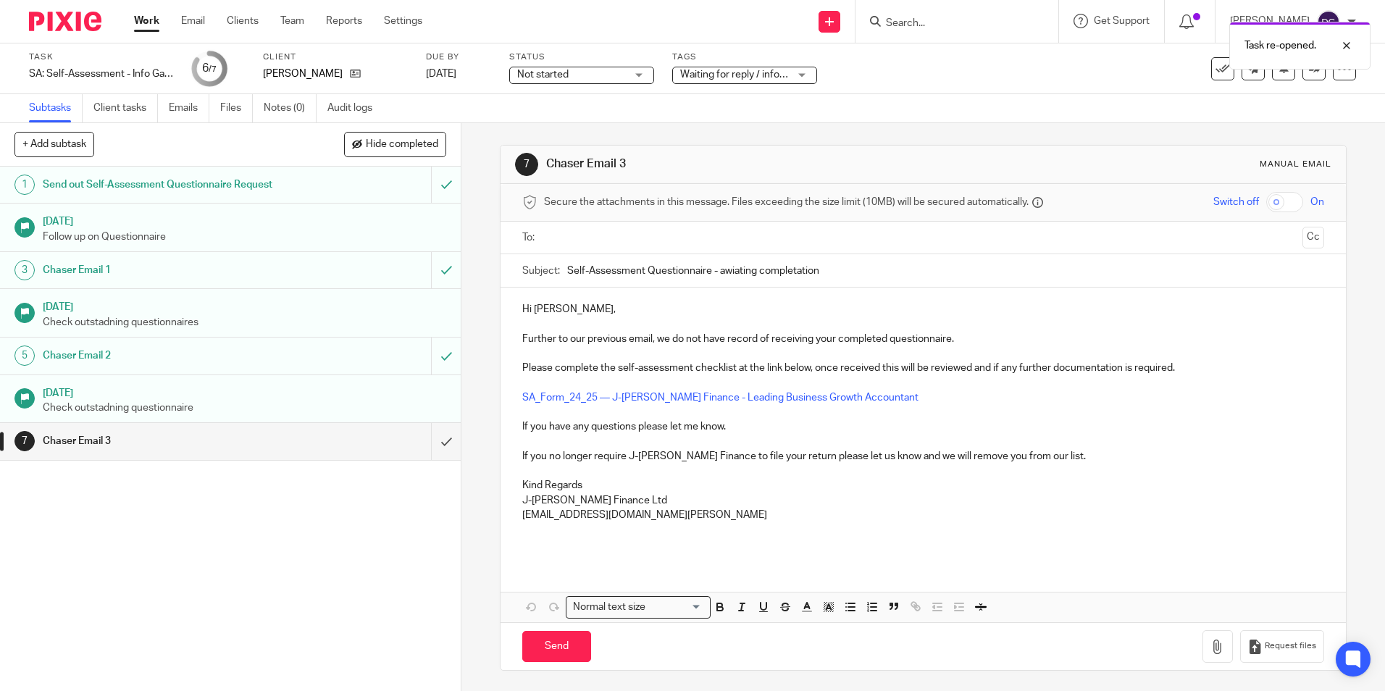
click at [562, 228] on ul at bounding box center [924, 238] width 756 height 24
click at [569, 248] on ul at bounding box center [924, 238] width 756 height 24
click at [621, 238] on input "text" at bounding box center [922, 236] width 747 height 17
click at [567, 644] on input "Send" at bounding box center [556, 648] width 69 height 31
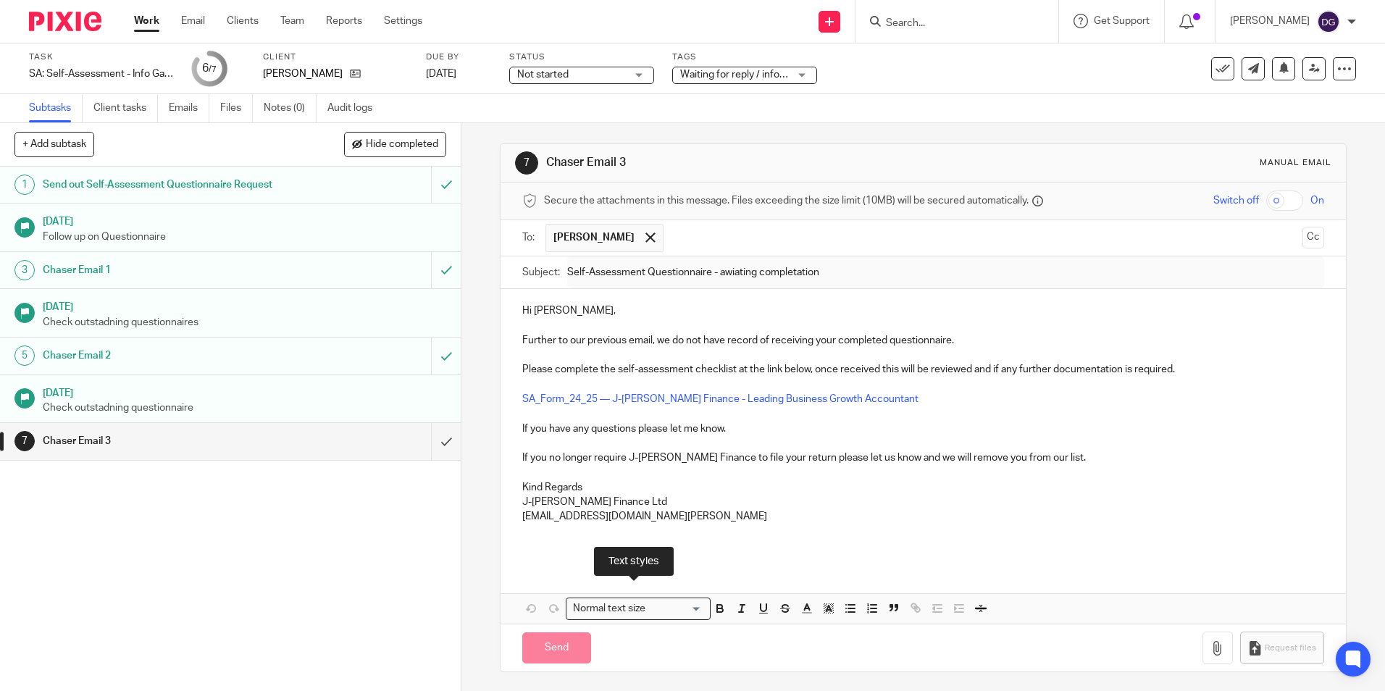
type input "Sent"
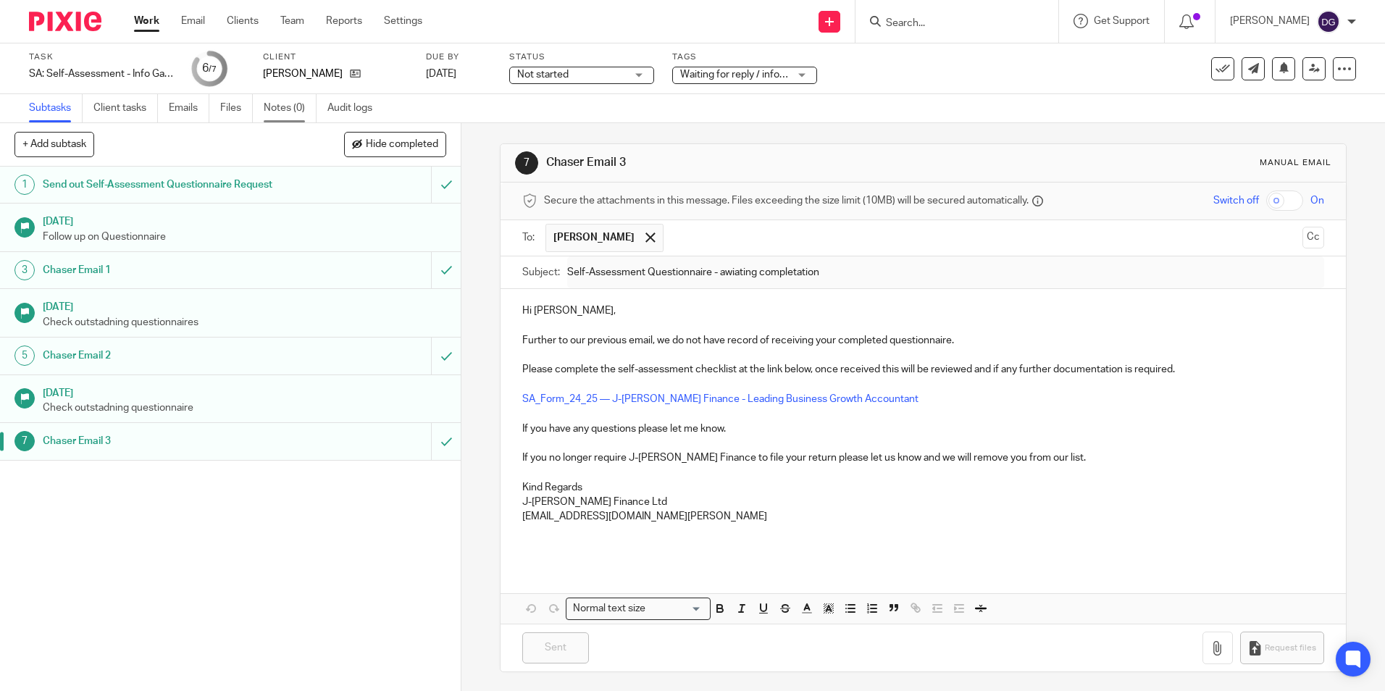
click at [289, 95] on link "Notes (0)" at bounding box center [290, 108] width 53 height 28
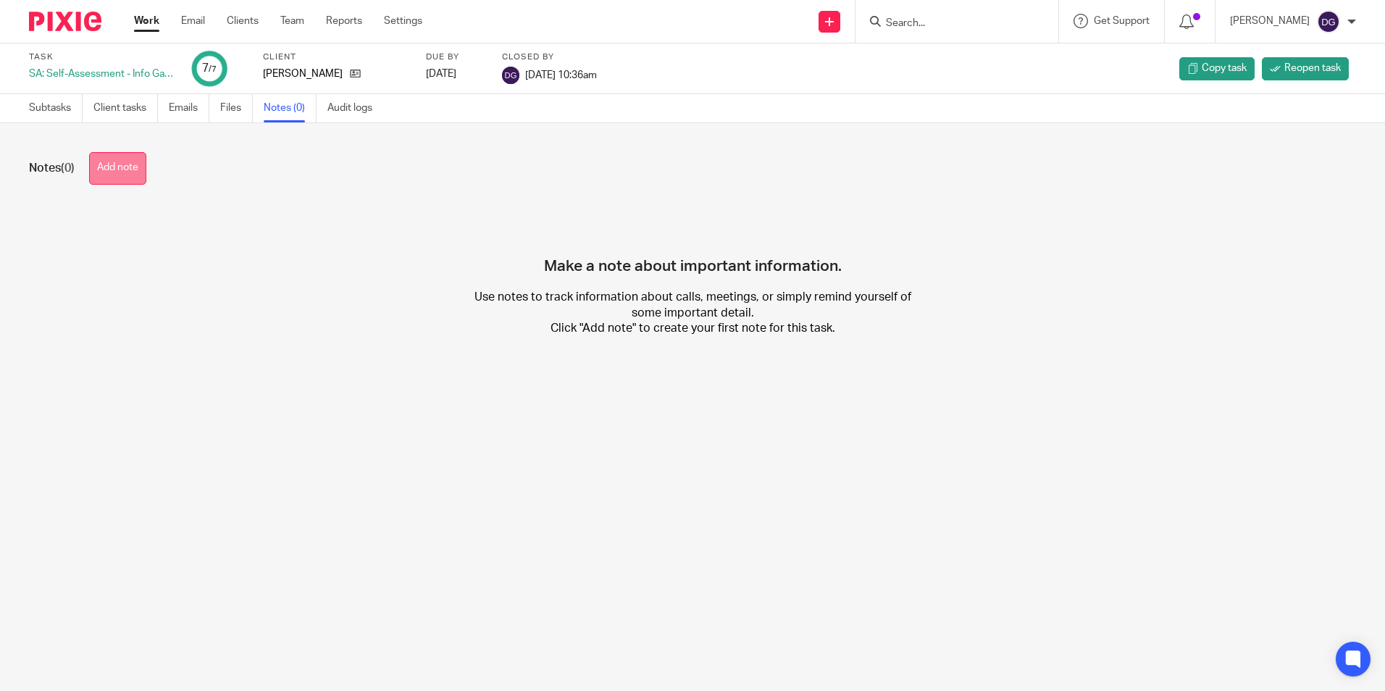
click at [143, 158] on button "Add note" at bounding box center [117, 168] width 57 height 33
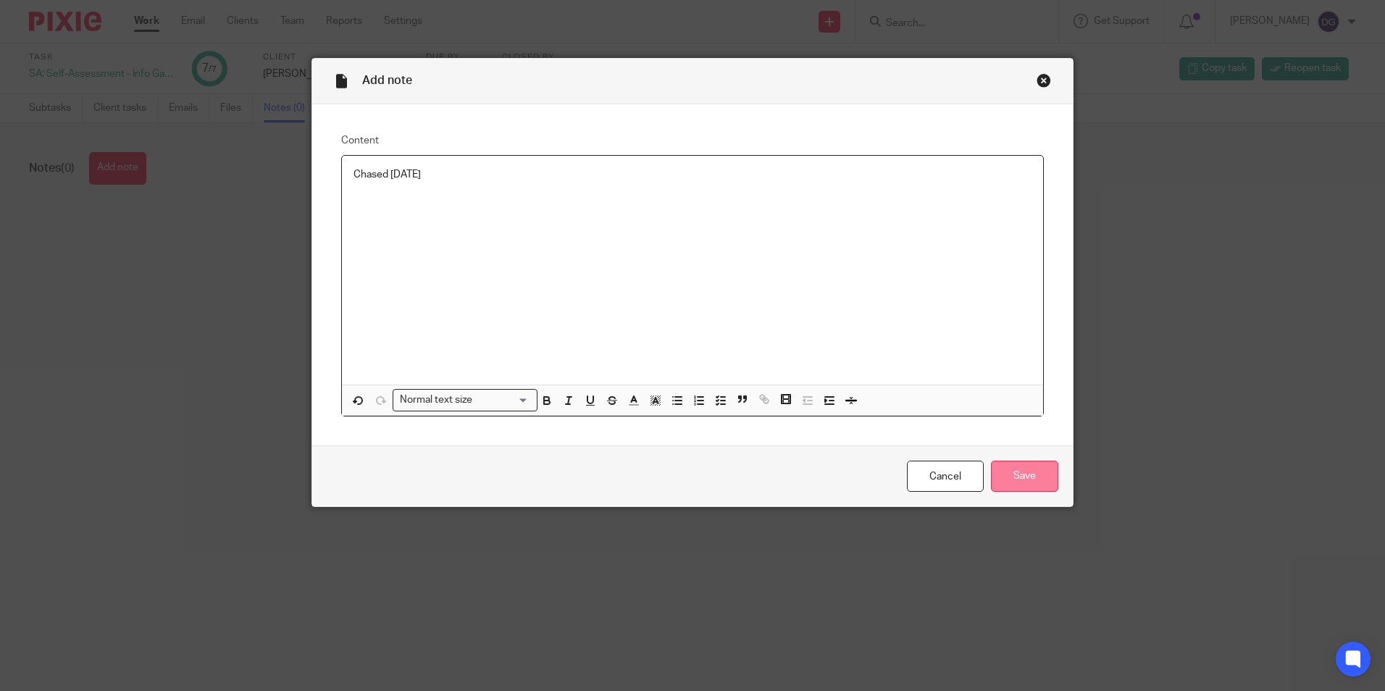
click at [1030, 480] on input "Save" at bounding box center [1024, 476] width 67 height 31
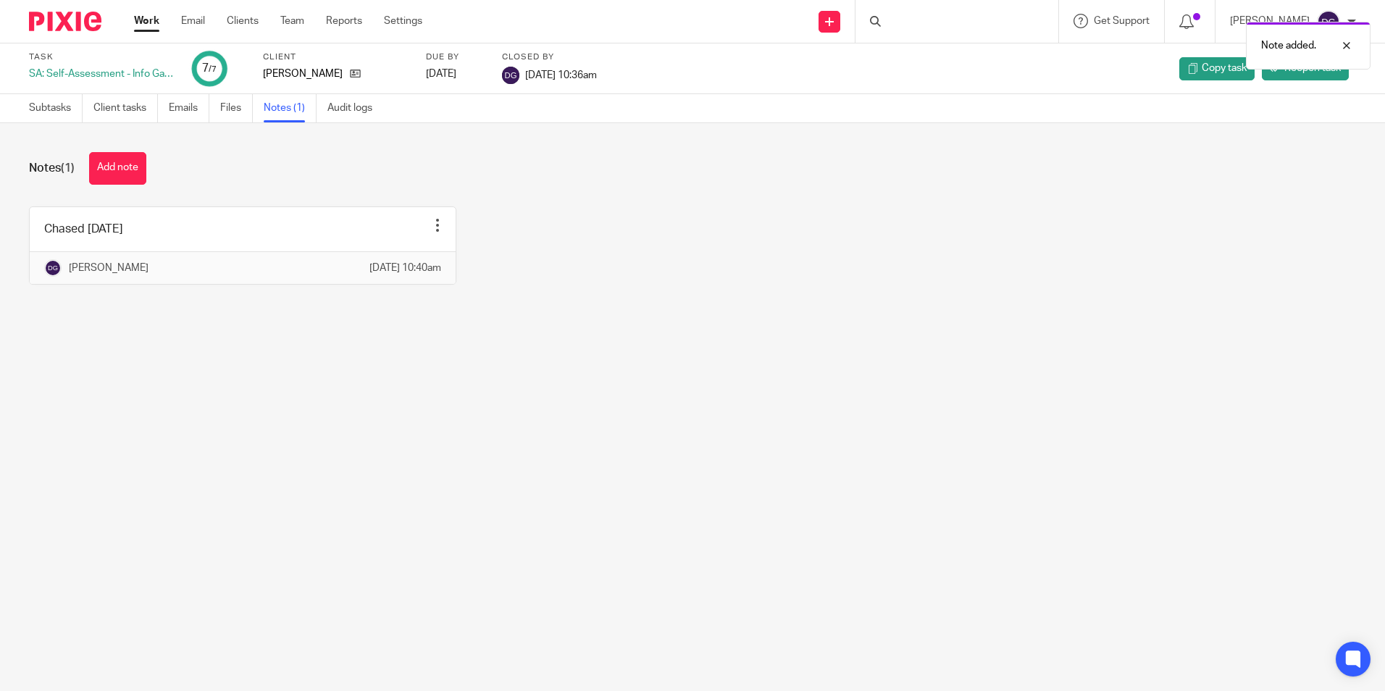
click at [157, 26] on link "Work" at bounding box center [146, 21] width 25 height 14
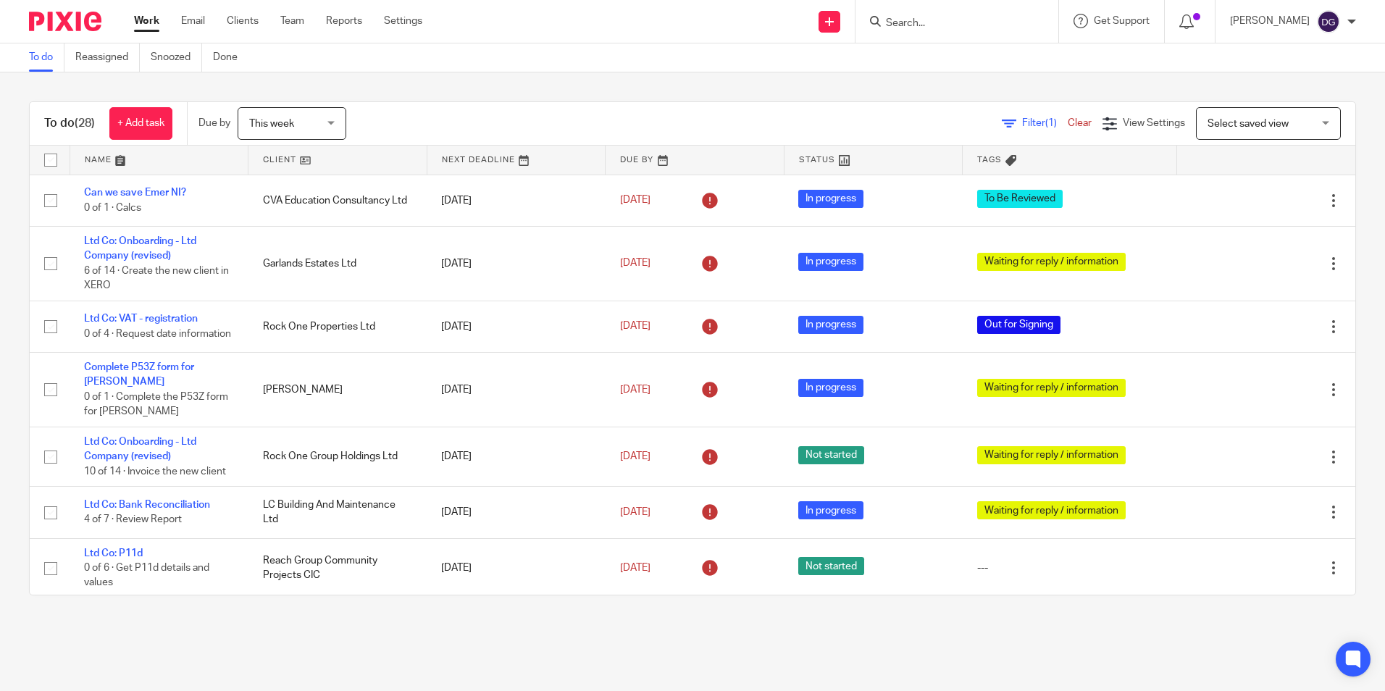
click at [471, 95] on div "To do (28) + Add task Due by This week This week [DATE] [DATE] This week Next w…" at bounding box center [692, 348] width 1385 height 552
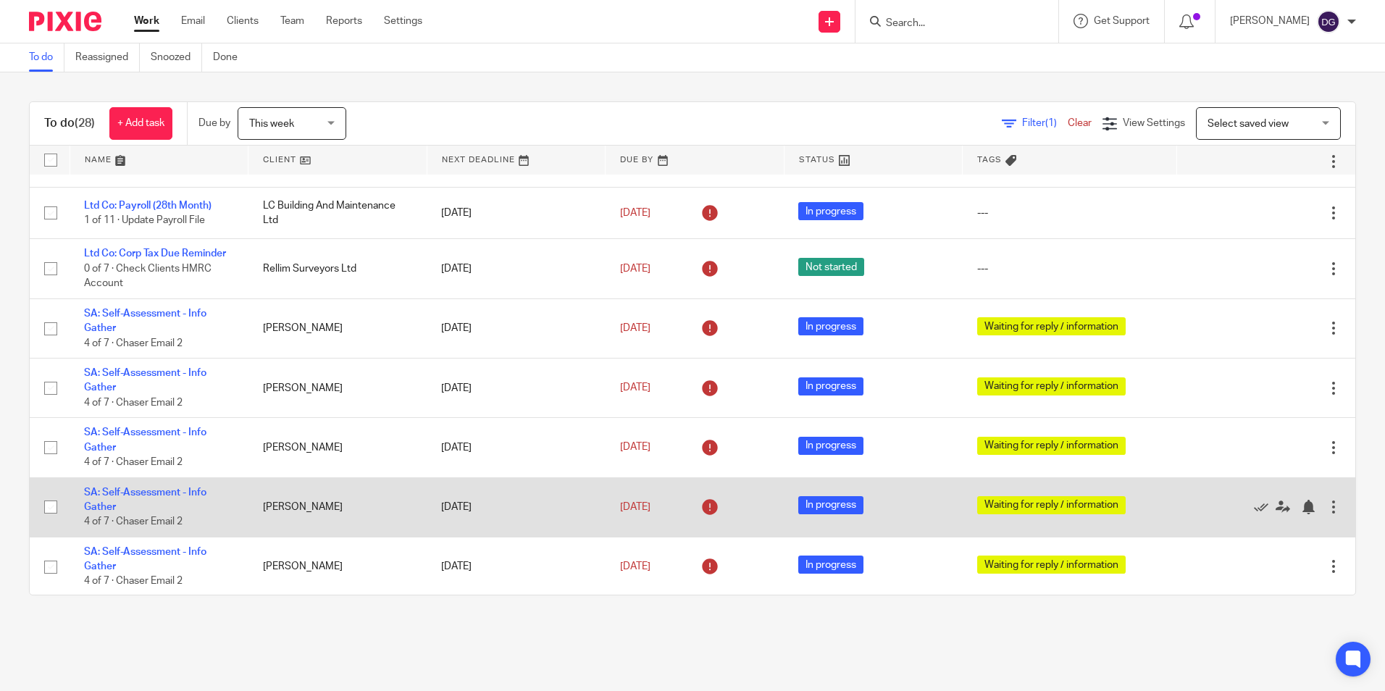
scroll to position [981, 0]
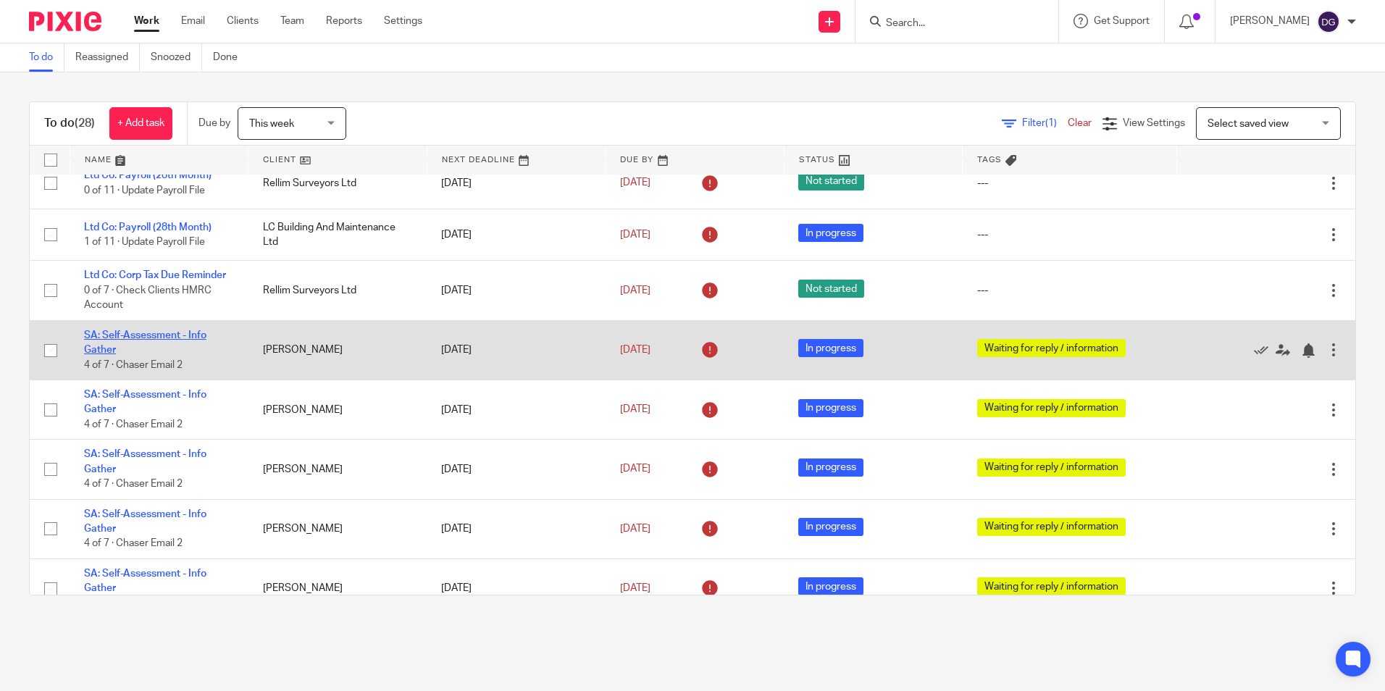
click at [188, 355] on link "SA: Self-Assessment - Info Gather" at bounding box center [145, 342] width 122 height 25
click at [99, 349] on link "SA: Self-Assessment - Info Gather" at bounding box center [145, 342] width 122 height 25
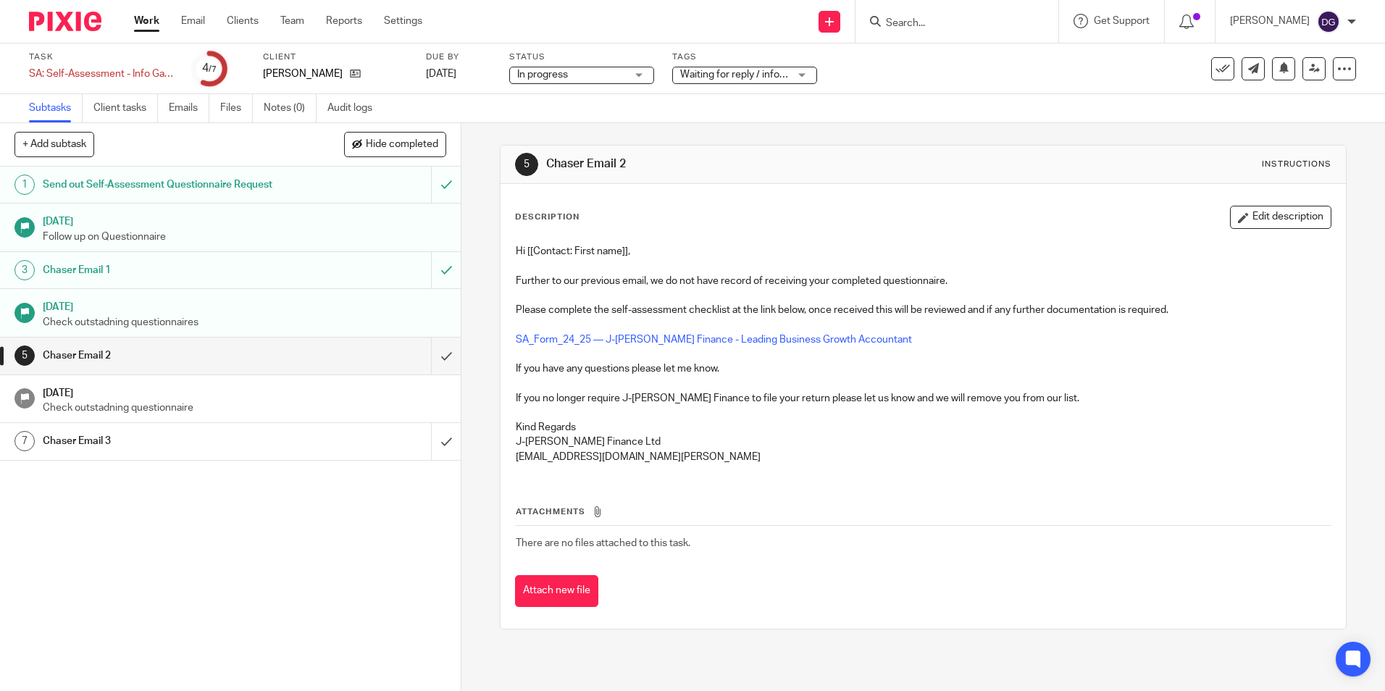
click at [261, 441] on h1 "Chaser Email 3" at bounding box center [167, 441] width 249 height 22
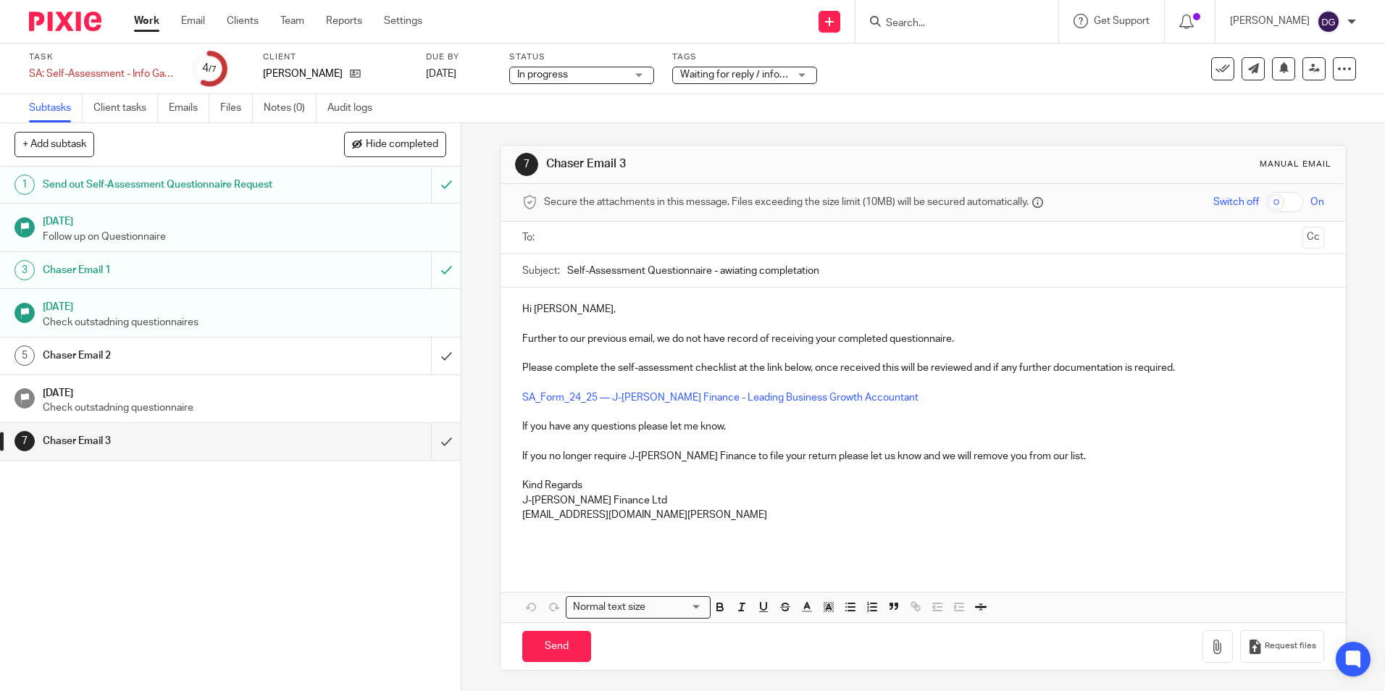
click at [607, 241] on input "text" at bounding box center [922, 238] width 747 height 17
click at [546, 654] on input "Send" at bounding box center [556, 649] width 69 height 31
type input "Sent"
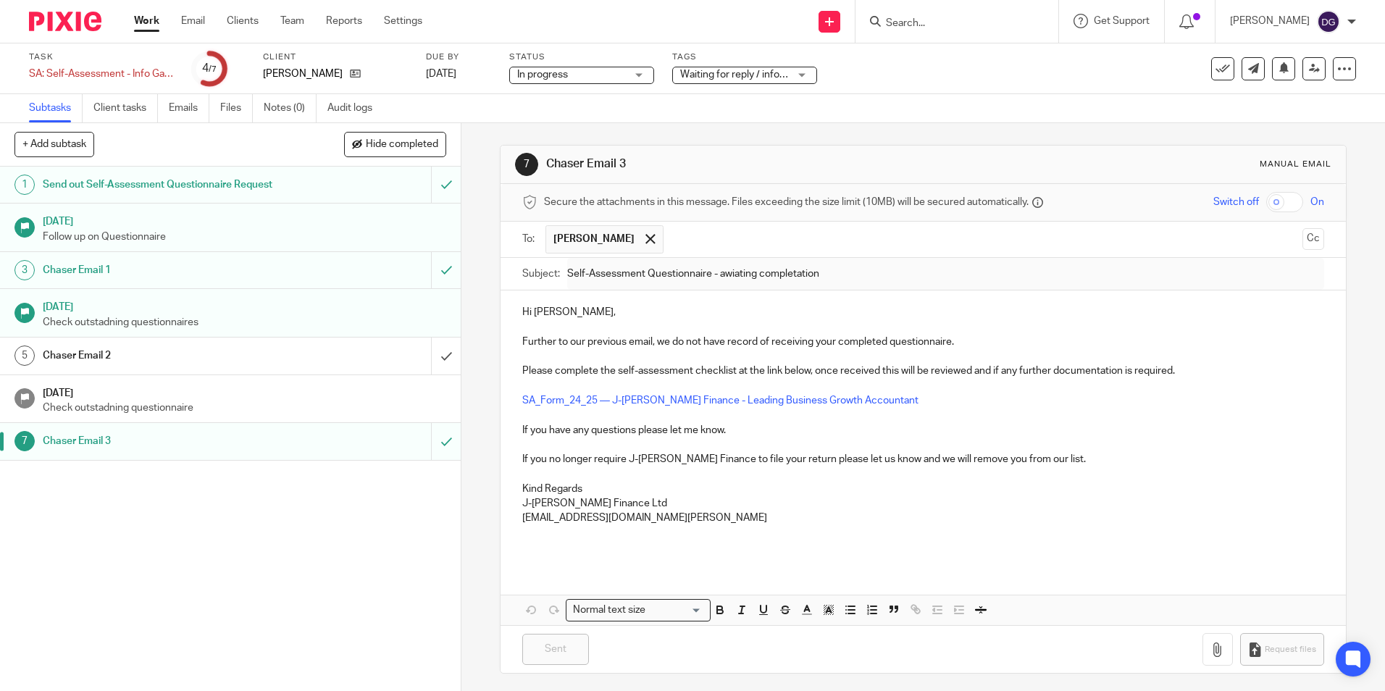
click at [61, 17] on img at bounding box center [65, 22] width 72 height 20
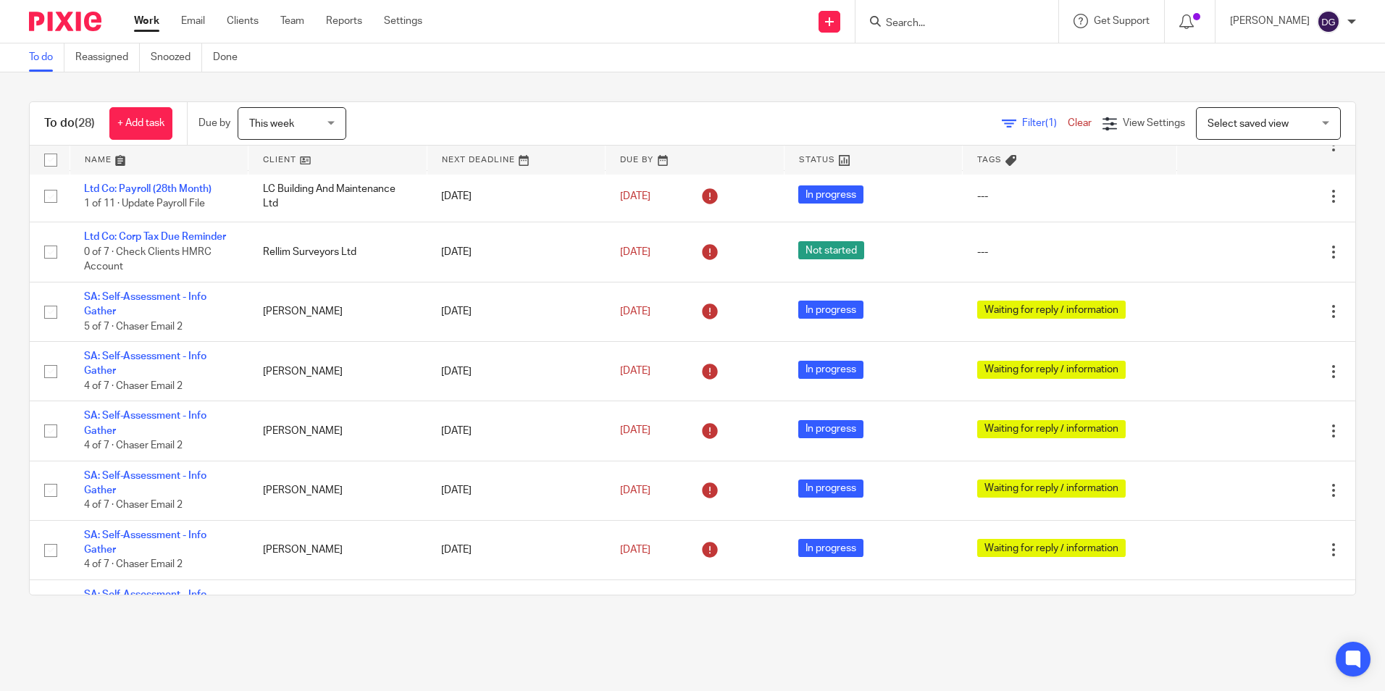
scroll to position [981, 0]
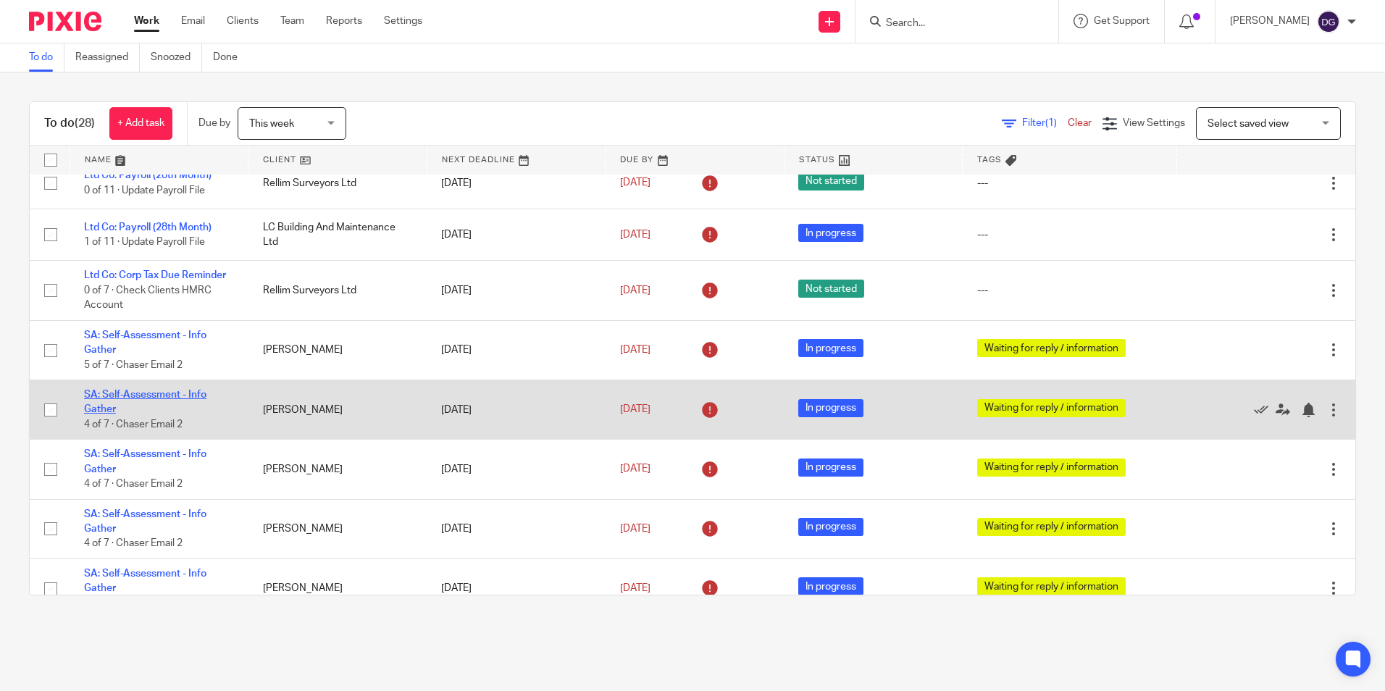
click at [91, 414] on link "SA: Self-Assessment - Info Gather" at bounding box center [145, 402] width 122 height 25
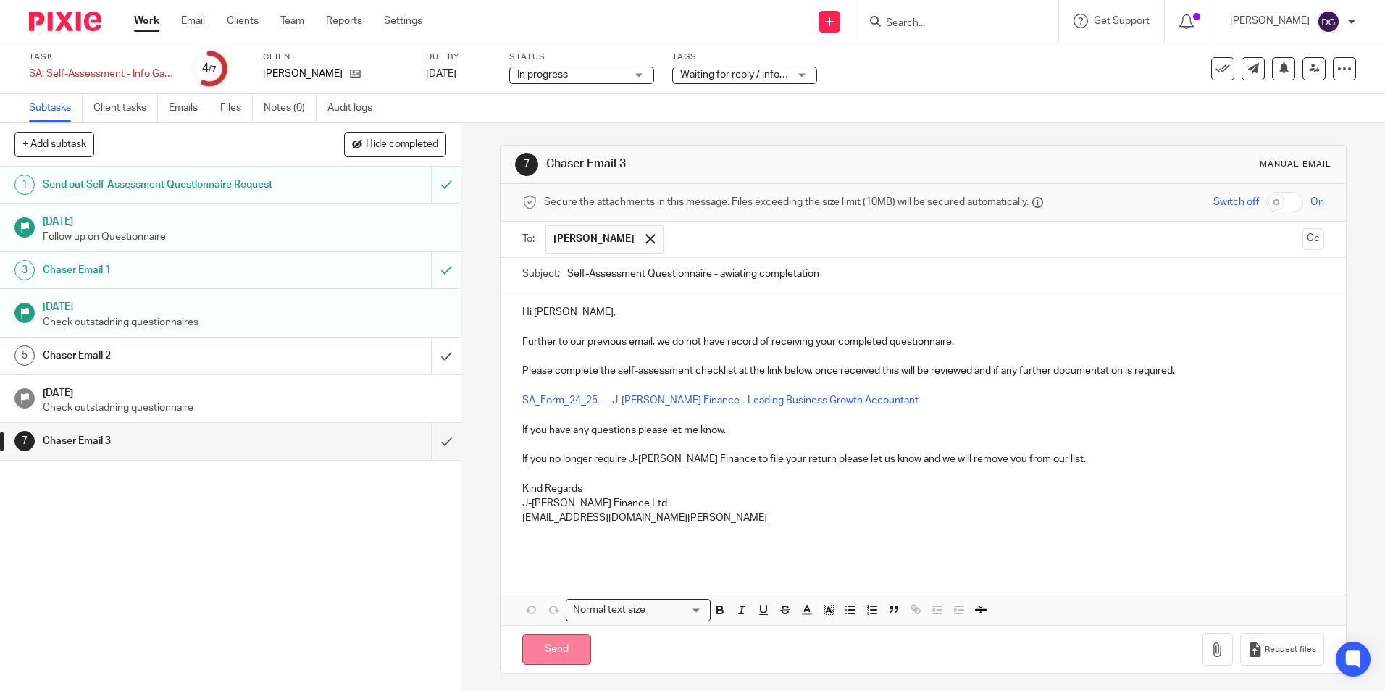
click at [577, 659] on input "Send" at bounding box center [556, 649] width 69 height 31
type input "Sent"
click at [75, 14] on img at bounding box center [65, 22] width 72 height 20
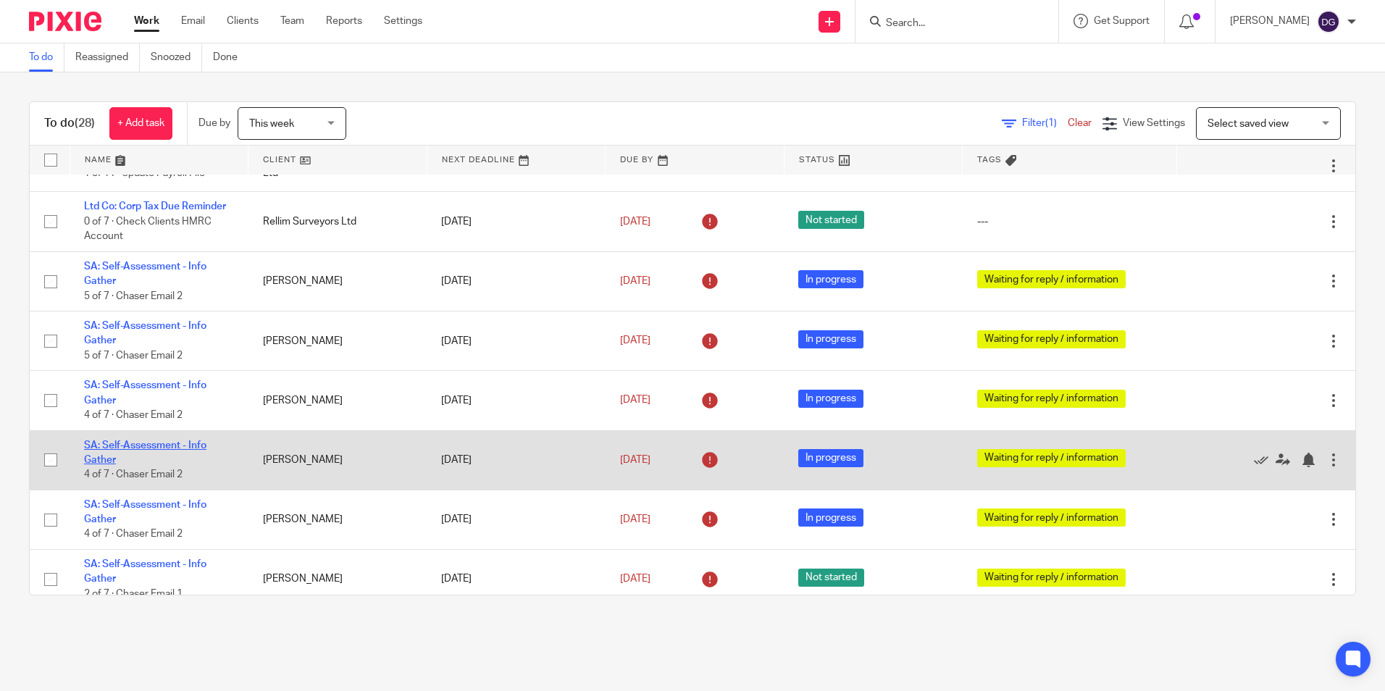
scroll to position [1053, 0]
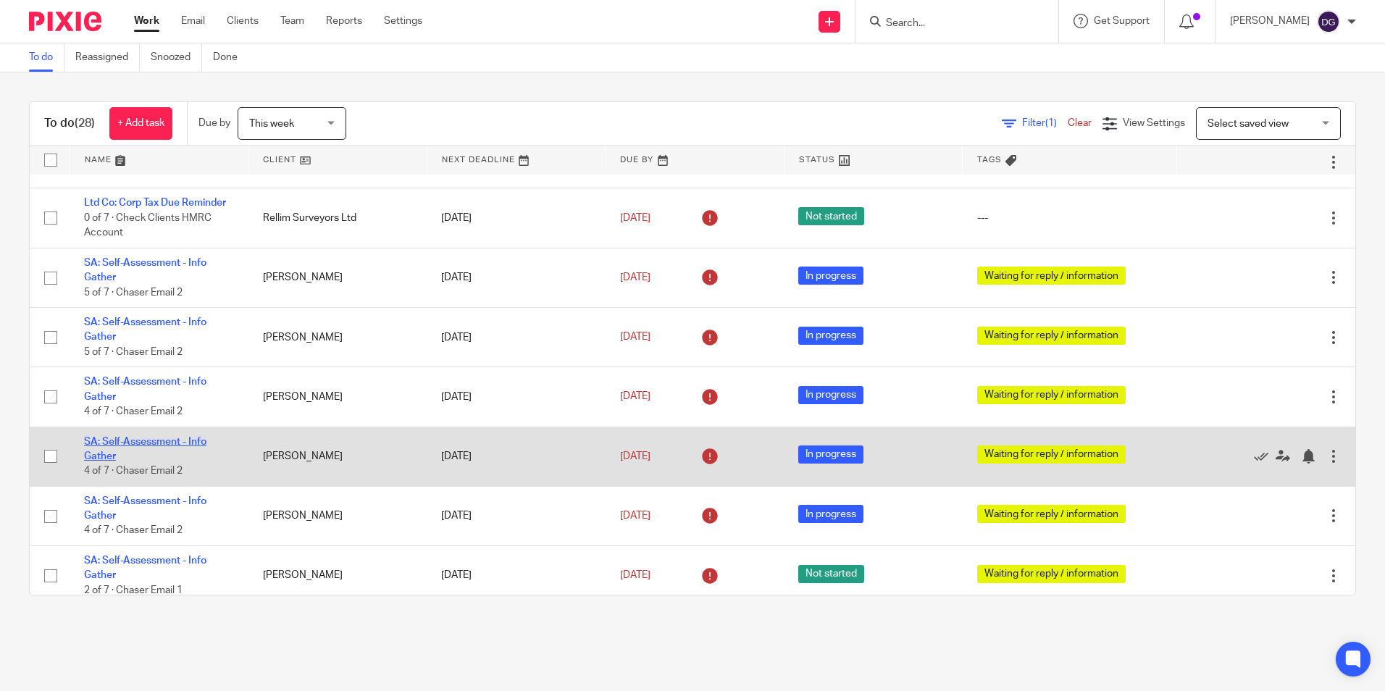
click at [111, 459] on link "SA: Self-Assessment - Info Gather" at bounding box center [145, 449] width 122 height 25
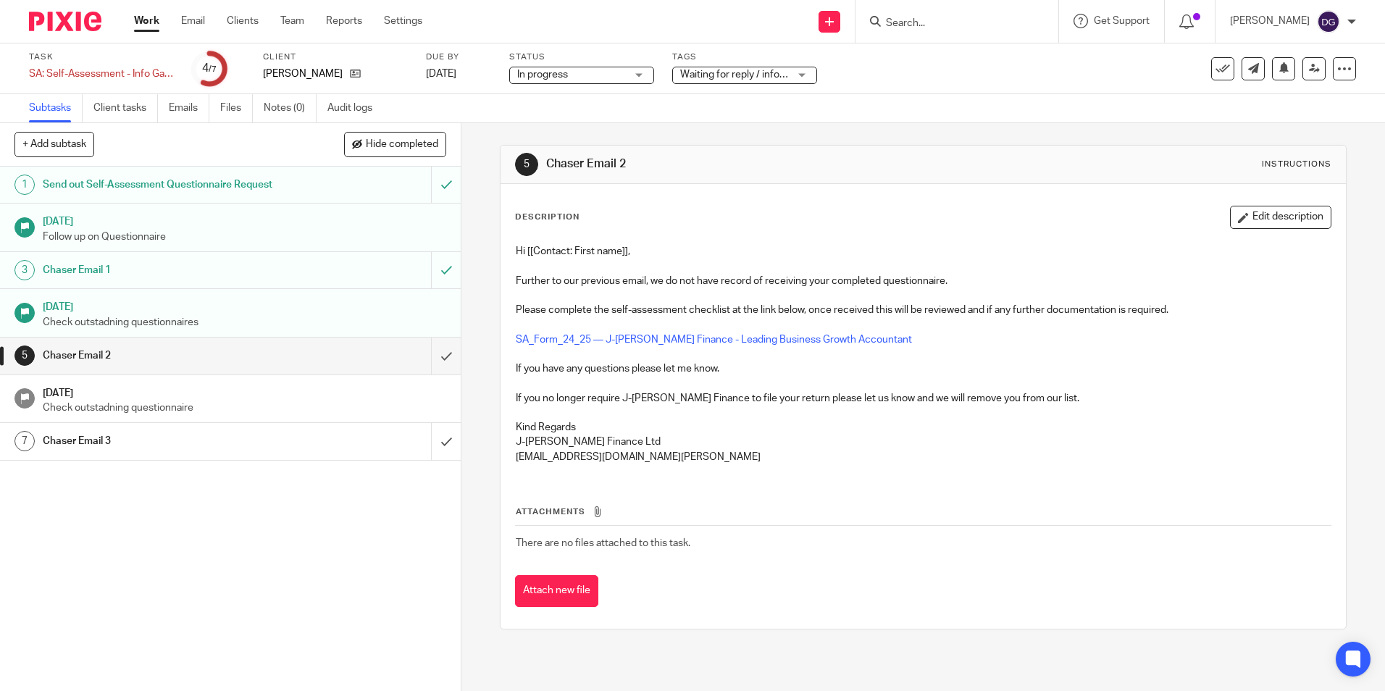
click at [168, 457] on link "7 Chaser Email 3" at bounding box center [215, 441] width 431 height 36
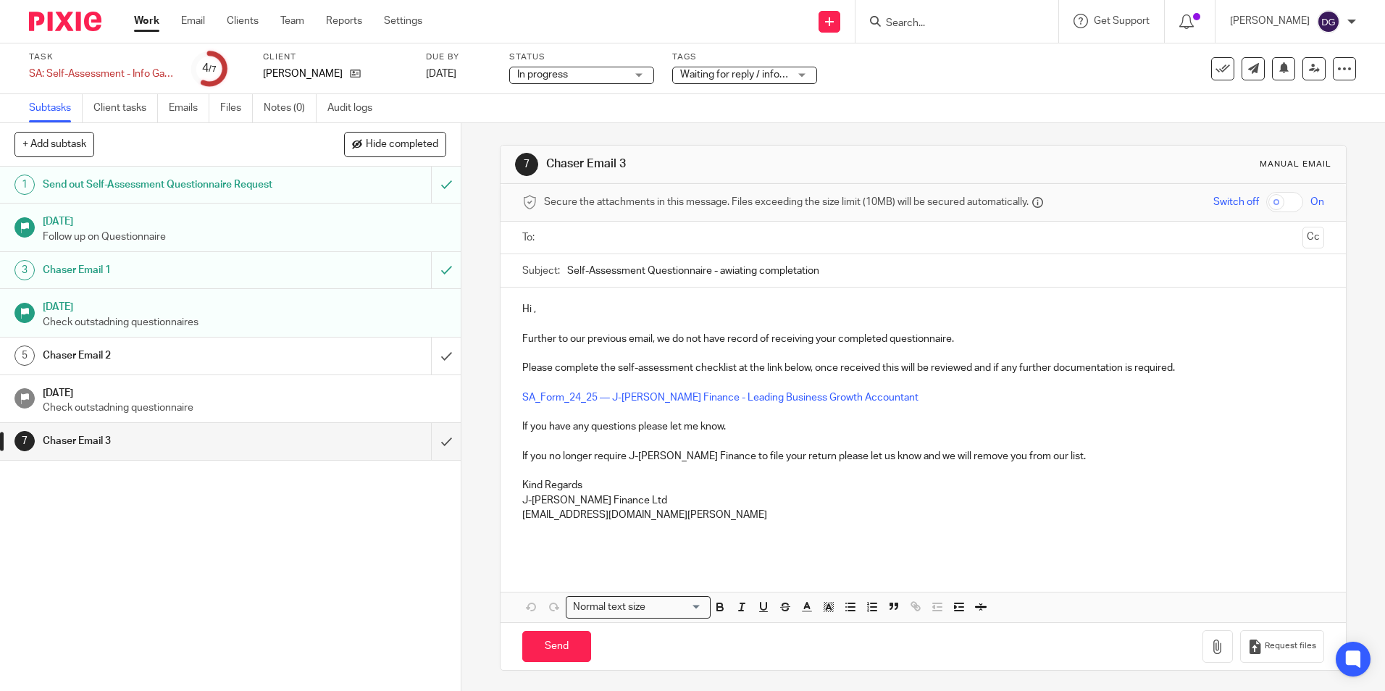
click at [532, 311] on p "Hi ," at bounding box center [922, 309] width 801 height 14
click at [623, 541] on p at bounding box center [922, 537] width 801 height 30
click at [546, 309] on p "Hi [PERSON_NAME]," at bounding box center [922, 309] width 801 height 14
click at [624, 285] on input "Self-Assessment Questionnaire - awiating completation" at bounding box center [945, 270] width 756 height 33
click at [593, 245] on input "text" at bounding box center [922, 238] width 747 height 17
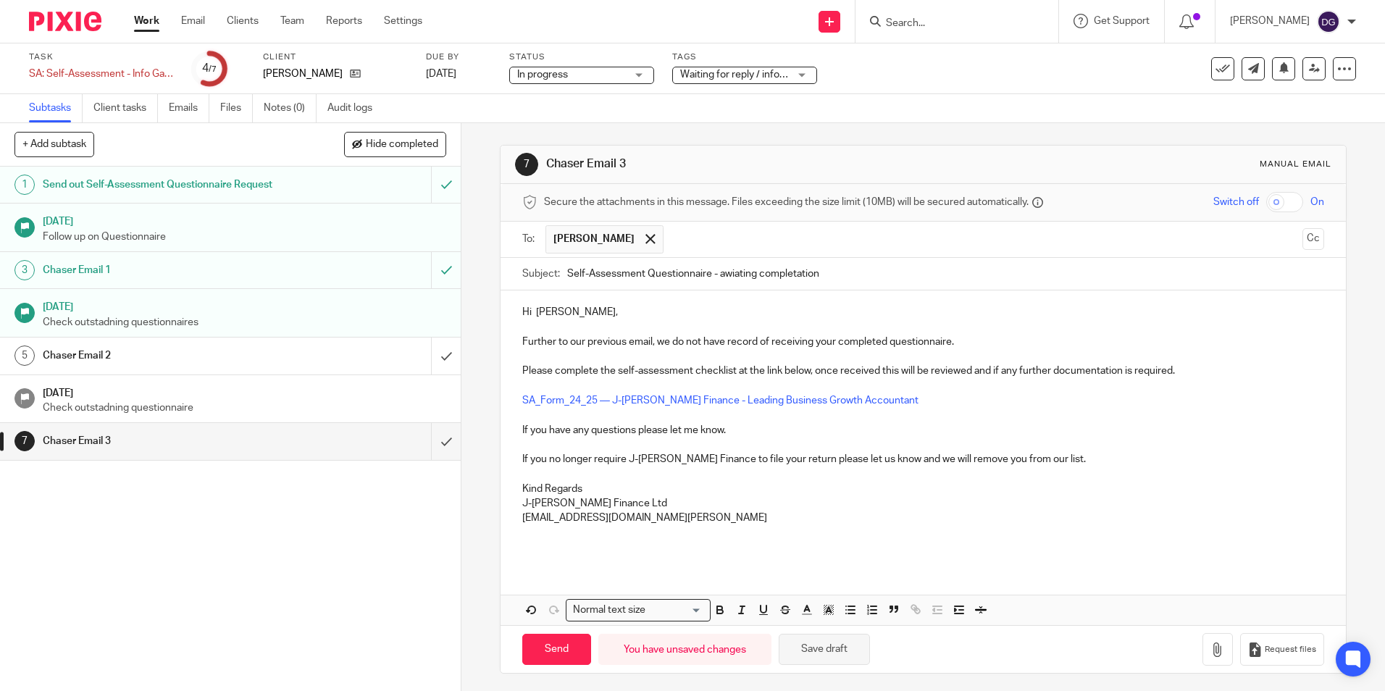
click at [848, 645] on button "Save draft" at bounding box center [824, 649] width 91 height 31
click at [635, 659] on div "You have unsaved changes" at bounding box center [684, 649] width 173 height 31
click at [548, 660] on input "Send" at bounding box center [556, 649] width 69 height 31
type input "Sent"
